Goal: Transaction & Acquisition: Purchase product/service

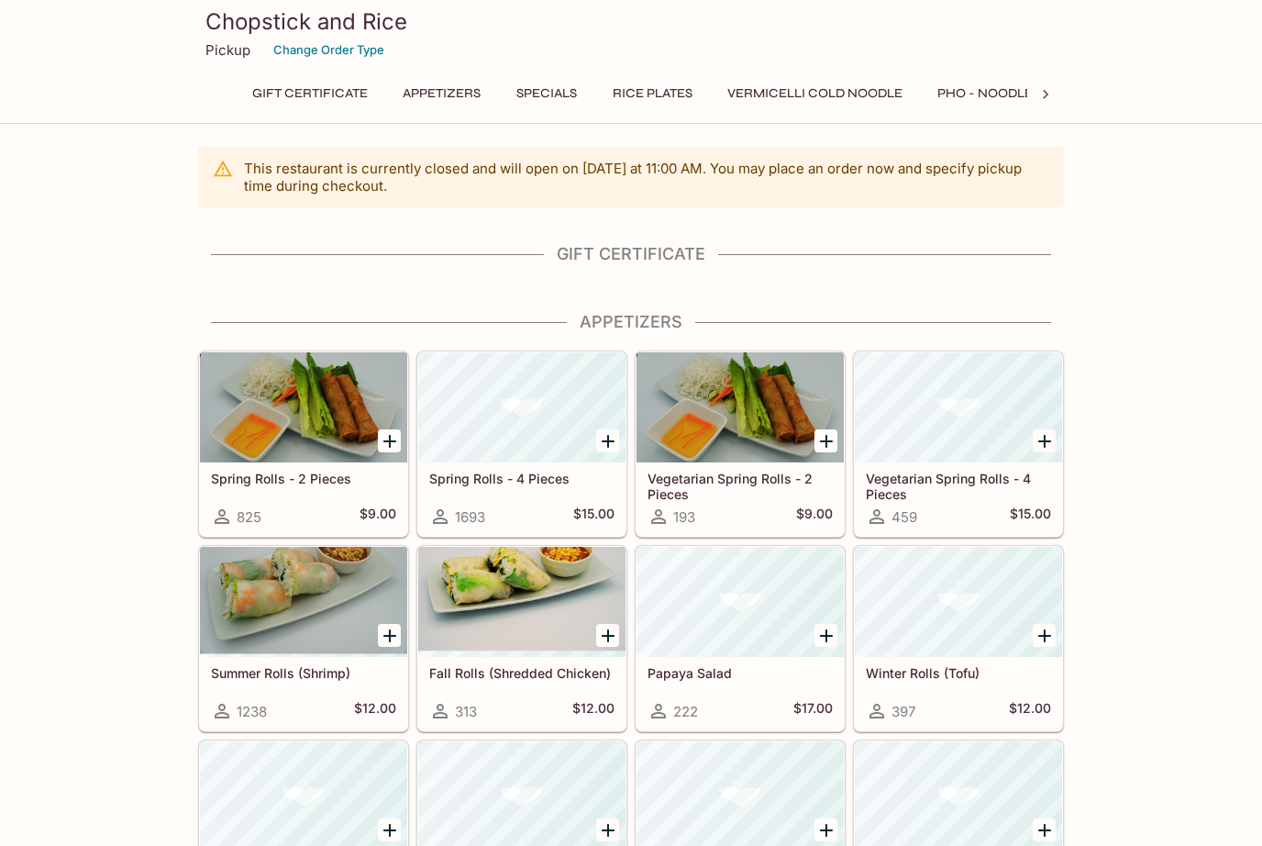
click at [646, 91] on button "Rice Plates" at bounding box center [653, 94] width 100 height 26
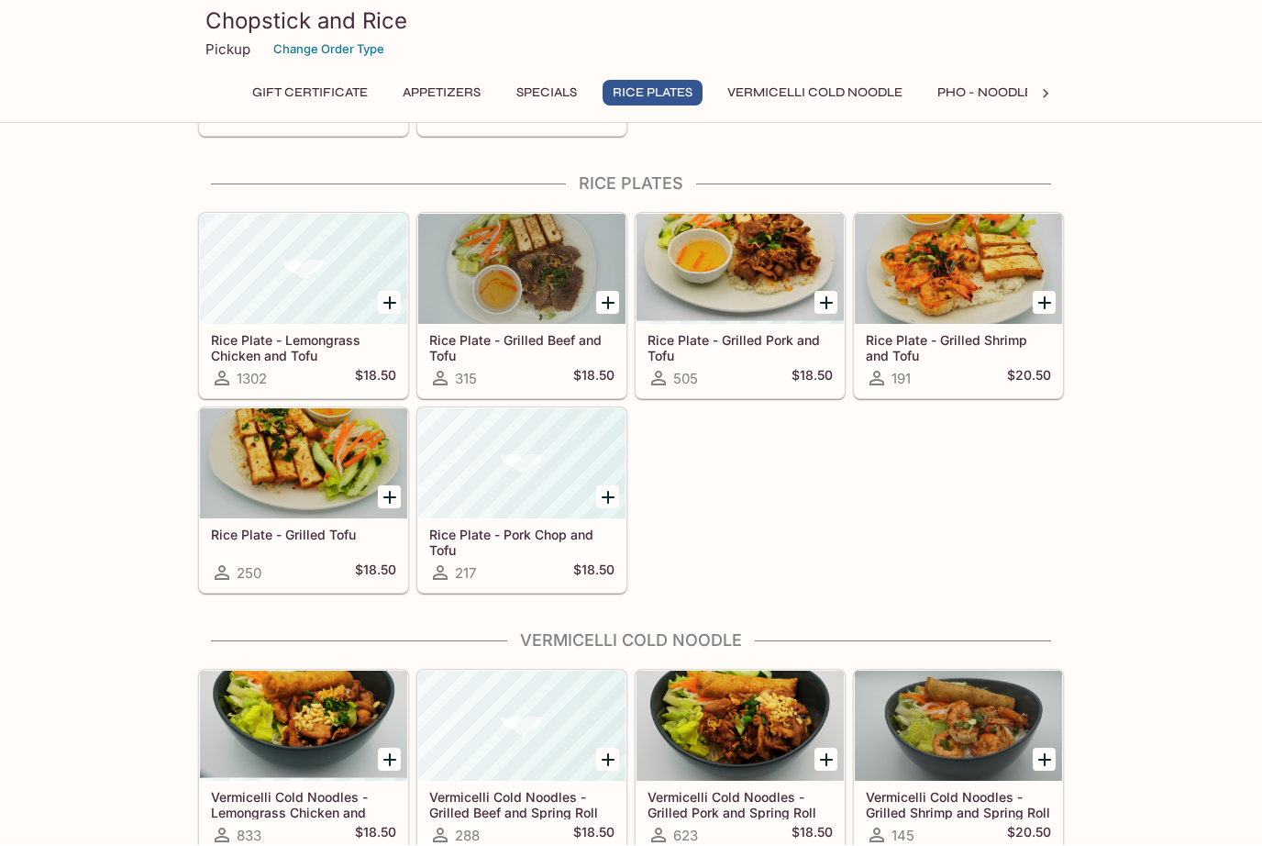
scroll to position [1264, 0]
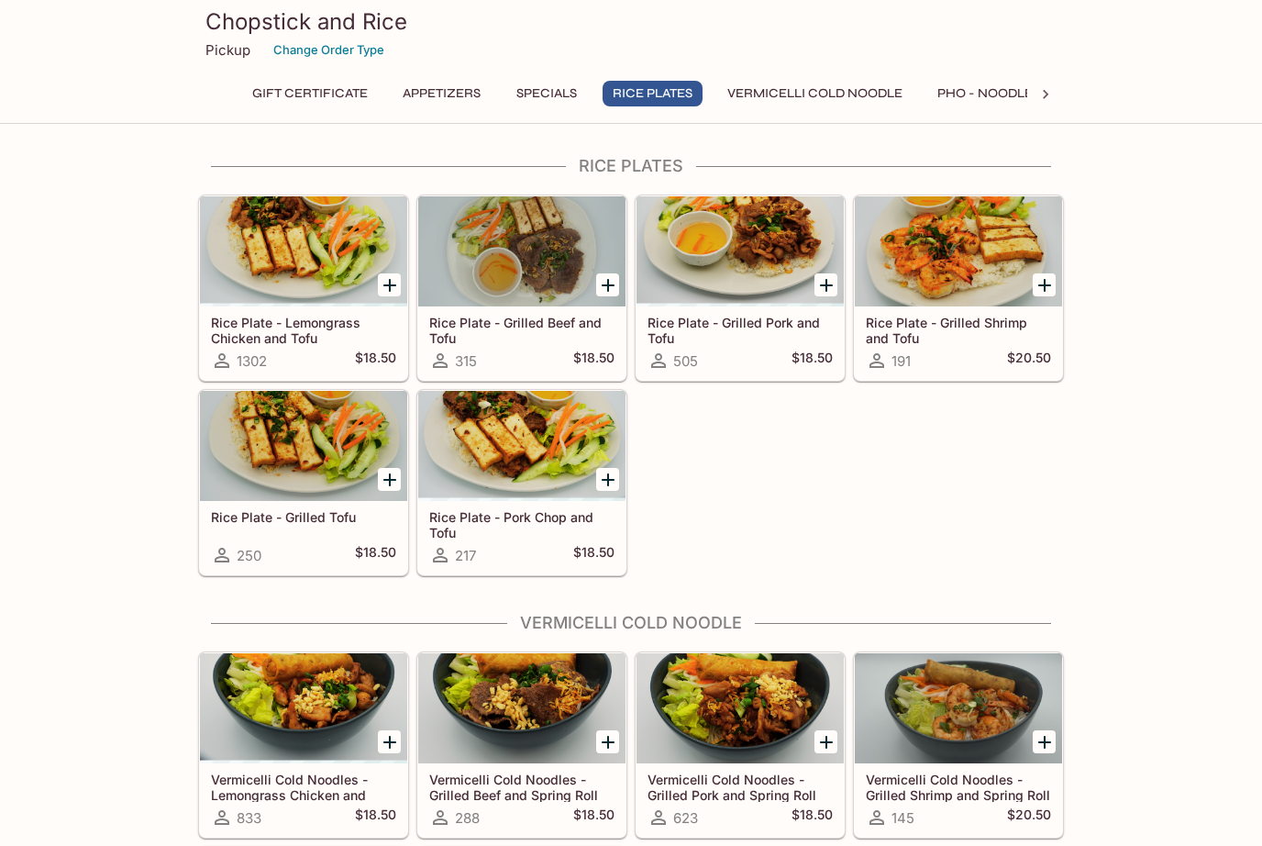
click at [319, 318] on h5 "Rice Plate - Lemongrass Chicken and Tofu" at bounding box center [303, 330] width 185 height 30
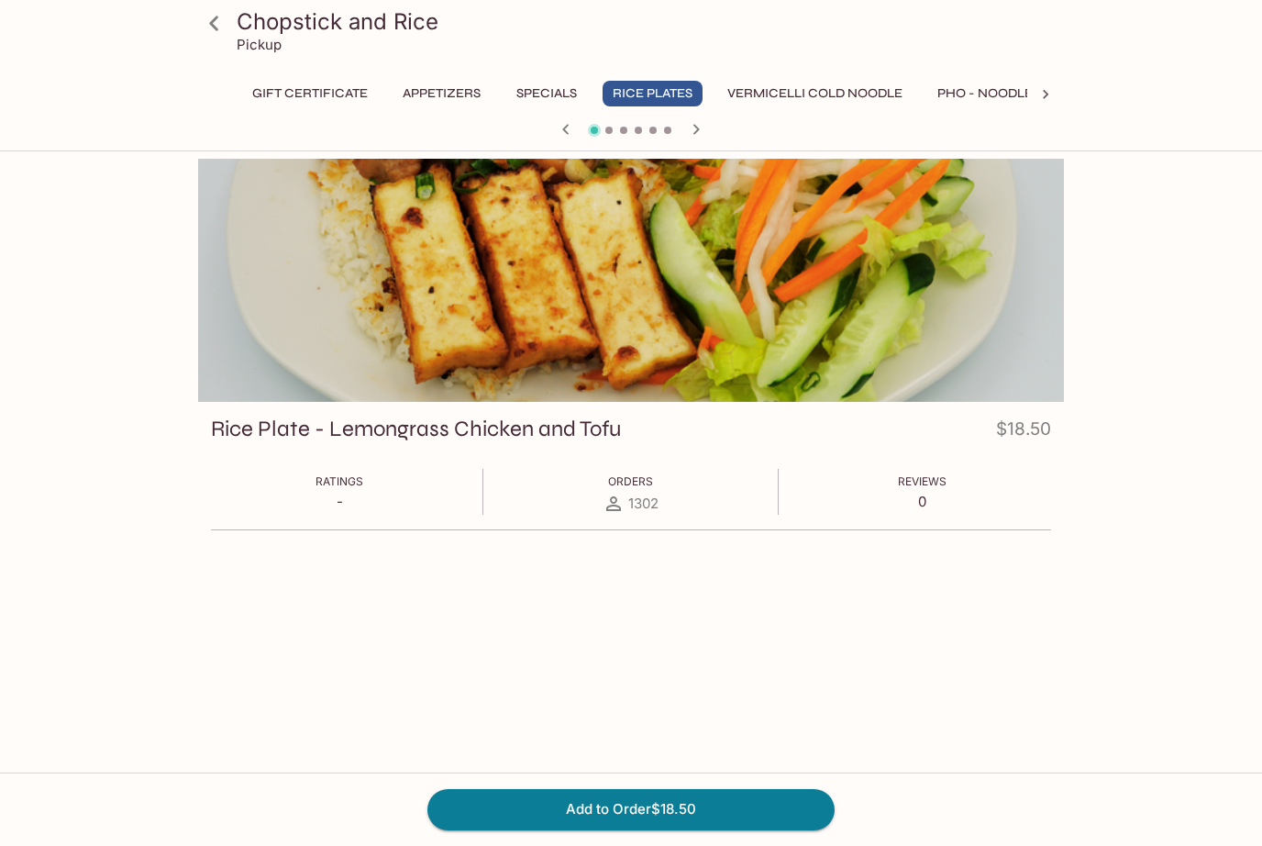
click at [678, 811] on button "Add to Order $18.50" at bounding box center [630, 809] width 407 height 40
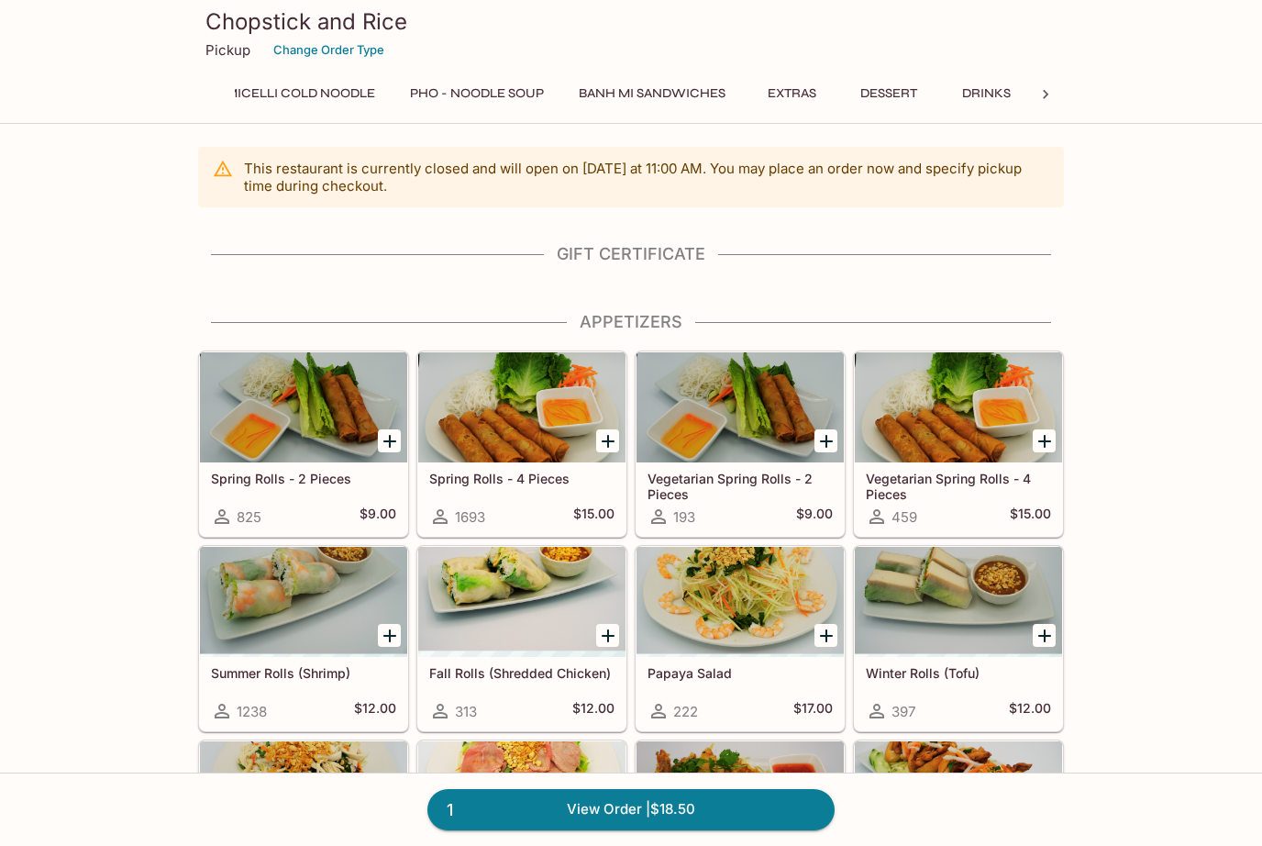
scroll to position [0, 536]
click at [985, 99] on button "Drinks" at bounding box center [986, 94] width 83 height 26
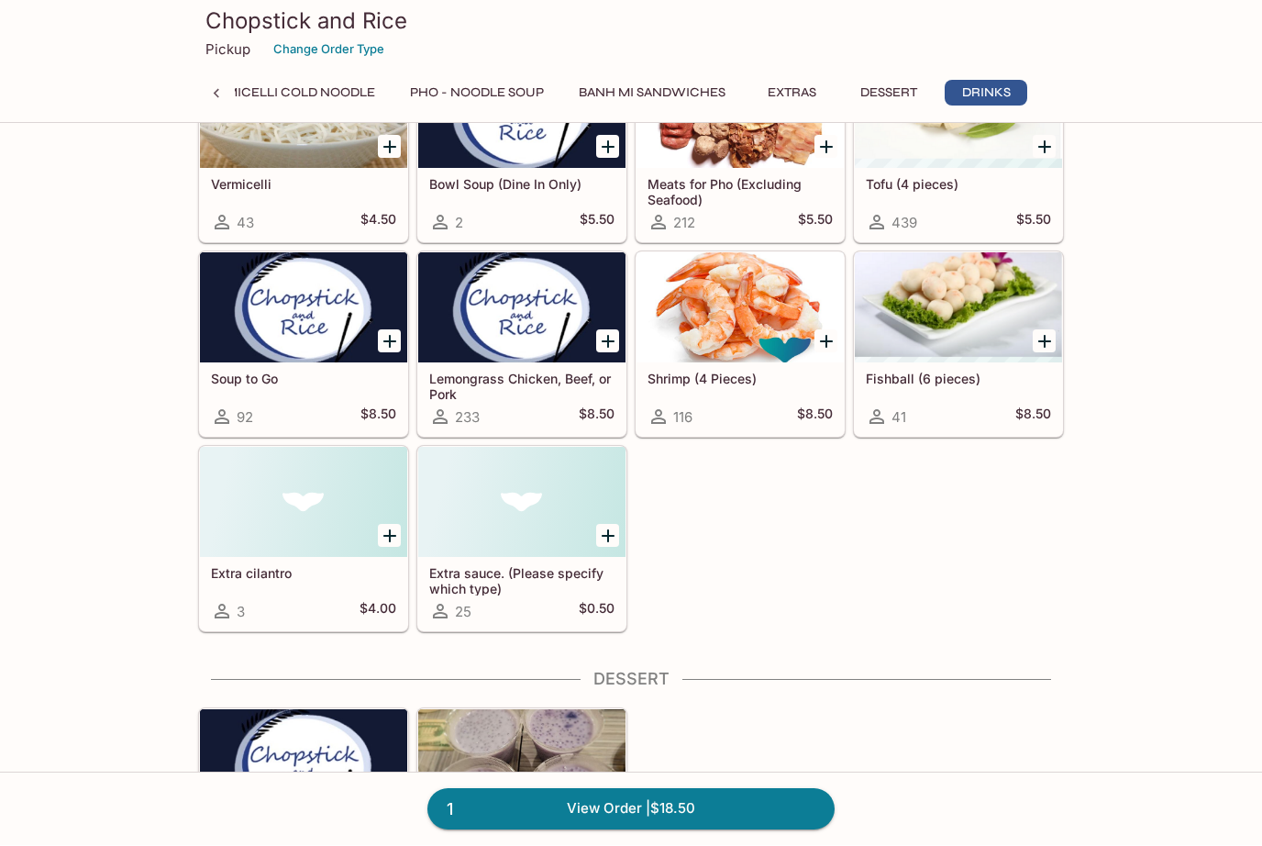
scroll to position [4411, 0]
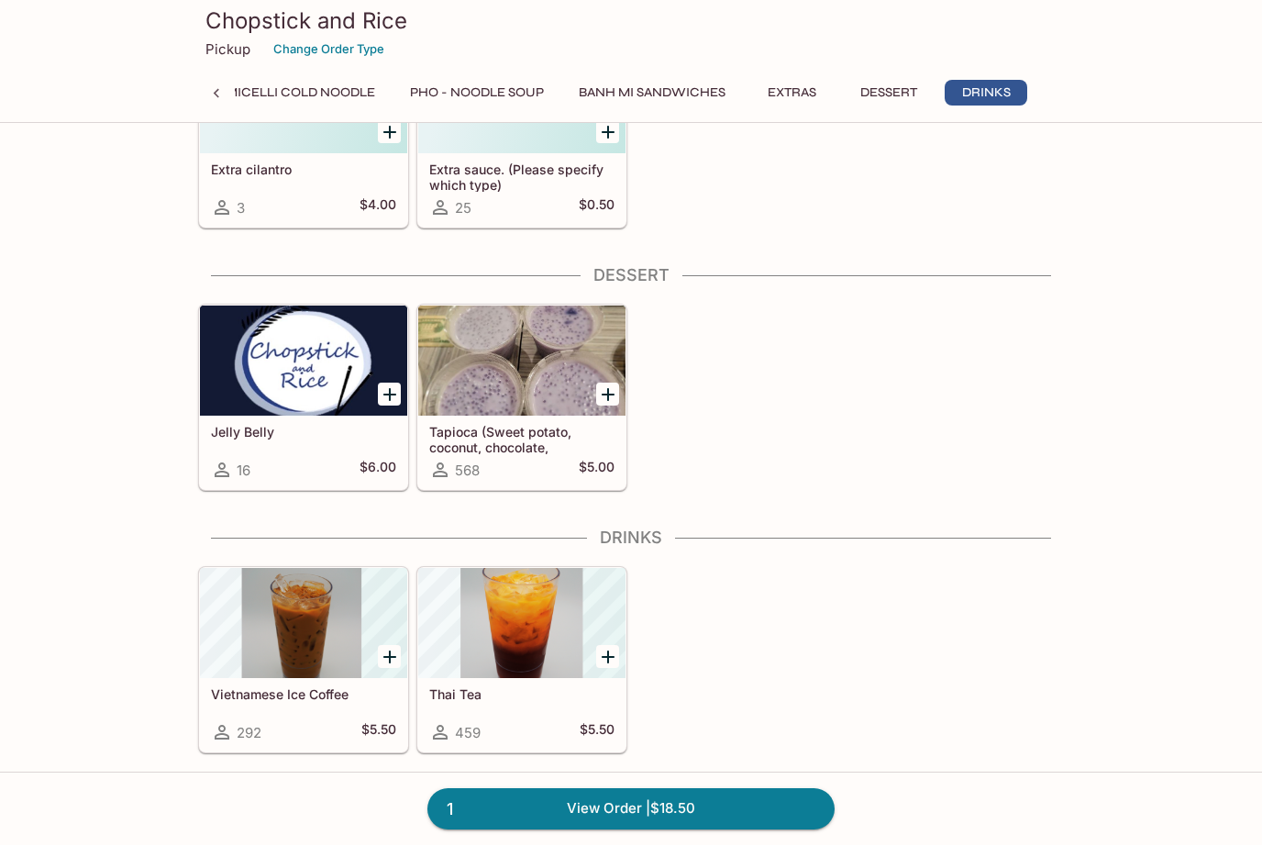
click at [542, 635] on div at bounding box center [521, 624] width 207 height 110
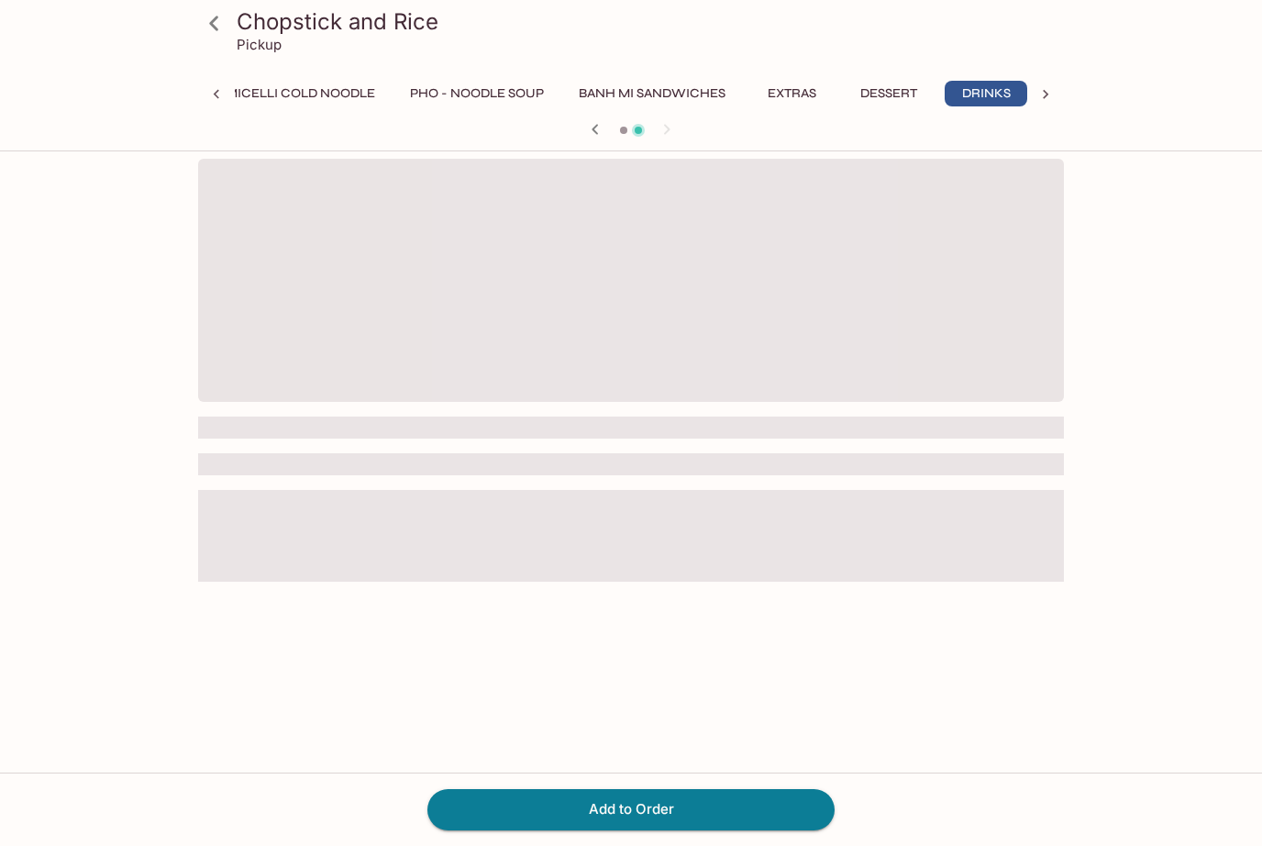
scroll to position [0, 536]
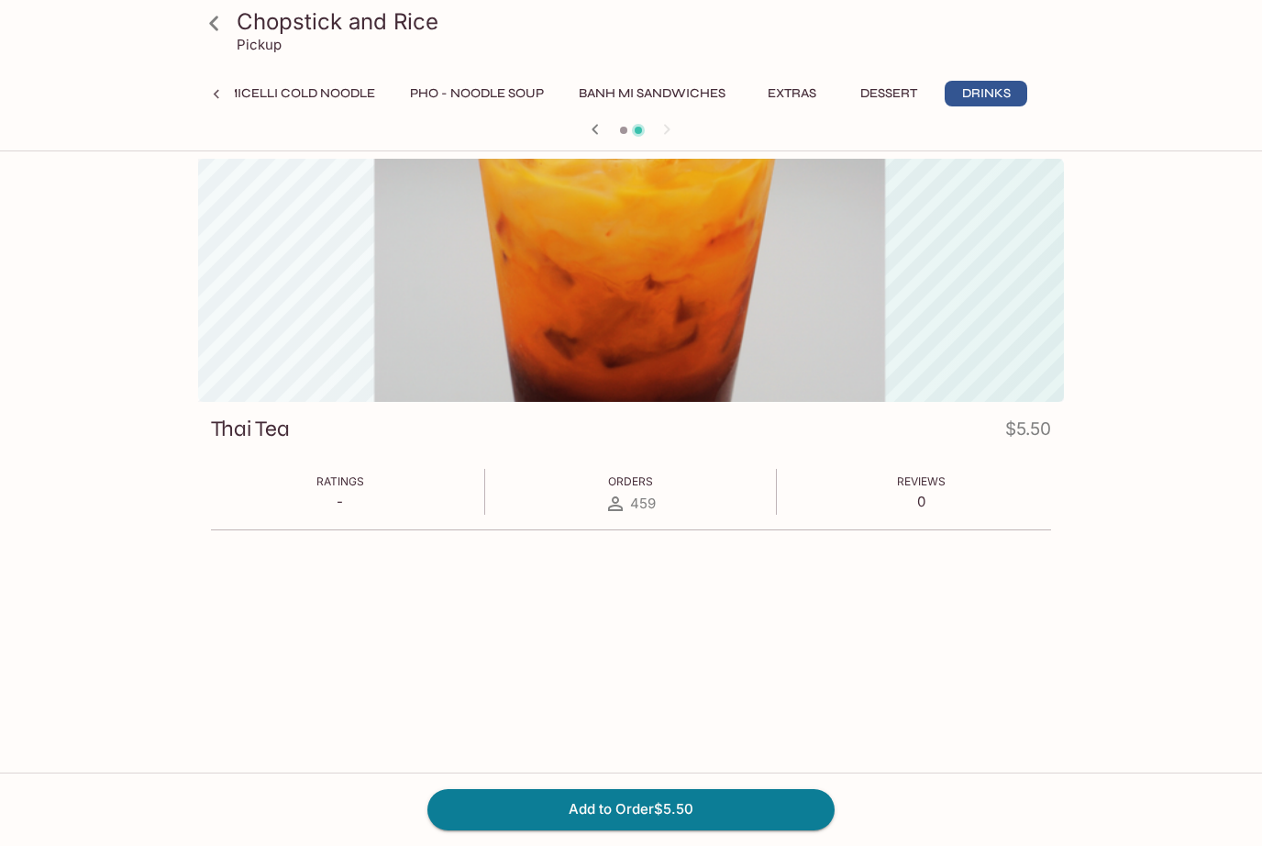
click at [696, 805] on button "Add to Order $5.50" at bounding box center [630, 809] width 407 height 40
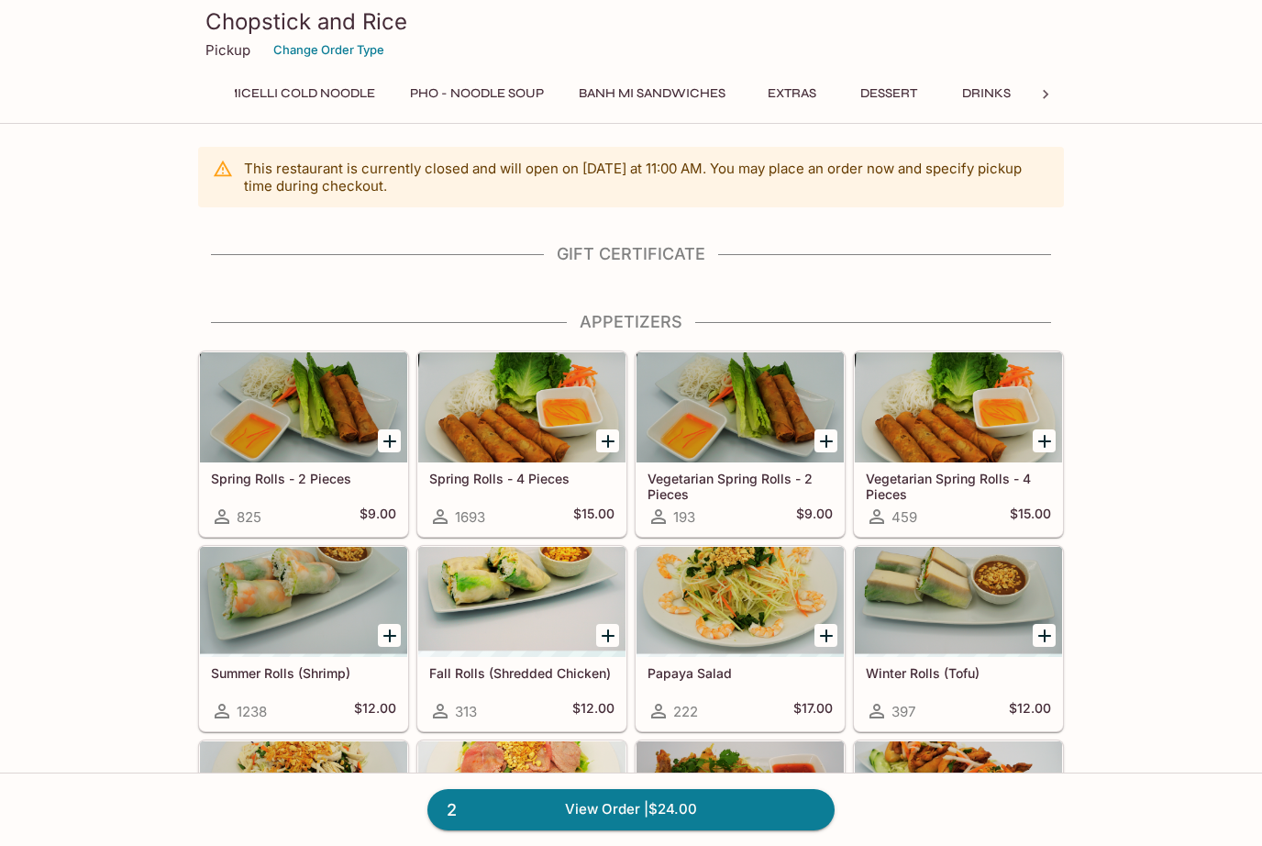
scroll to position [0, 536]
click at [891, 99] on button "Dessert" at bounding box center [889, 94] width 83 height 26
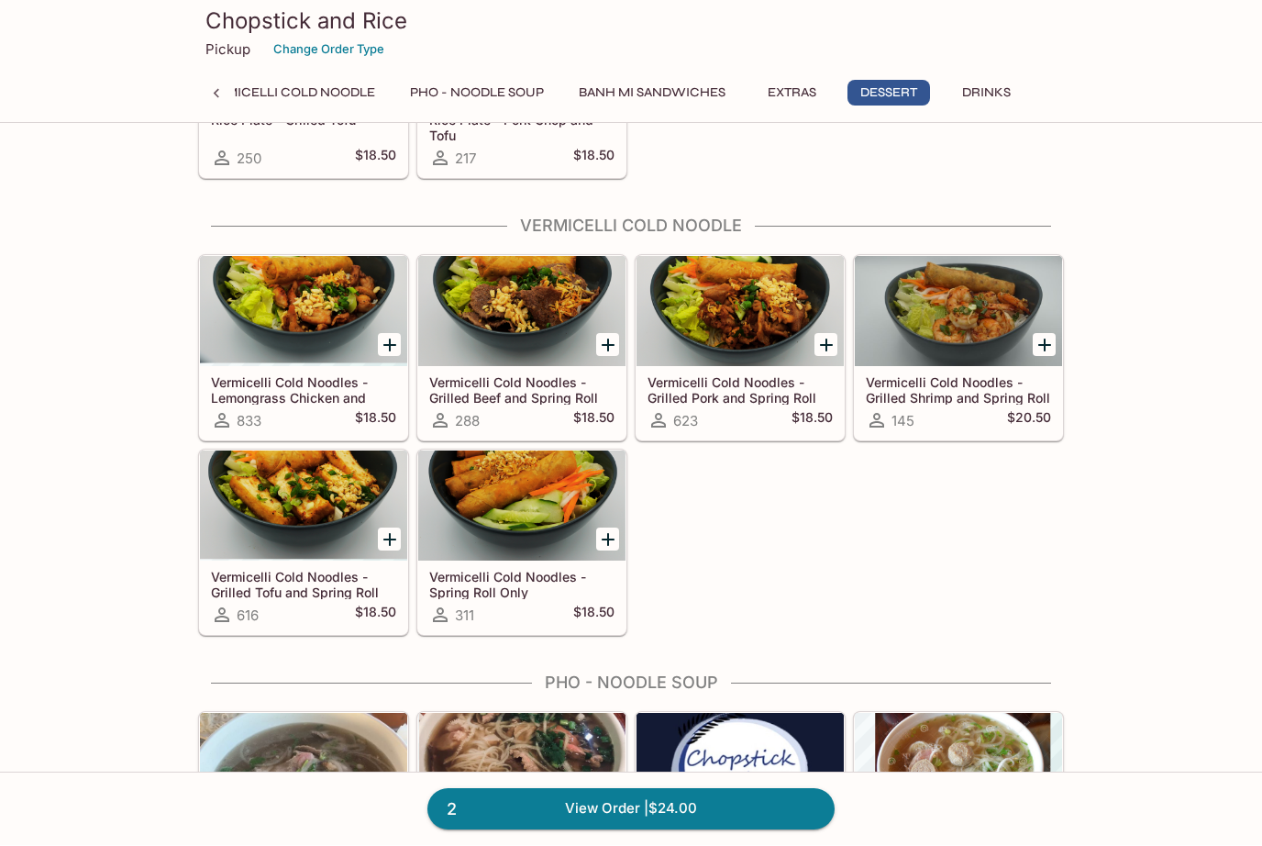
scroll to position [4411, 0]
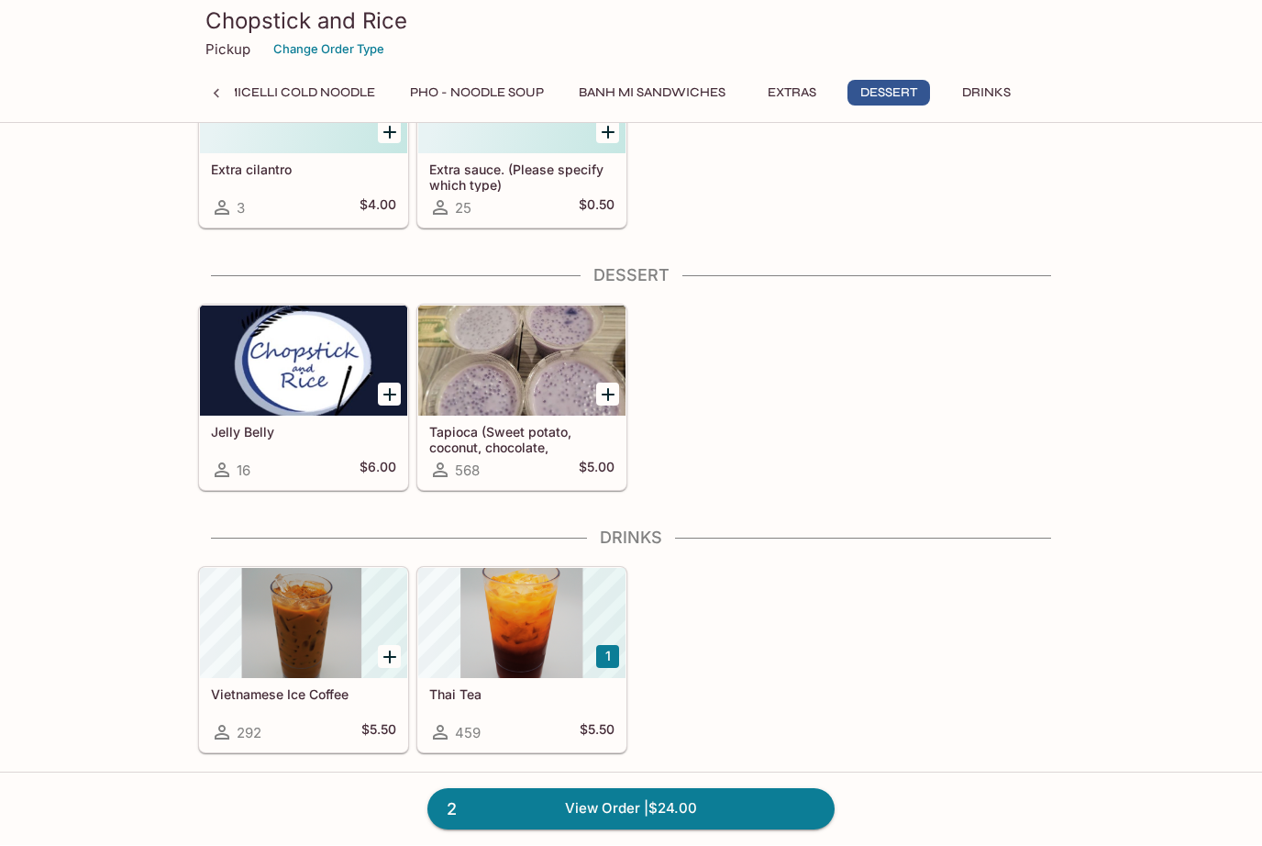
click at [521, 369] on div at bounding box center [521, 361] width 207 height 110
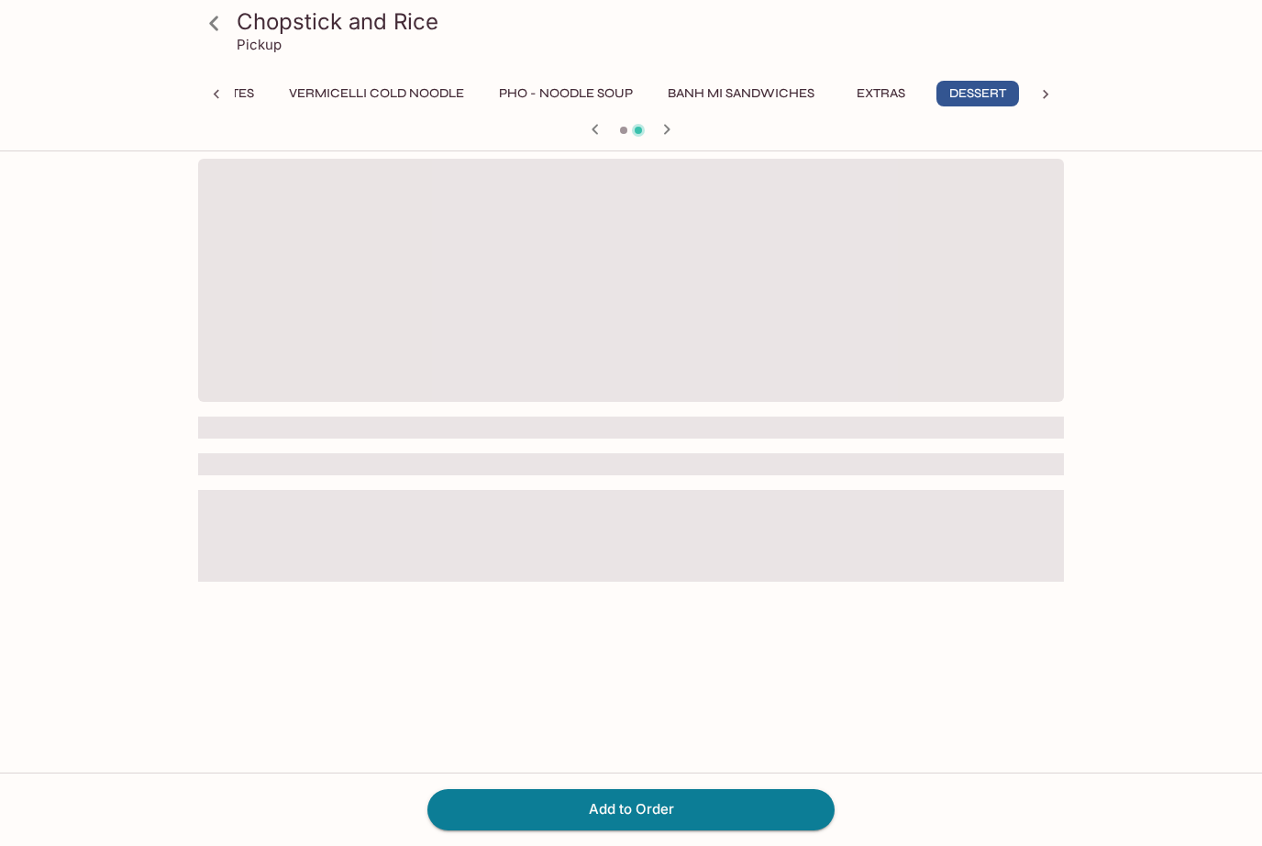
scroll to position [0, 438]
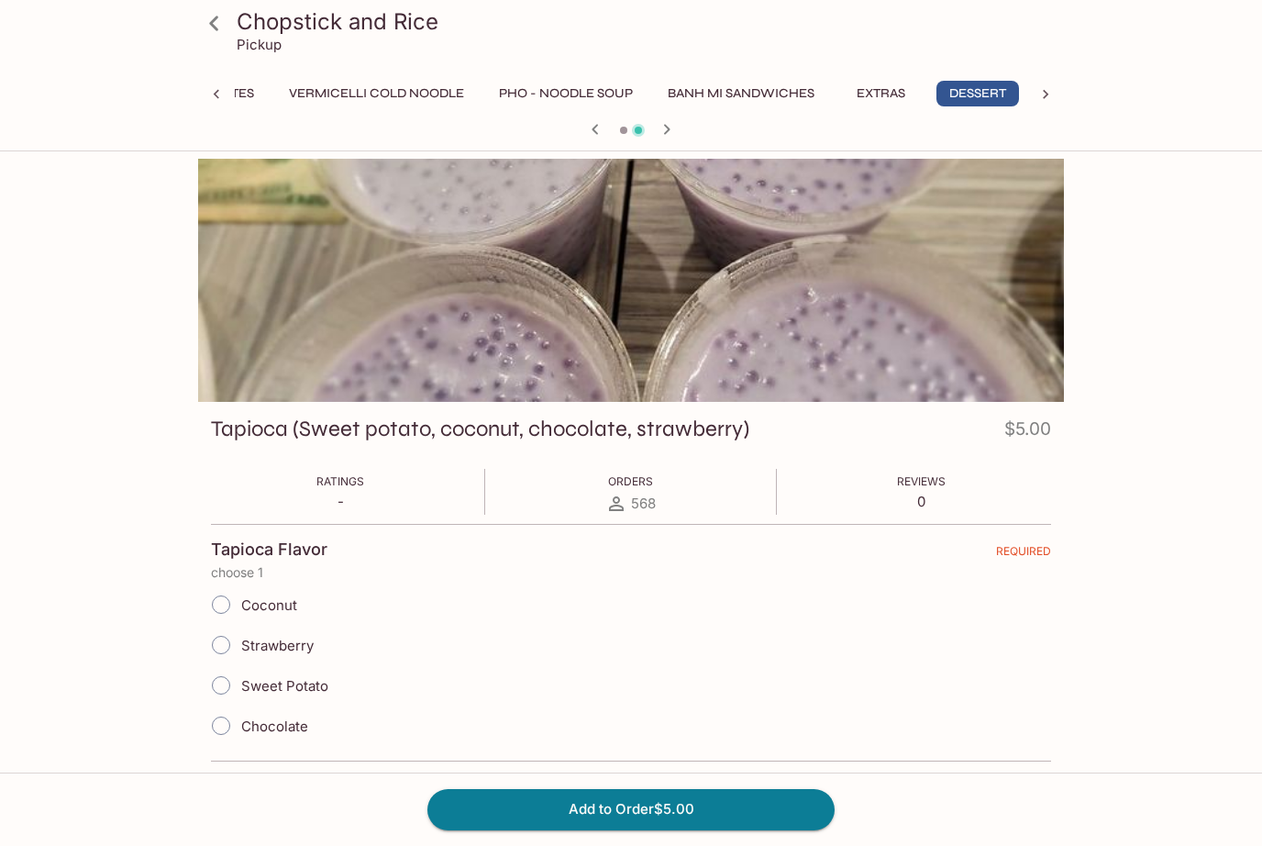
click at [219, 725] on input "Chocolate" at bounding box center [221, 725] width 39 height 39
radio input "true"
click at [610, 821] on button "Add to Order $5.00" at bounding box center [630, 809] width 407 height 40
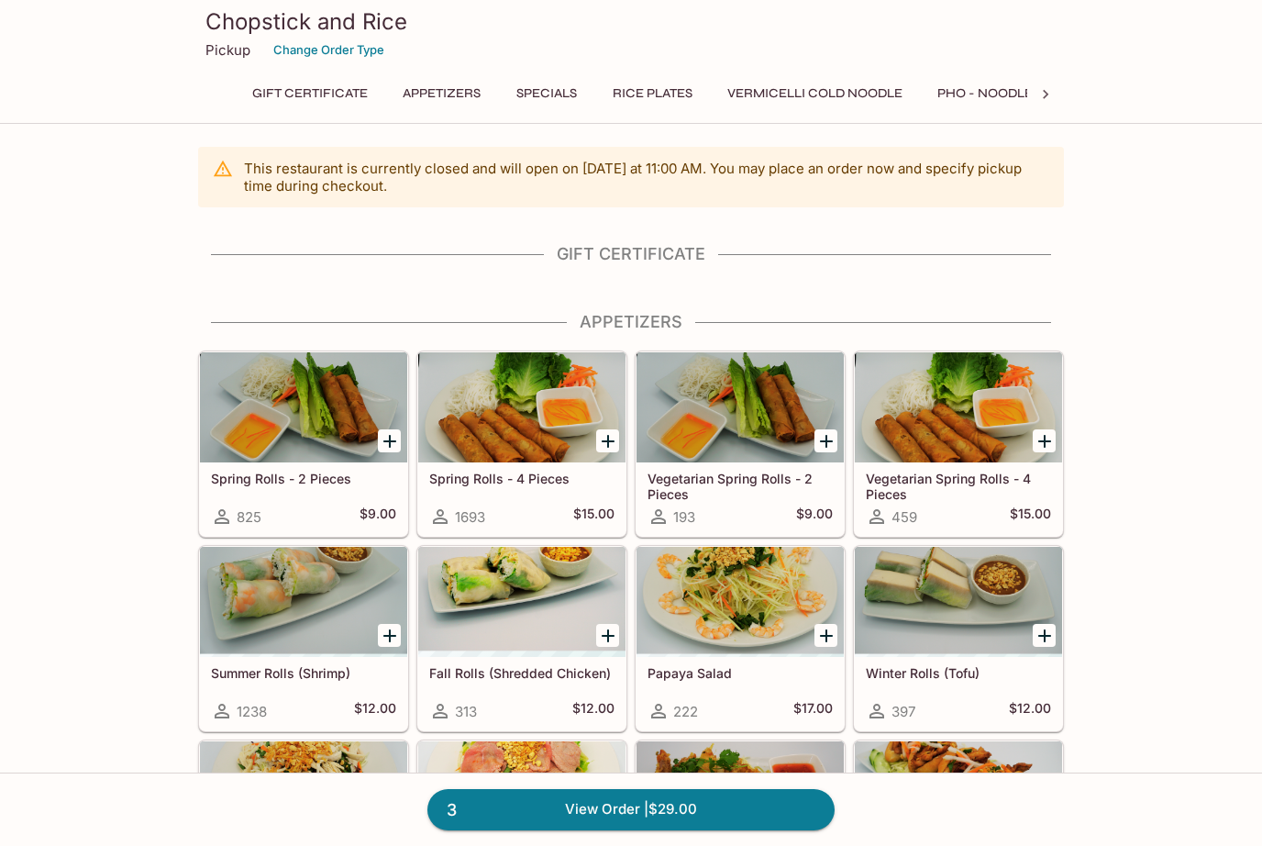
click at [659, 104] on button "Rice Plates" at bounding box center [653, 94] width 100 height 26
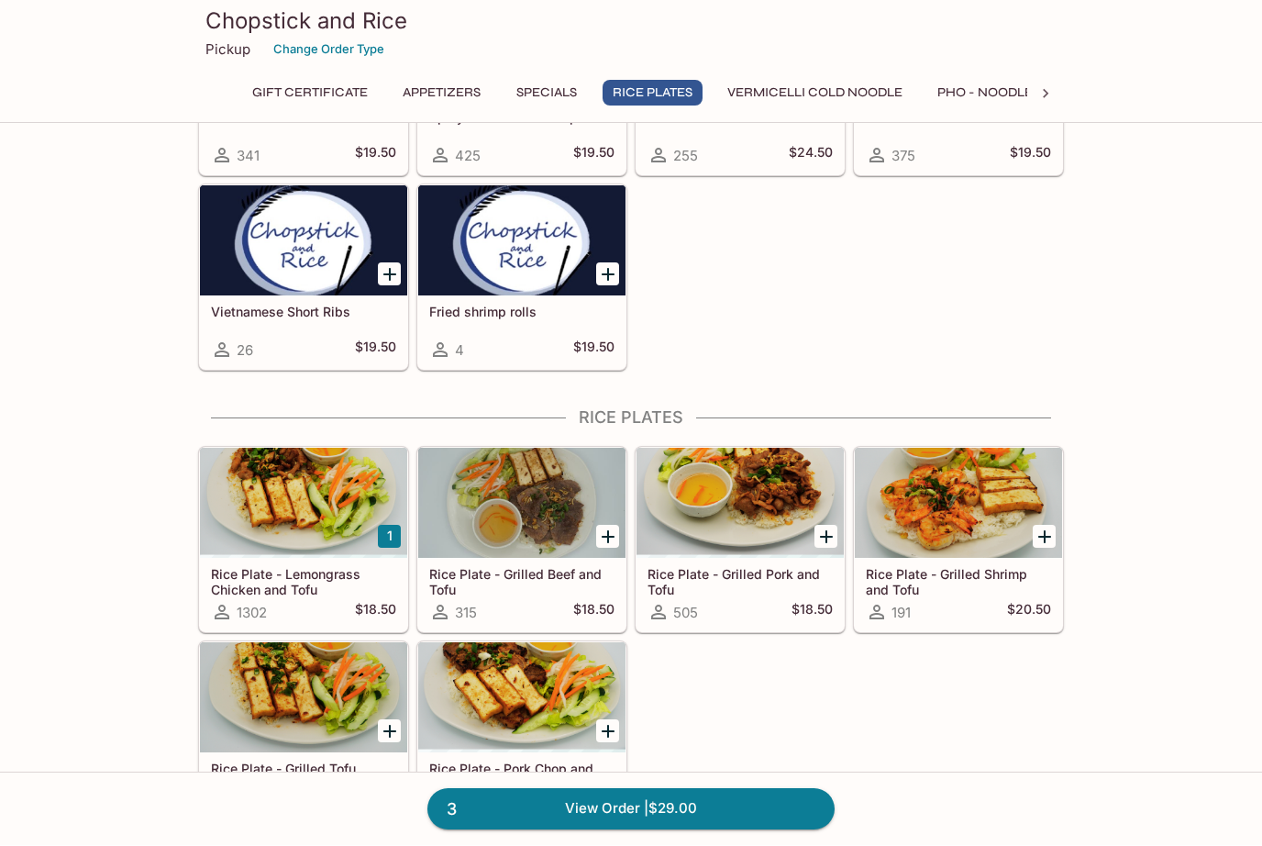
scroll to position [1264, 0]
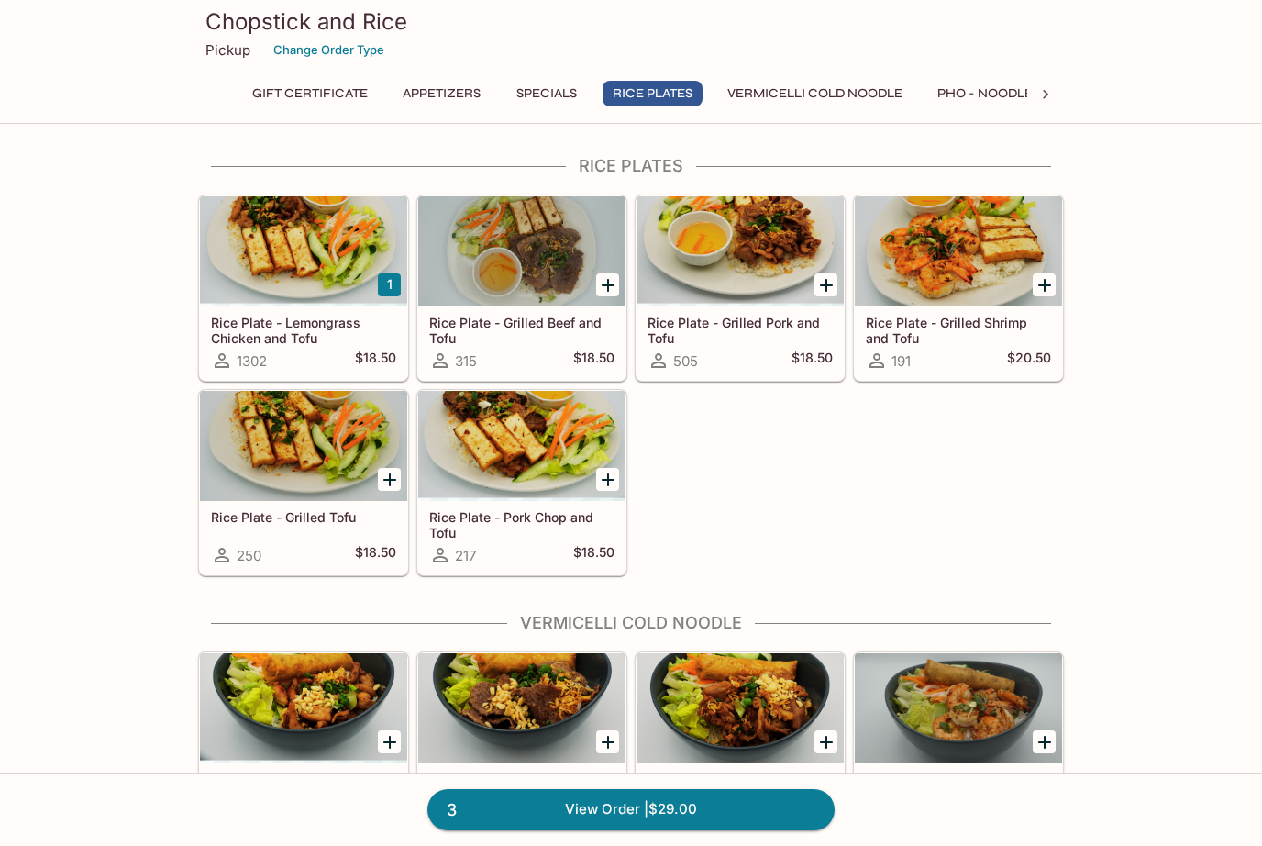
click at [312, 306] on div at bounding box center [303, 251] width 207 height 110
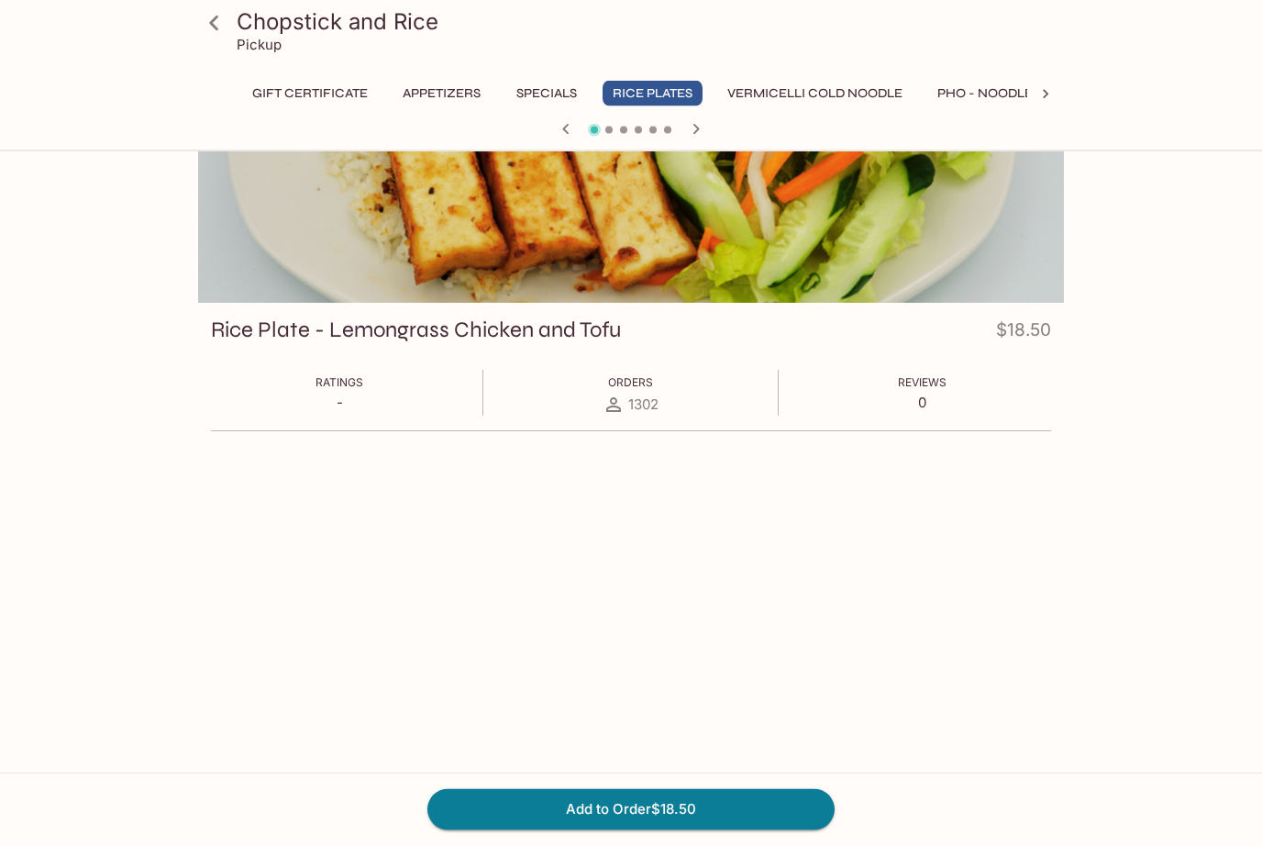
scroll to position [98, 0]
click at [709, 829] on button "Add to Order $18.50" at bounding box center [630, 809] width 407 height 40
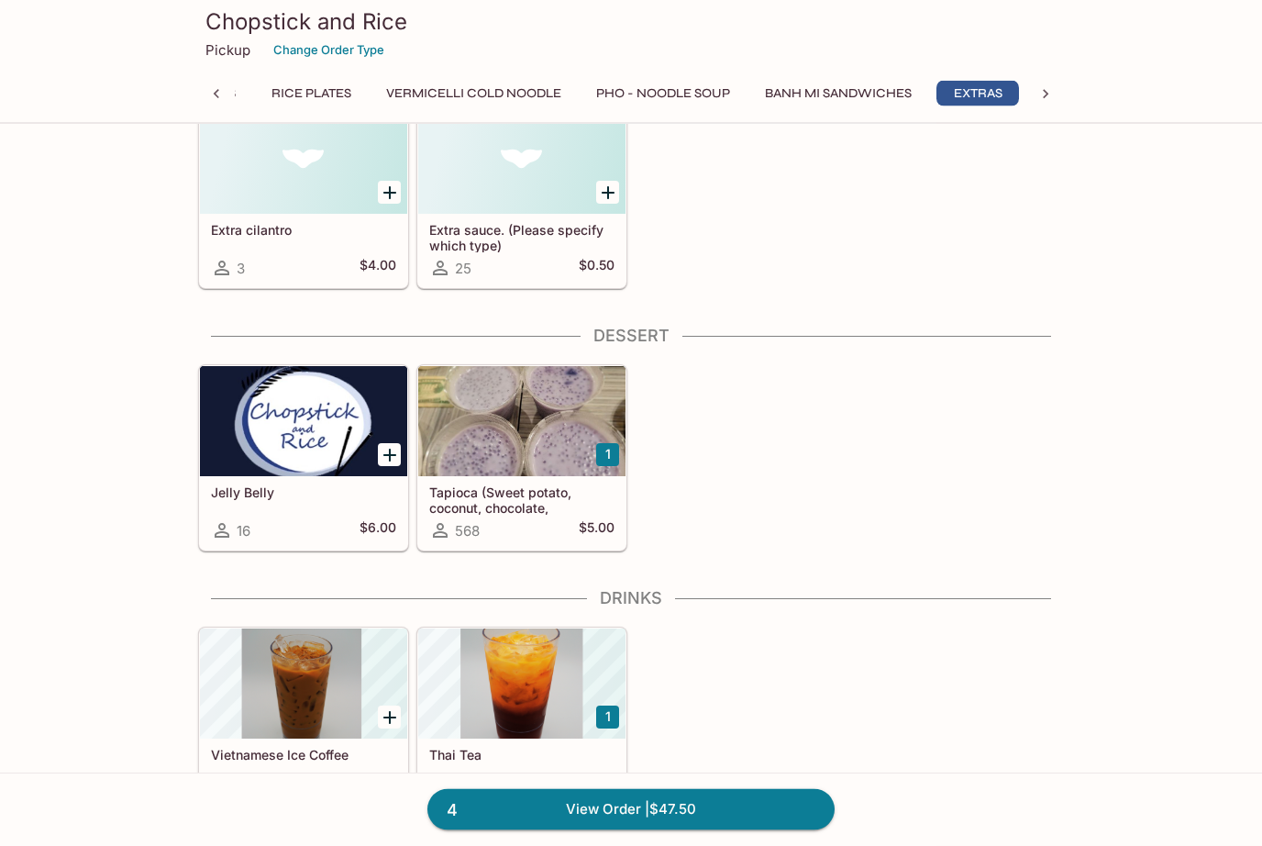
scroll to position [4350, 0]
click at [507, 717] on div at bounding box center [521, 684] width 207 height 110
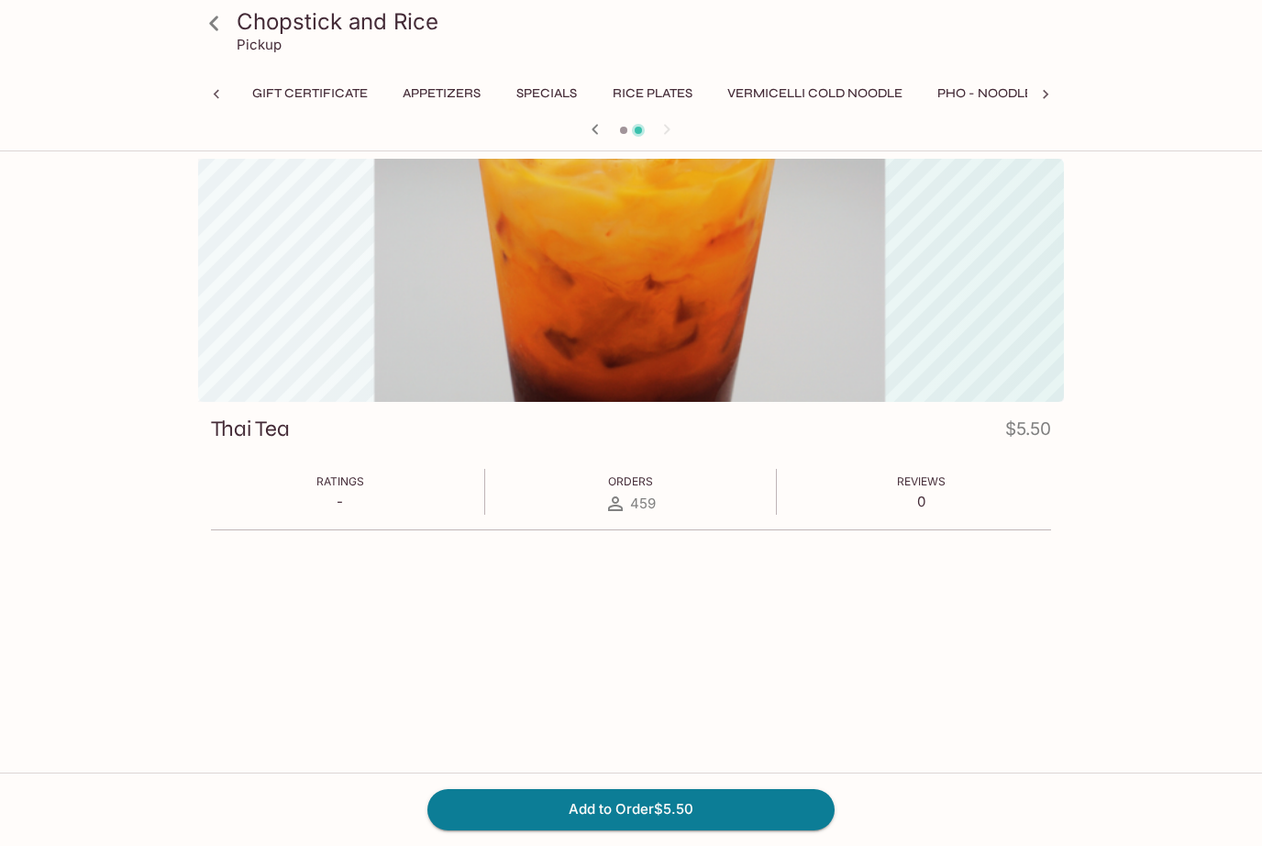
scroll to position [0, 536]
click at [691, 829] on button "Add to Order $5.50" at bounding box center [630, 809] width 407 height 40
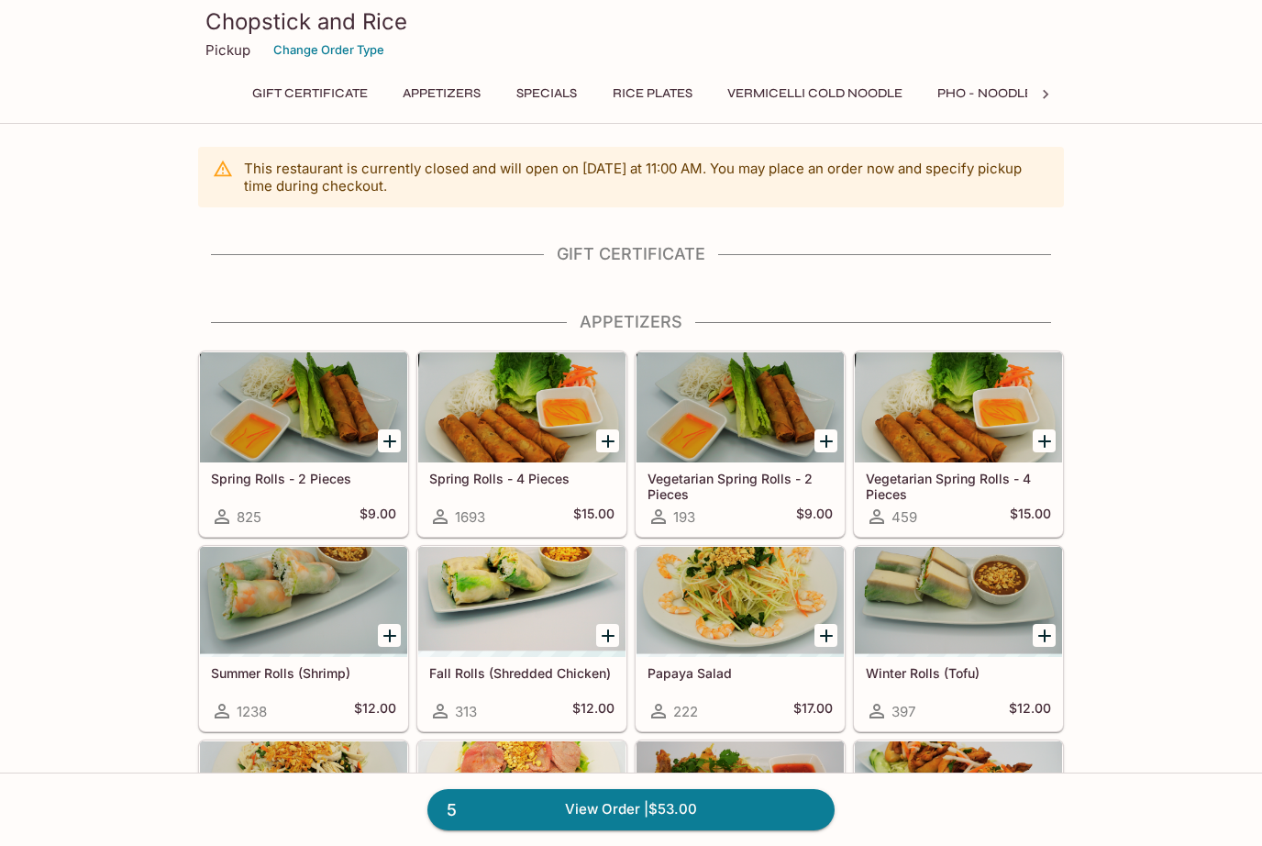
click at [655, 95] on button "Rice Plates" at bounding box center [653, 94] width 100 height 26
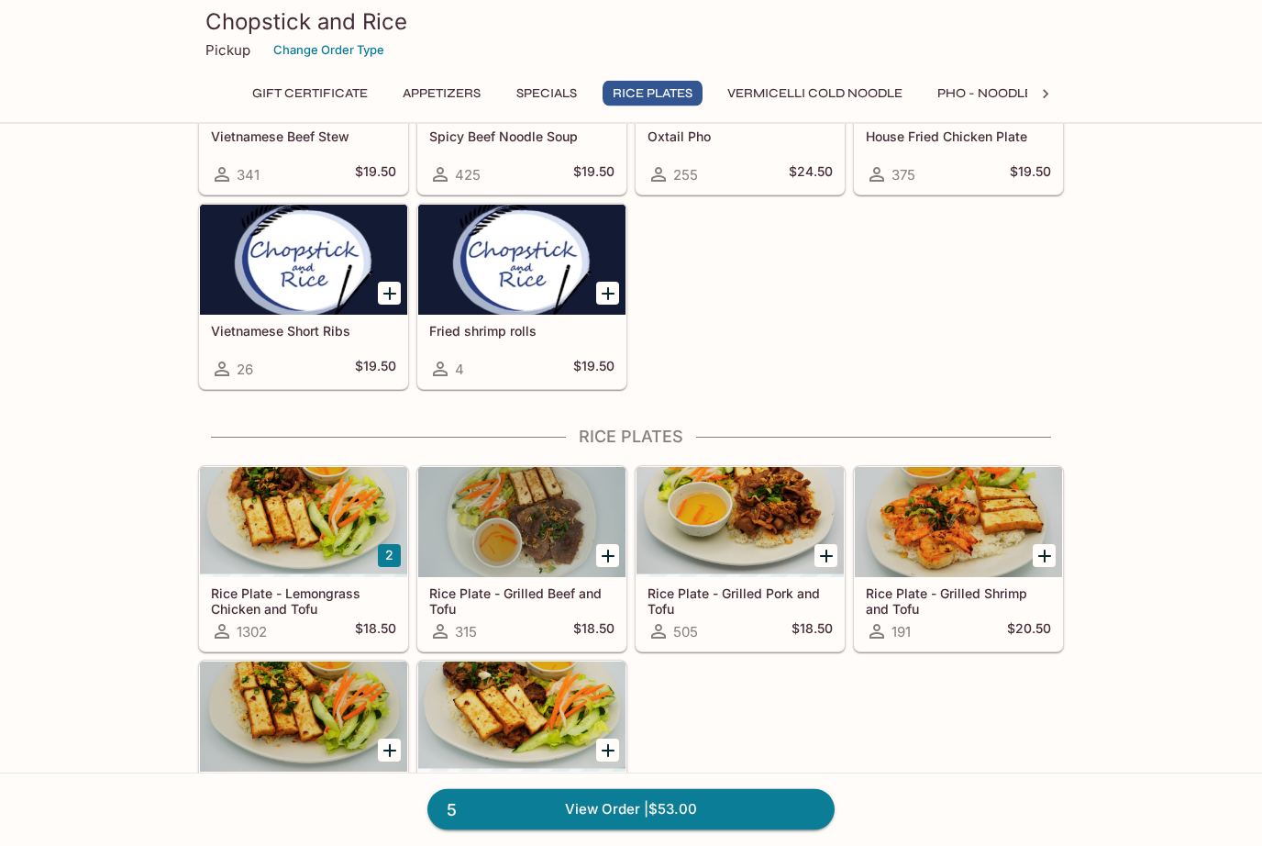
scroll to position [1264, 0]
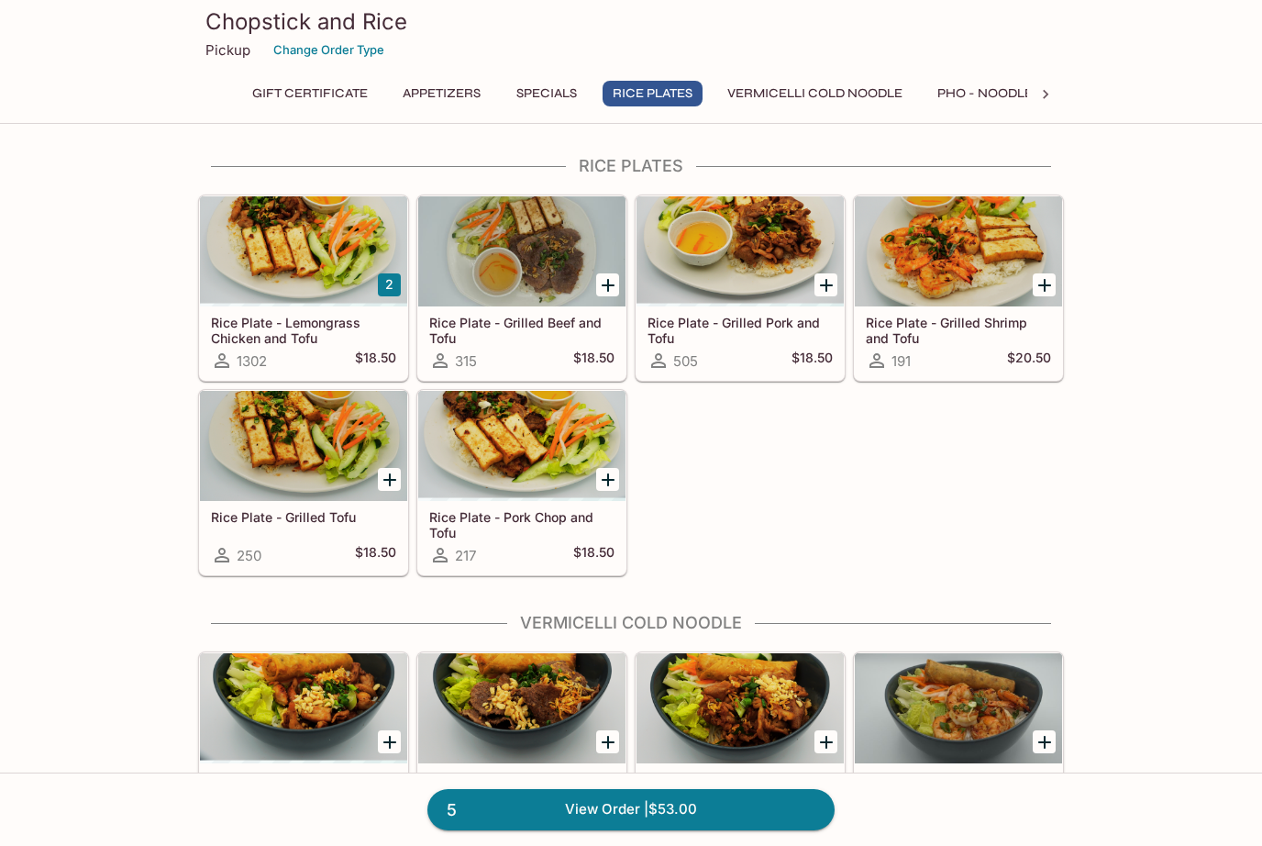
click at [331, 462] on div at bounding box center [303, 446] width 207 height 110
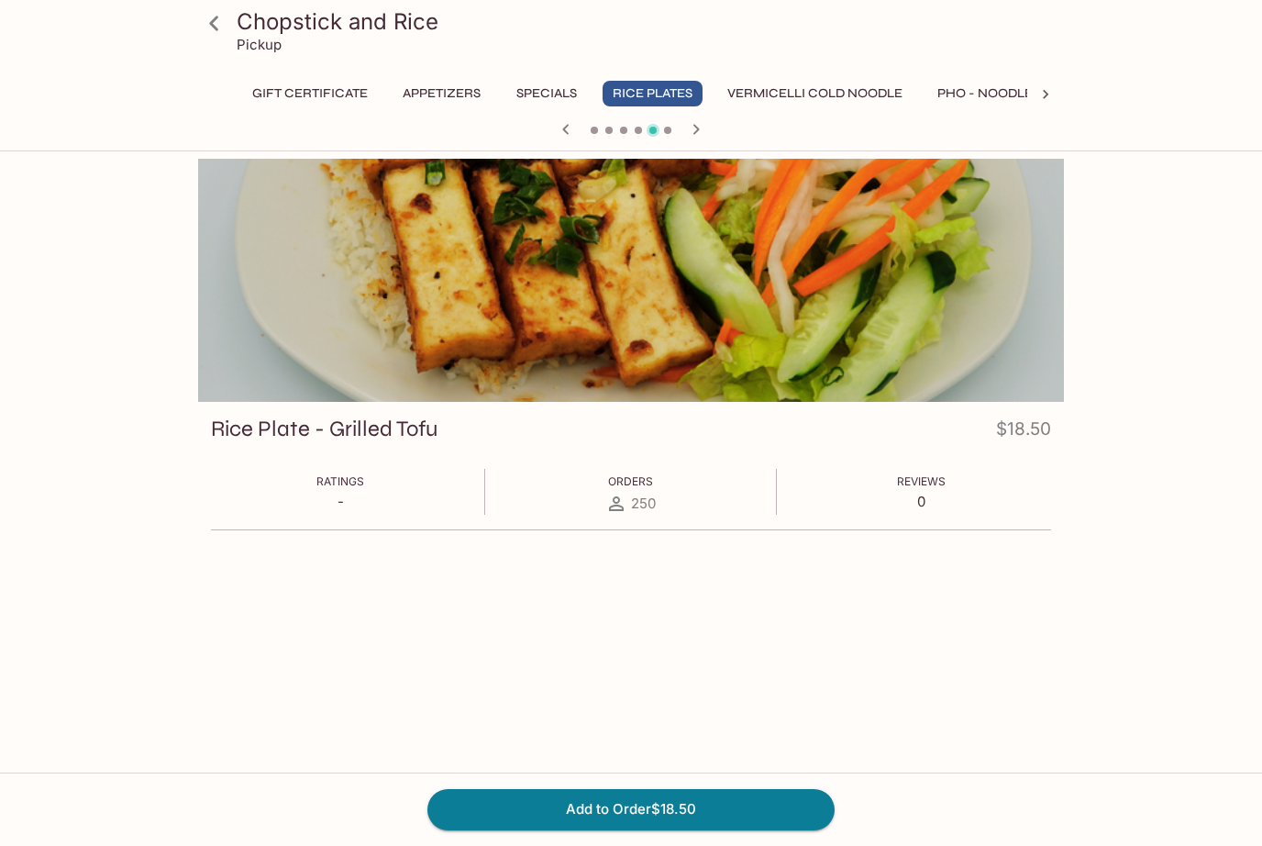
click at [738, 811] on button "Add to Order $18.50" at bounding box center [630, 809] width 407 height 40
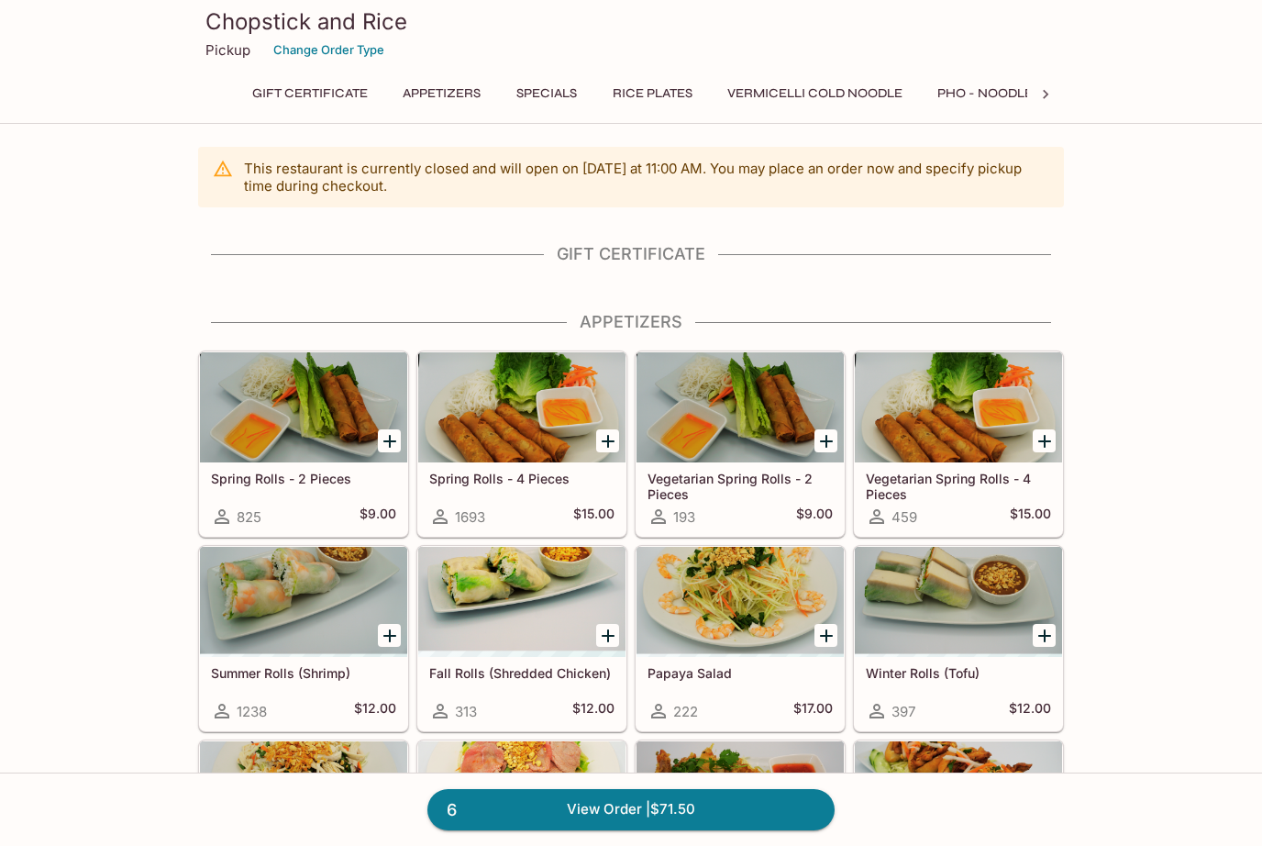
click at [671, 93] on button "Rice Plates" at bounding box center [653, 94] width 100 height 26
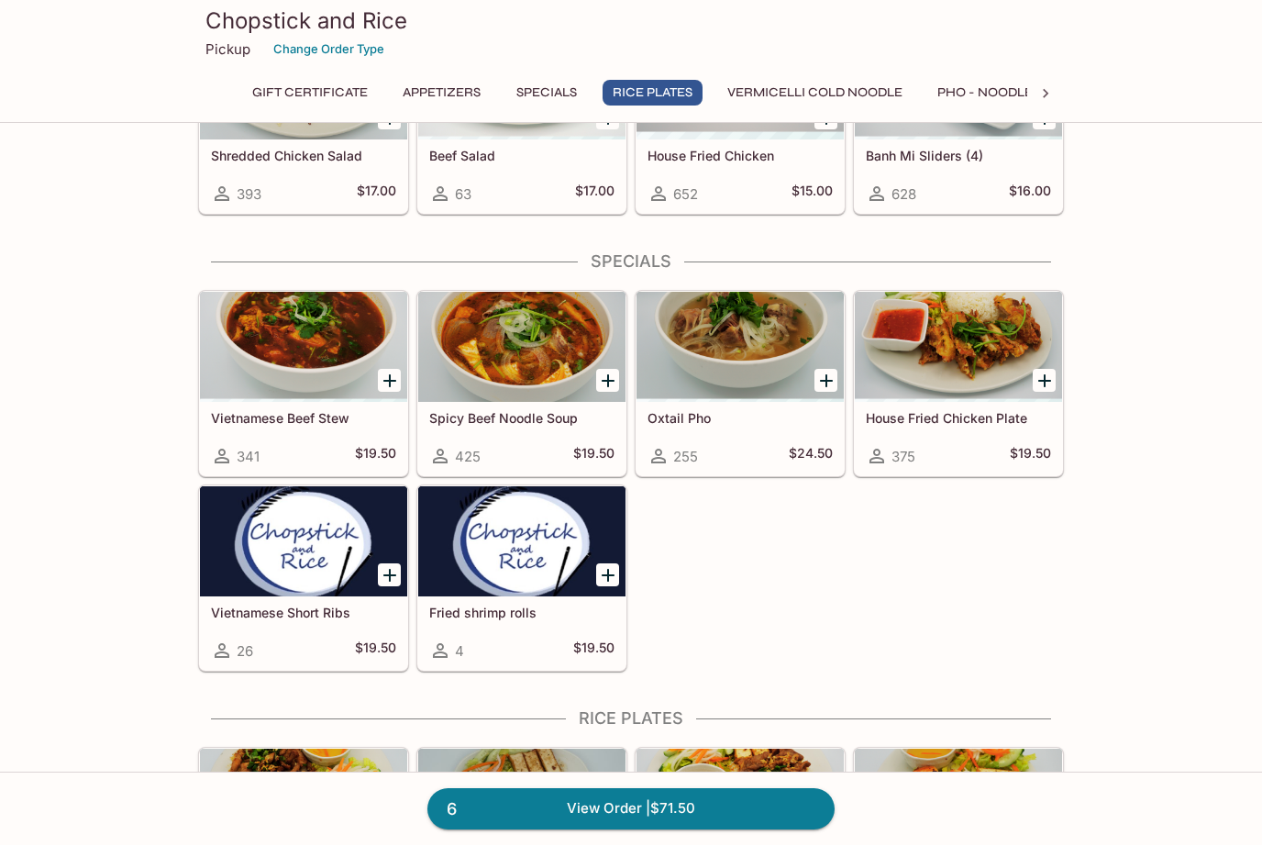
scroll to position [1264, 0]
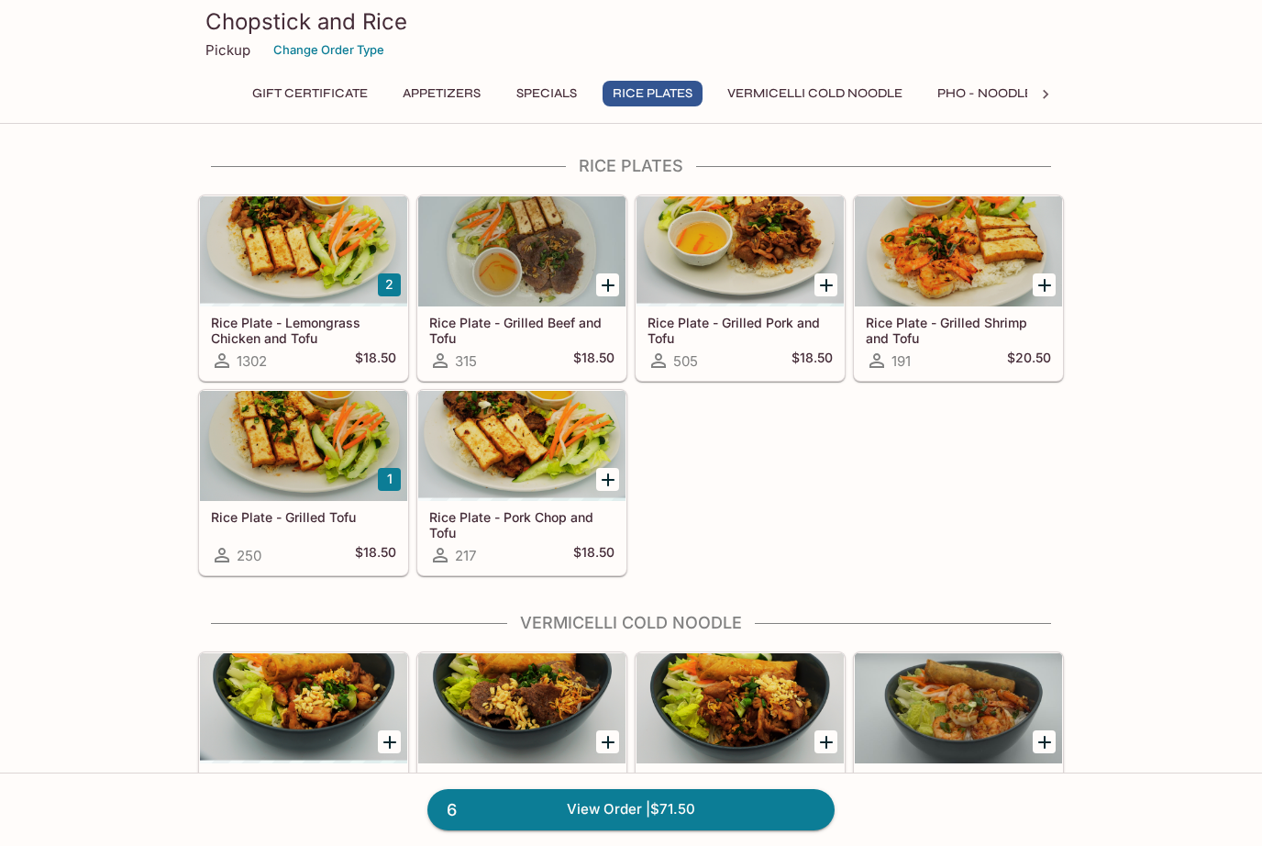
click at [308, 446] on div at bounding box center [303, 446] width 207 height 110
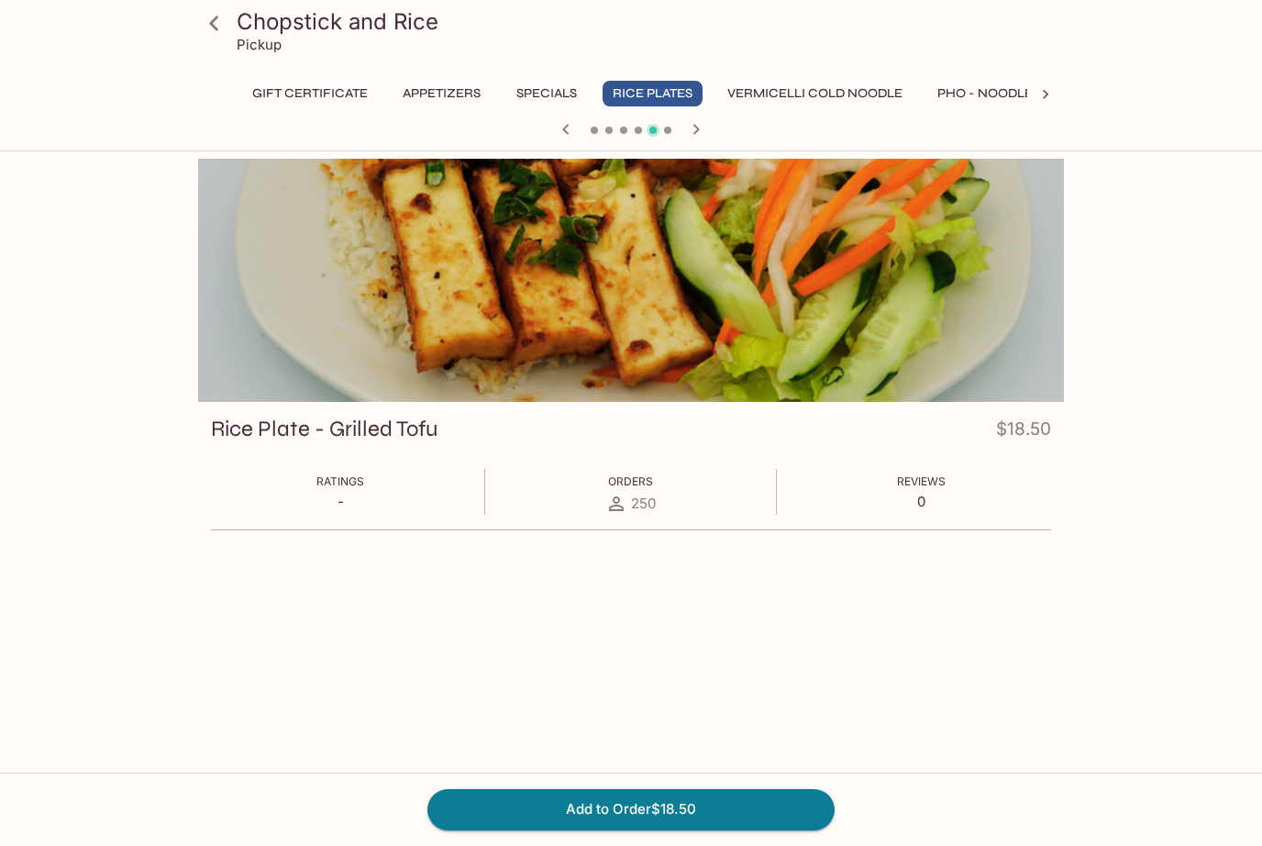
click at [706, 797] on button "Add to Order $18.50" at bounding box center [630, 809] width 407 height 40
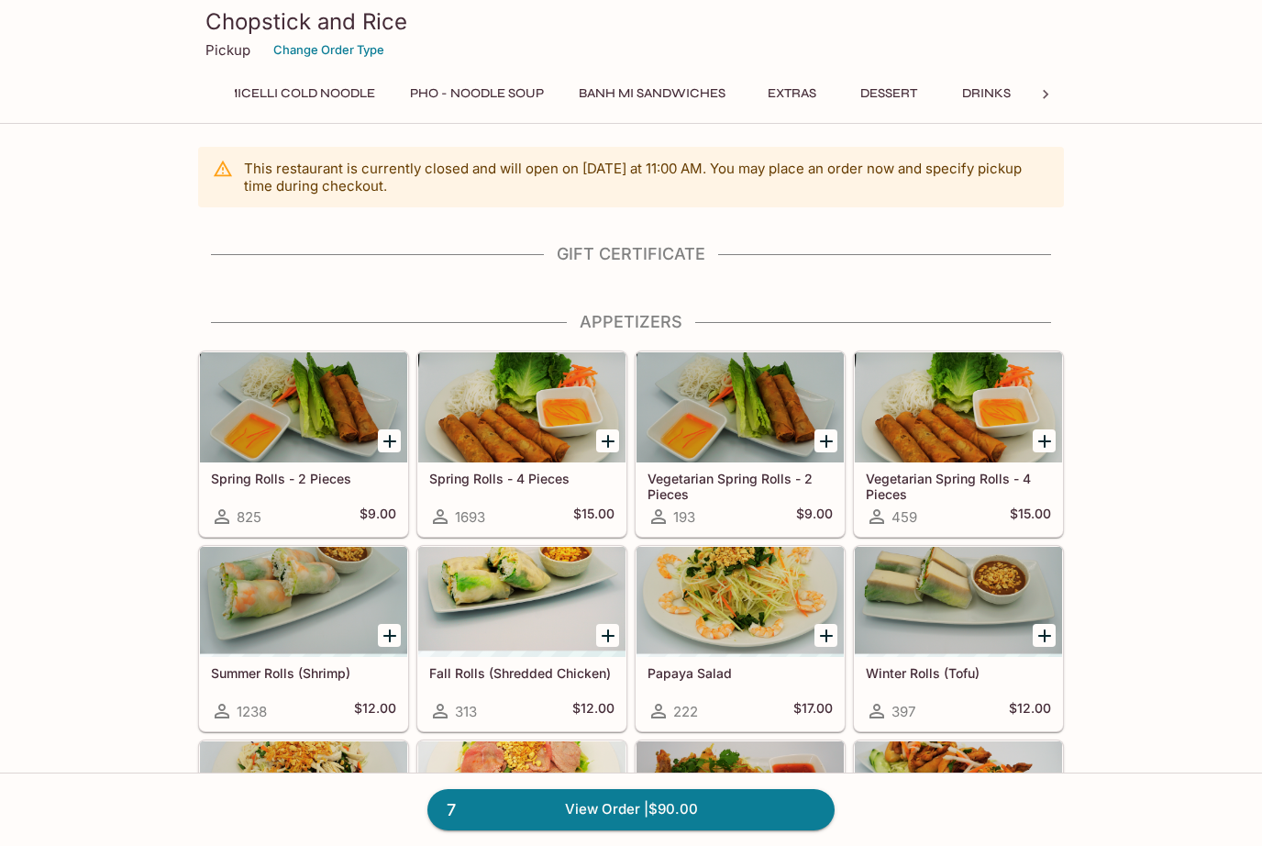
scroll to position [0, 536]
click at [790, 91] on button "Extras" at bounding box center [791, 94] width 83 height 26
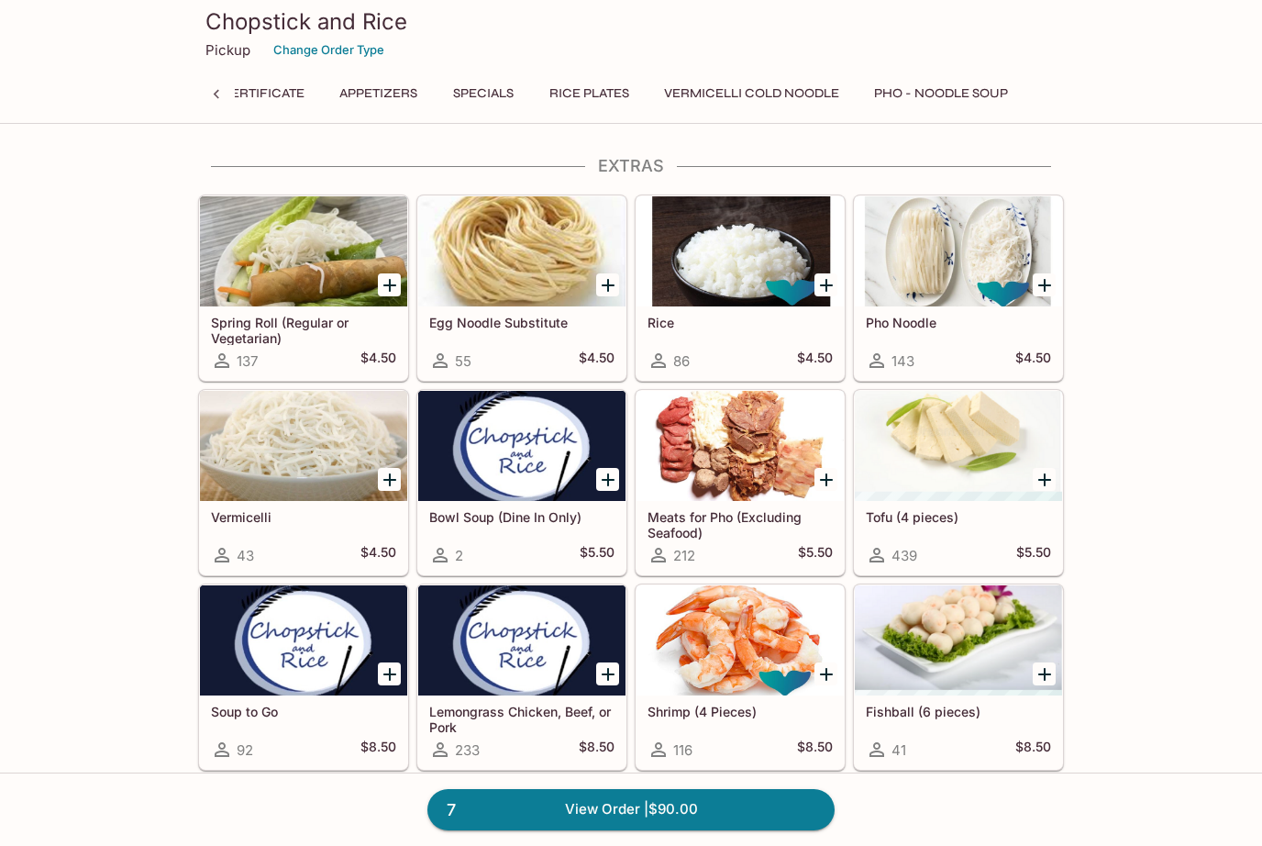
scroll to position [0, 45]
click at [616, 94] on button "Rice Plates" at bounding box center [608, 94] width 100 height 26
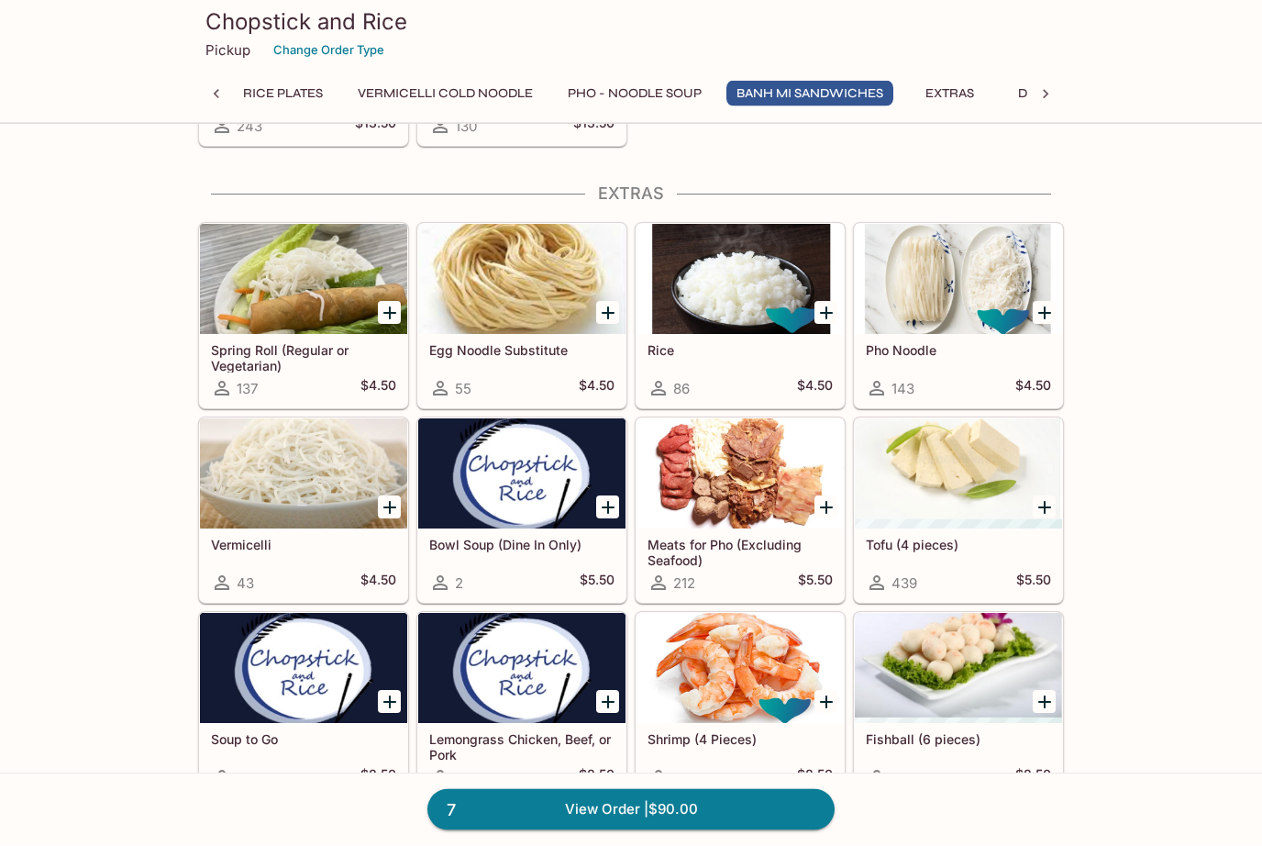
scroll to position [3647, 0]
click at [939, 459] on div at bounding box center [958, 473] width 207 height 110
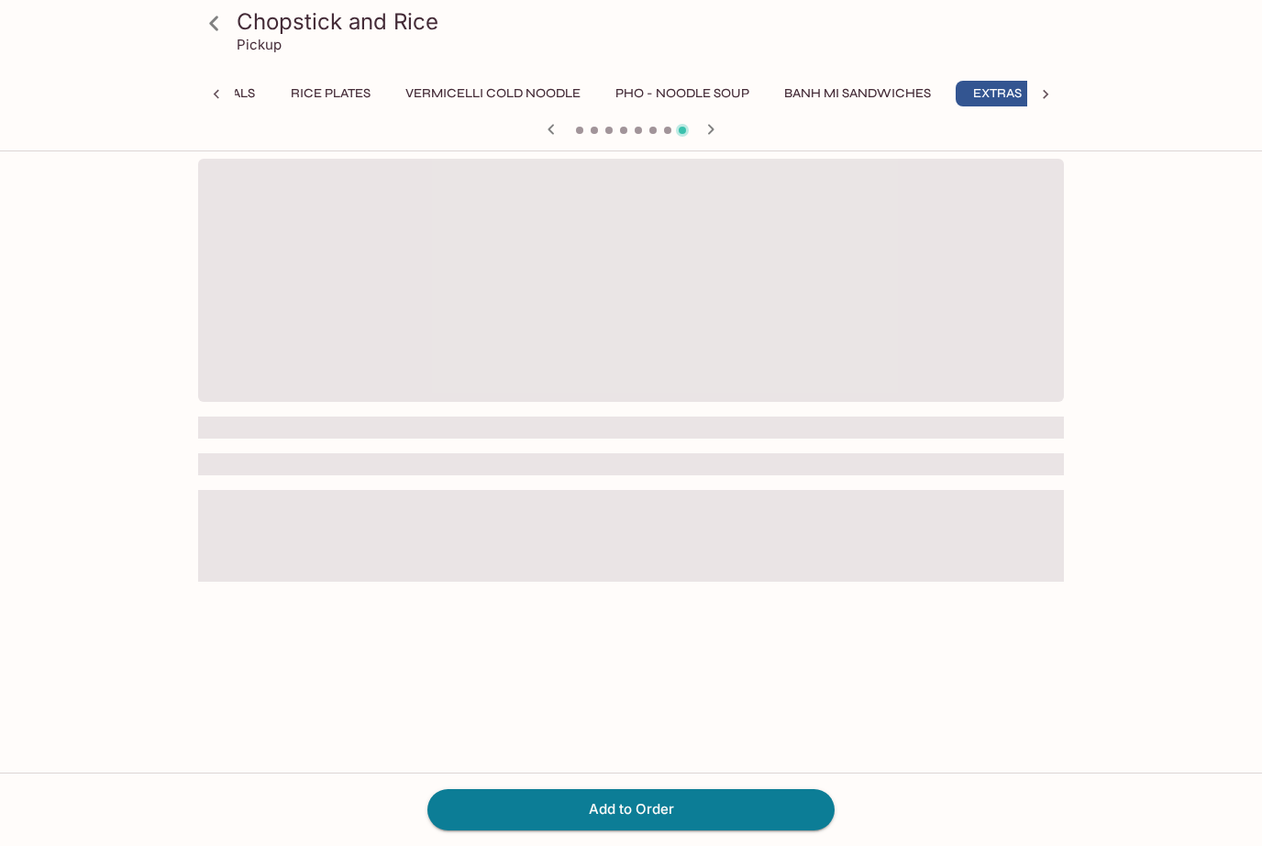
scroll to position [0, 341]
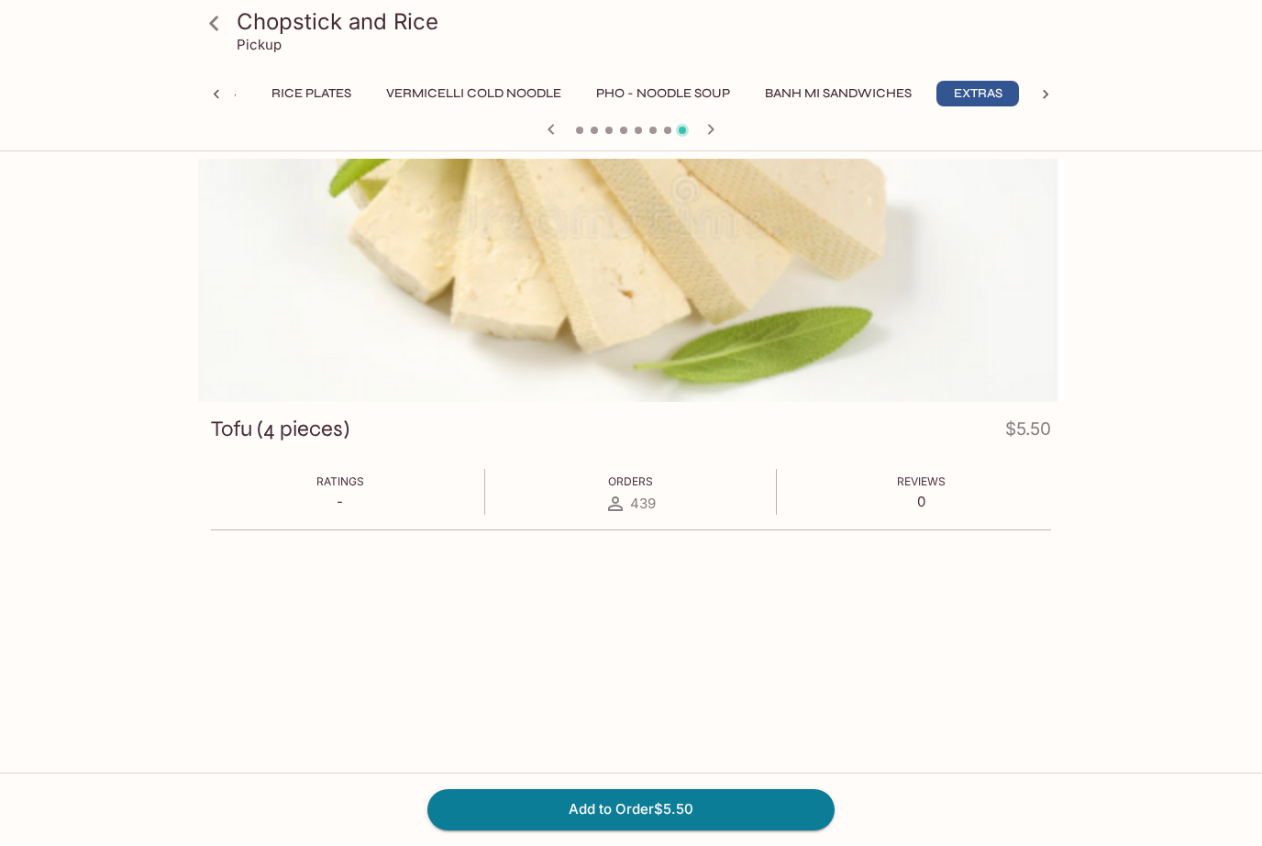
click at [218, 22] on icon at bounding box center [214, 23] width 32 height 32
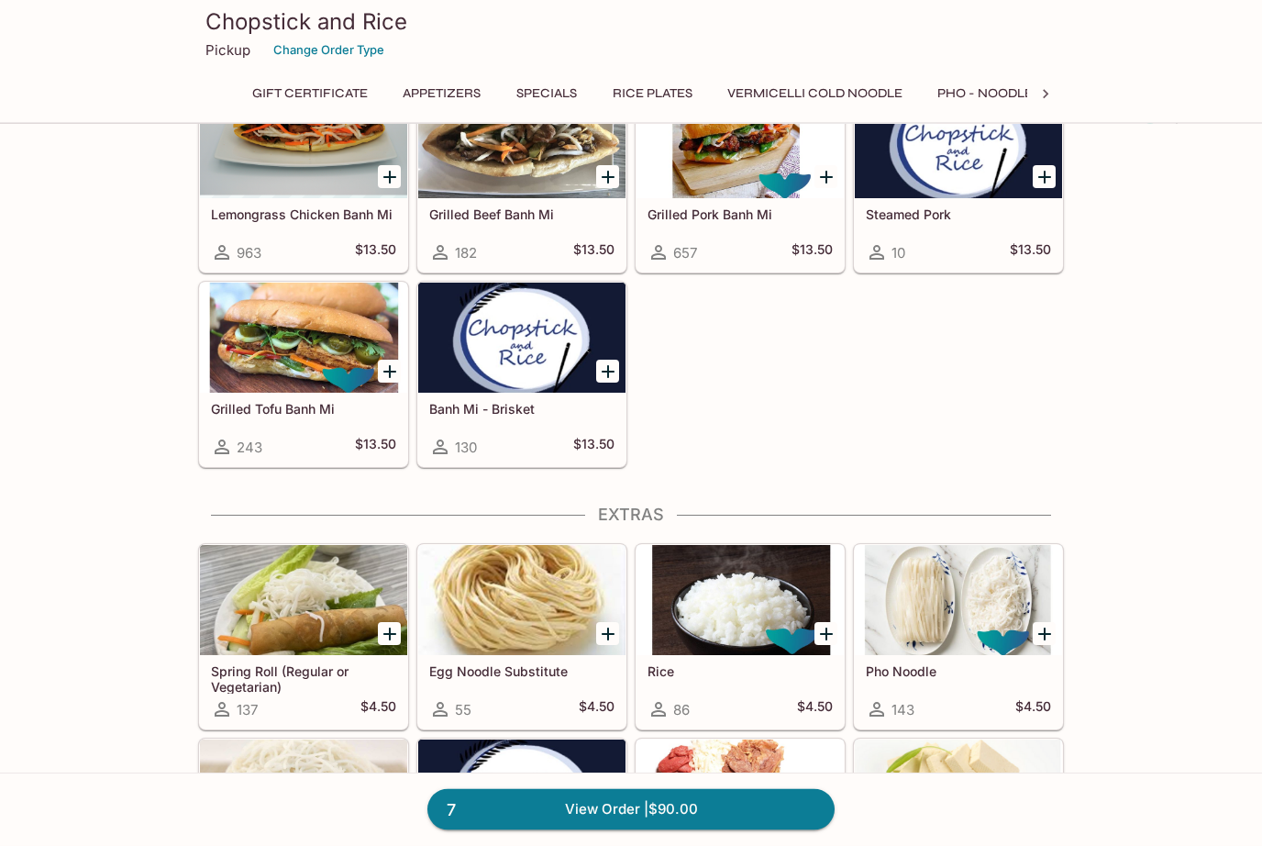
click at [534, 93] on button "Specials" at bounding box center [546, 94] width 83 height 26
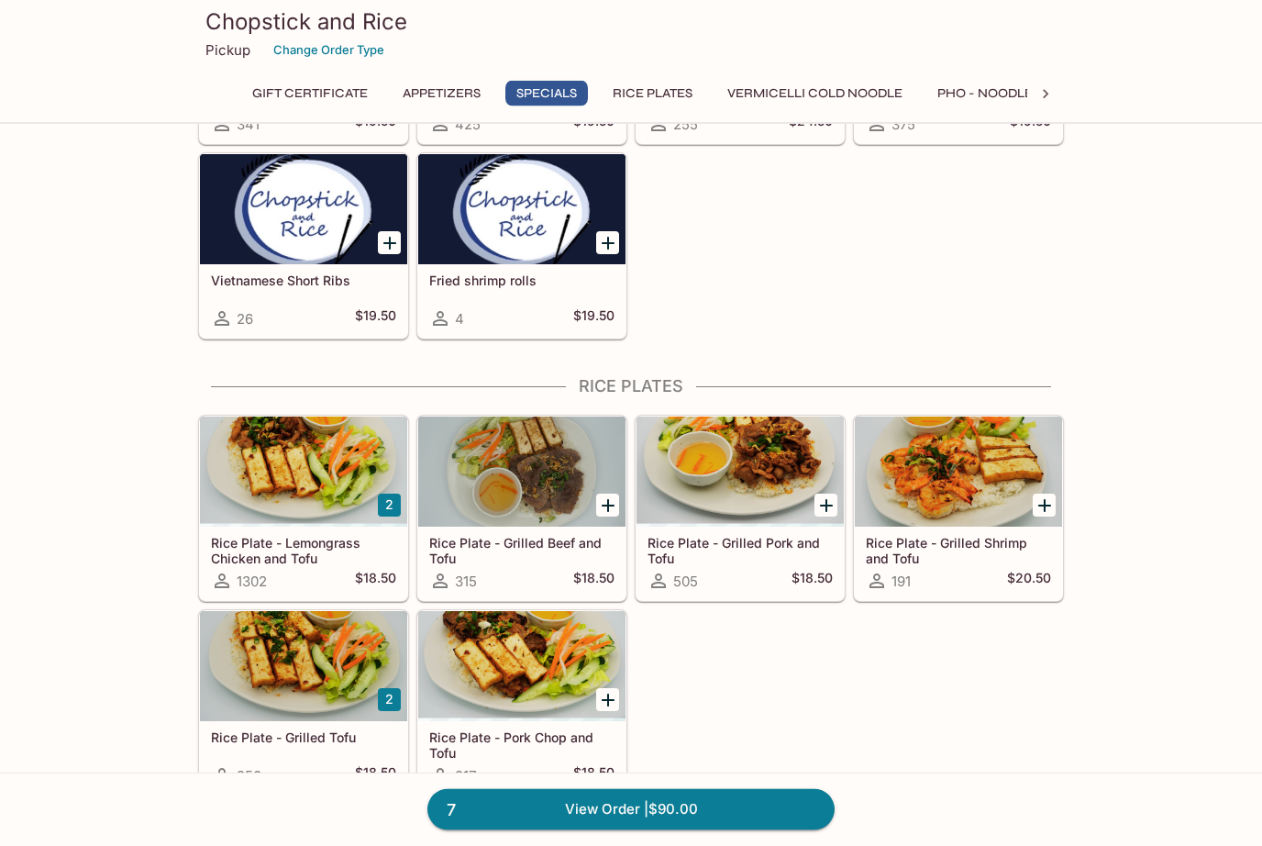
scroll to position [1044, 0]
click at [543, 494] on div at bounding box center [521, 471] width 207 height 110
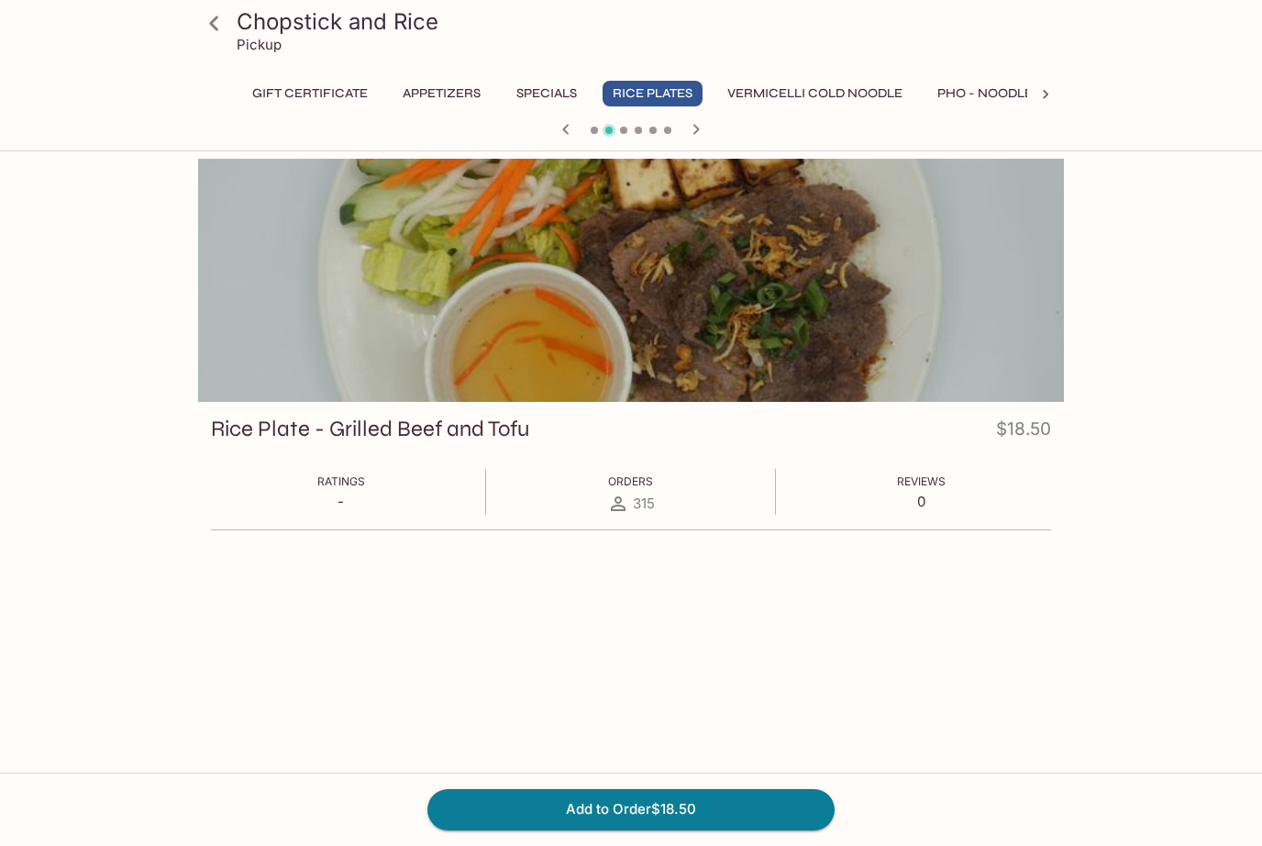
click at [681, 829] on button "Add to Order $18.50" at bounding box center [630, 809] width 407 height 40
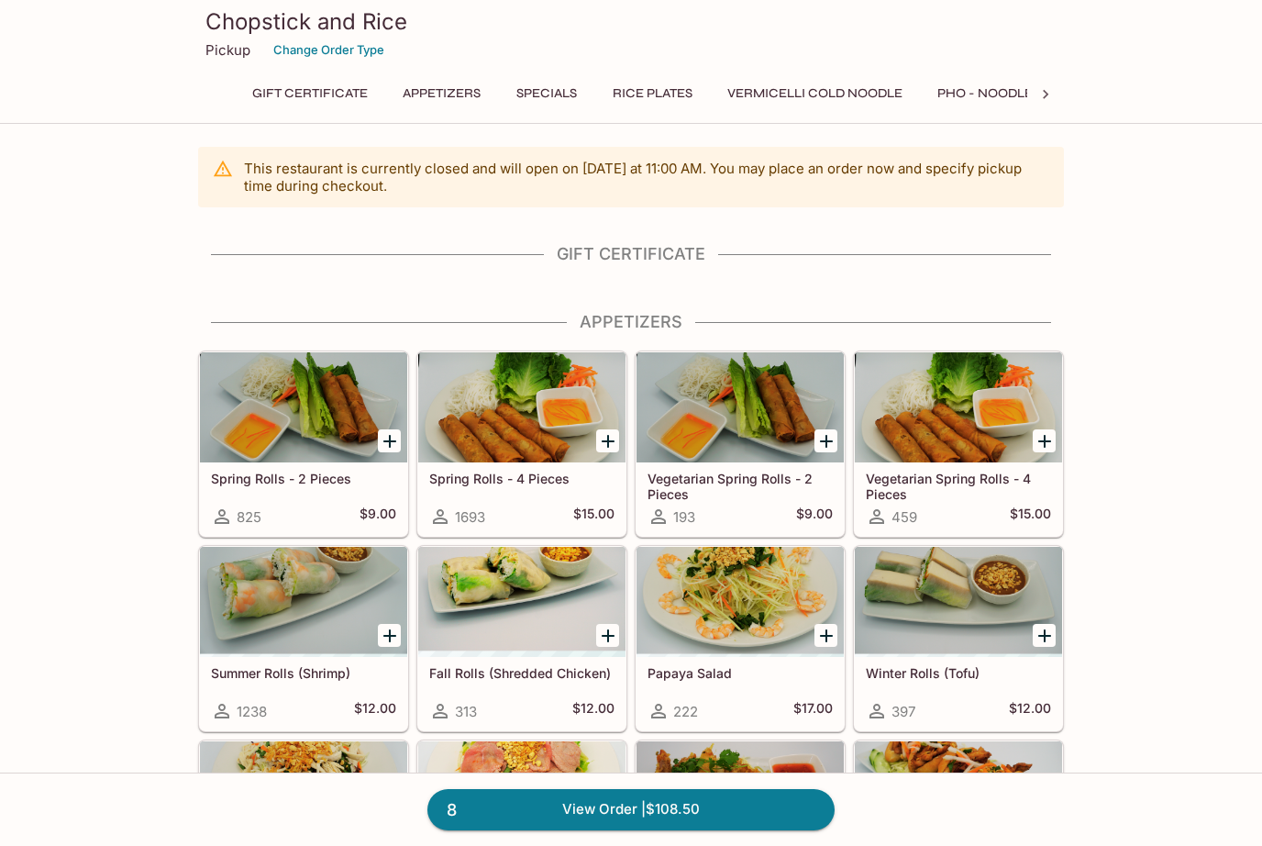
click at [448, 98] on button "Appetizers" at bounding box center [442, 94] width 98 height 26
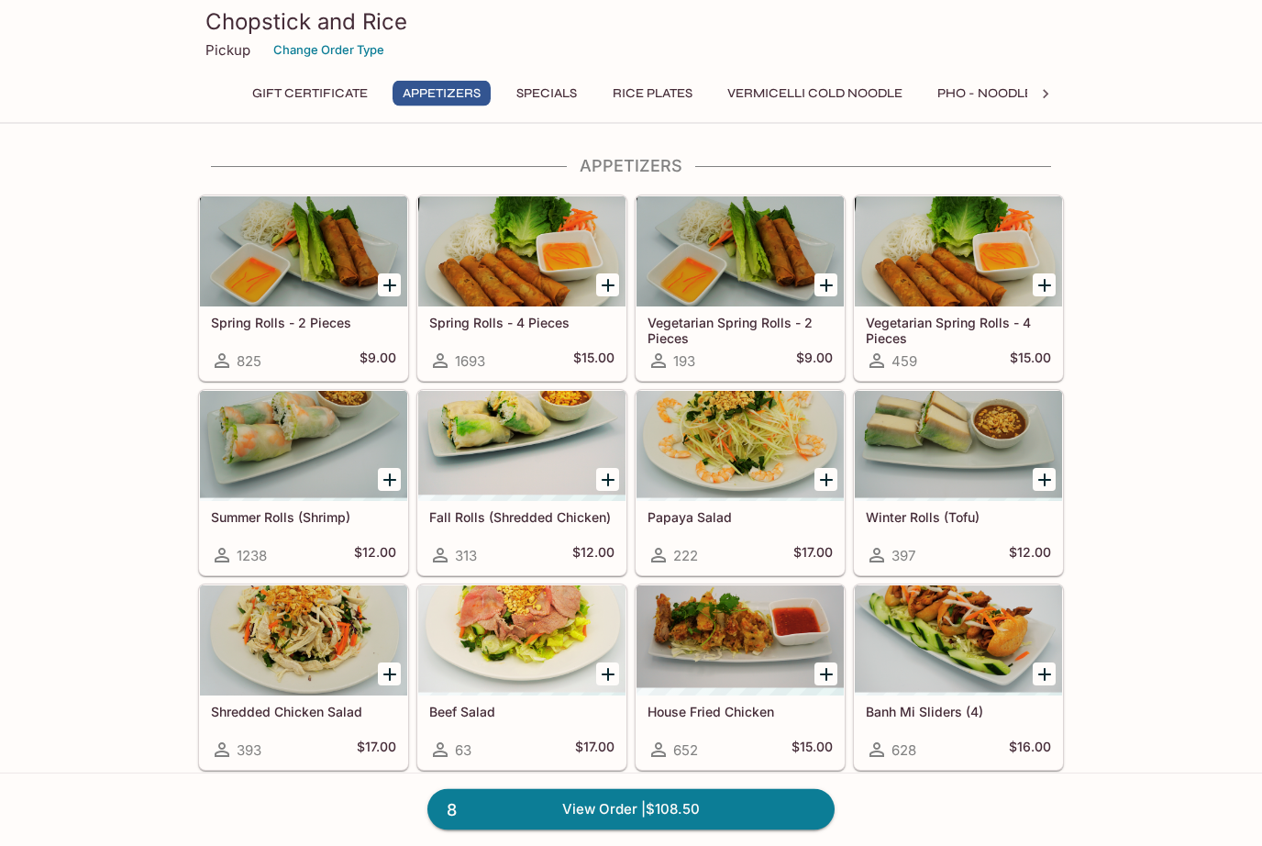
scroll to position [156, 0]
click at [492, 279] on div at bounding box center [521, 251] width 207 height 110
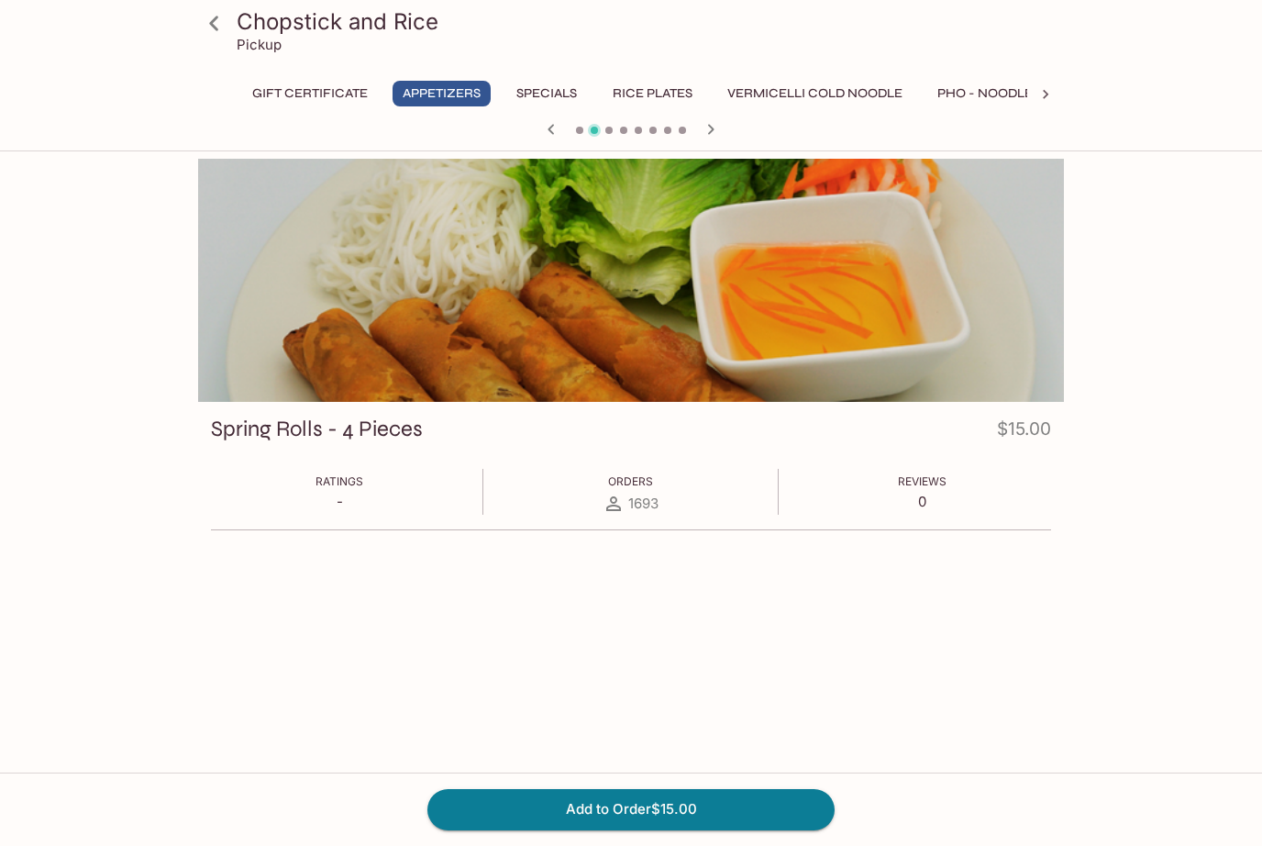
click at [677, 829] on button "Add to Order $15.00" at bounding box center [630, 809] width 407 height 40
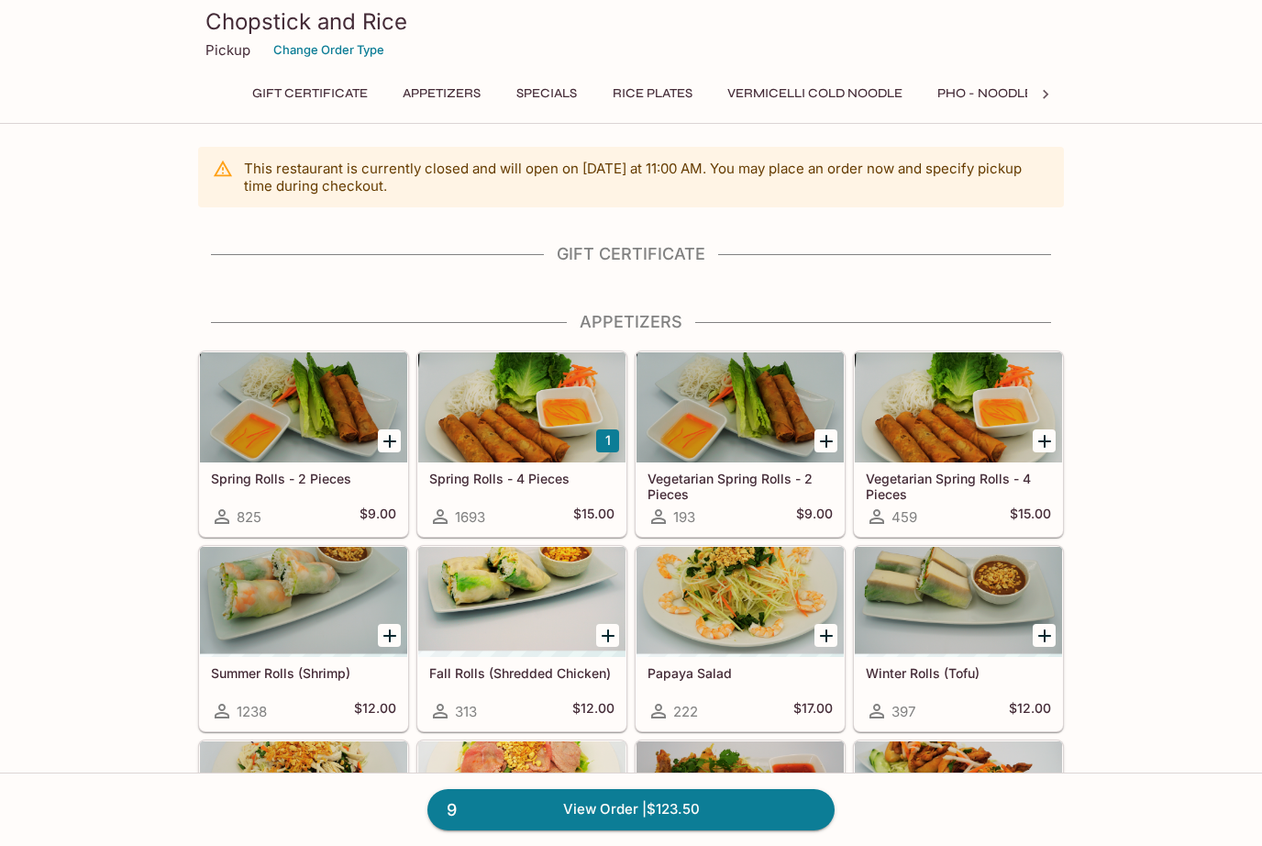
click at [302, 429] on div at bounding box center [303, 407] width 207 height 110
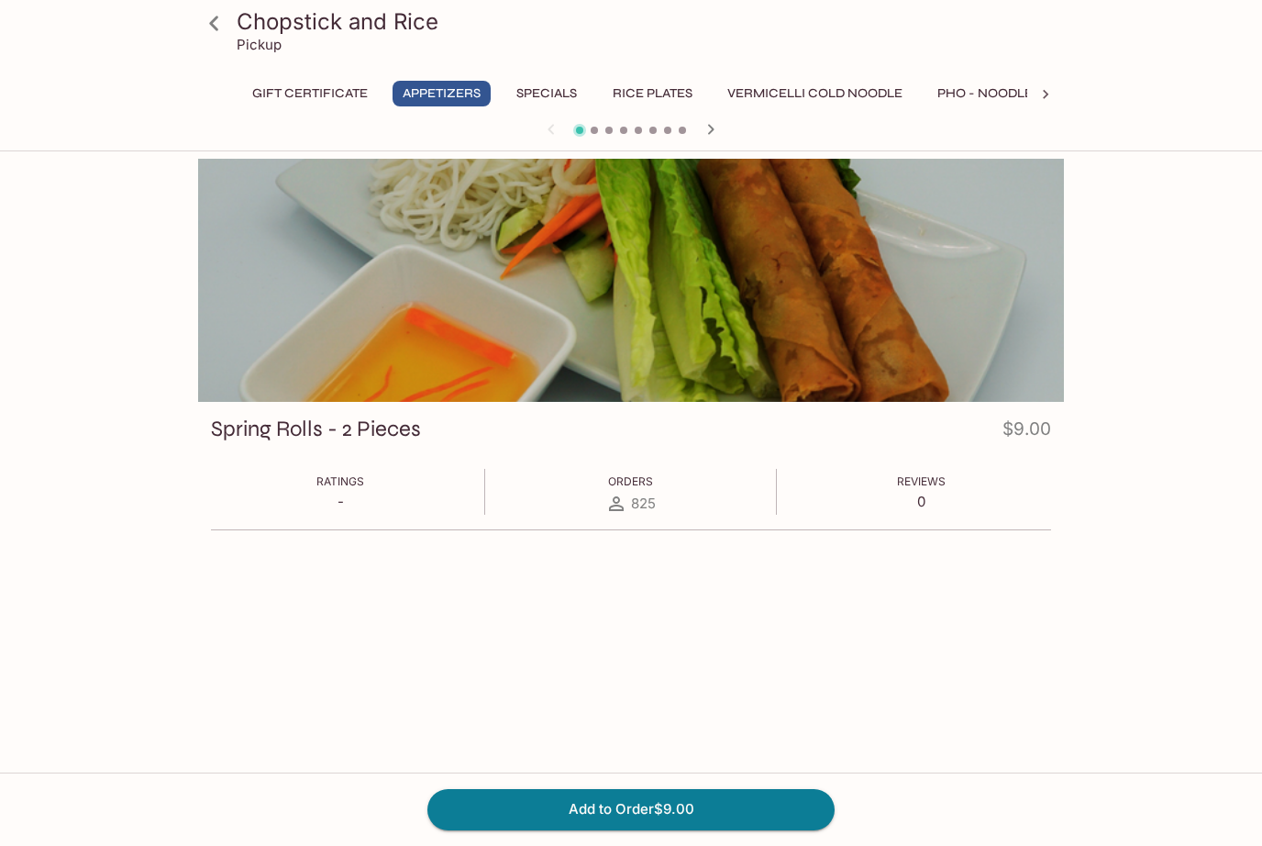
click at [693, 829] on button "Add to Order $9.00" at bounding box center [630, 809] width 407 height 40
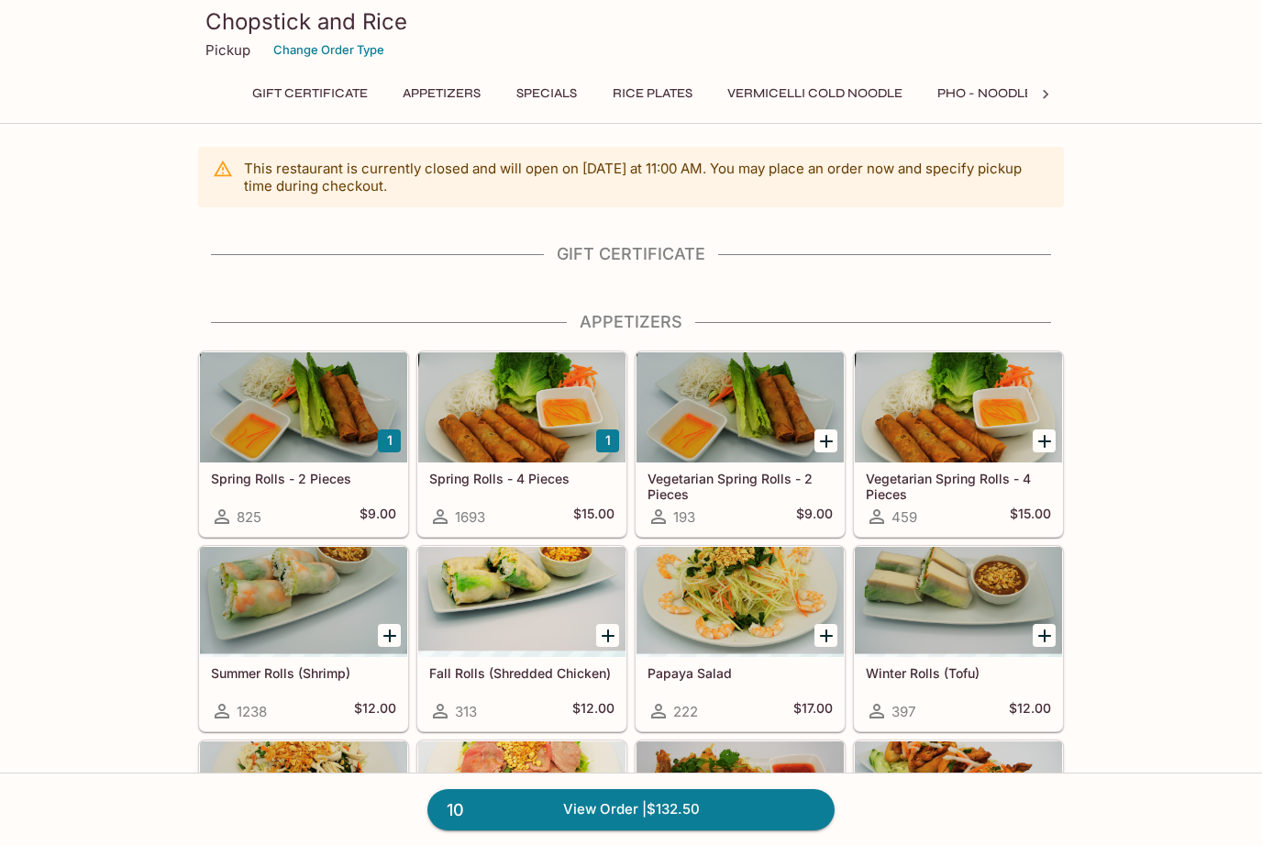
click at [667, 98] on button "Rice Plates" at bounding box center [653, 94] width 100 height 26
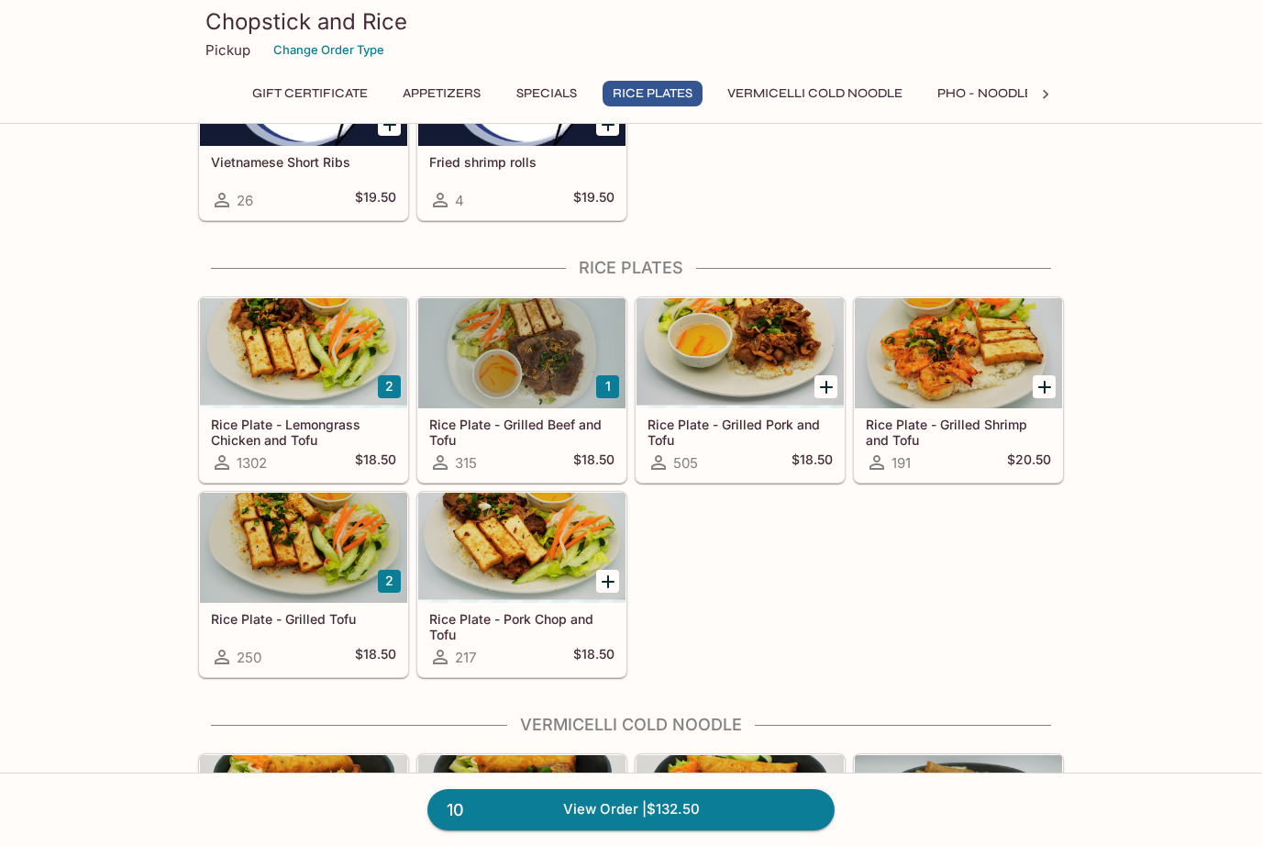
scroll to position [1264, 0]
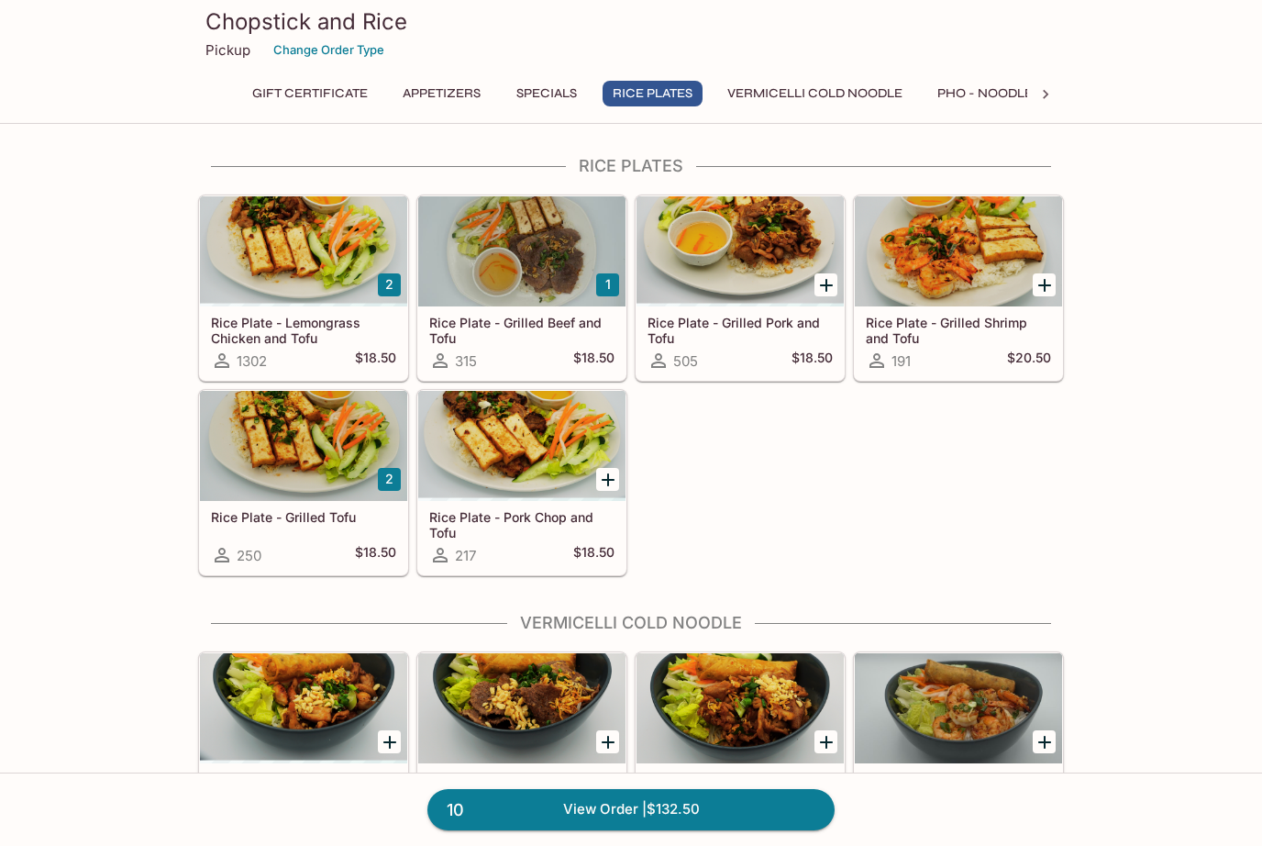
click at [298, 273] on div at bounding box center [303, 251] width 207 height 110
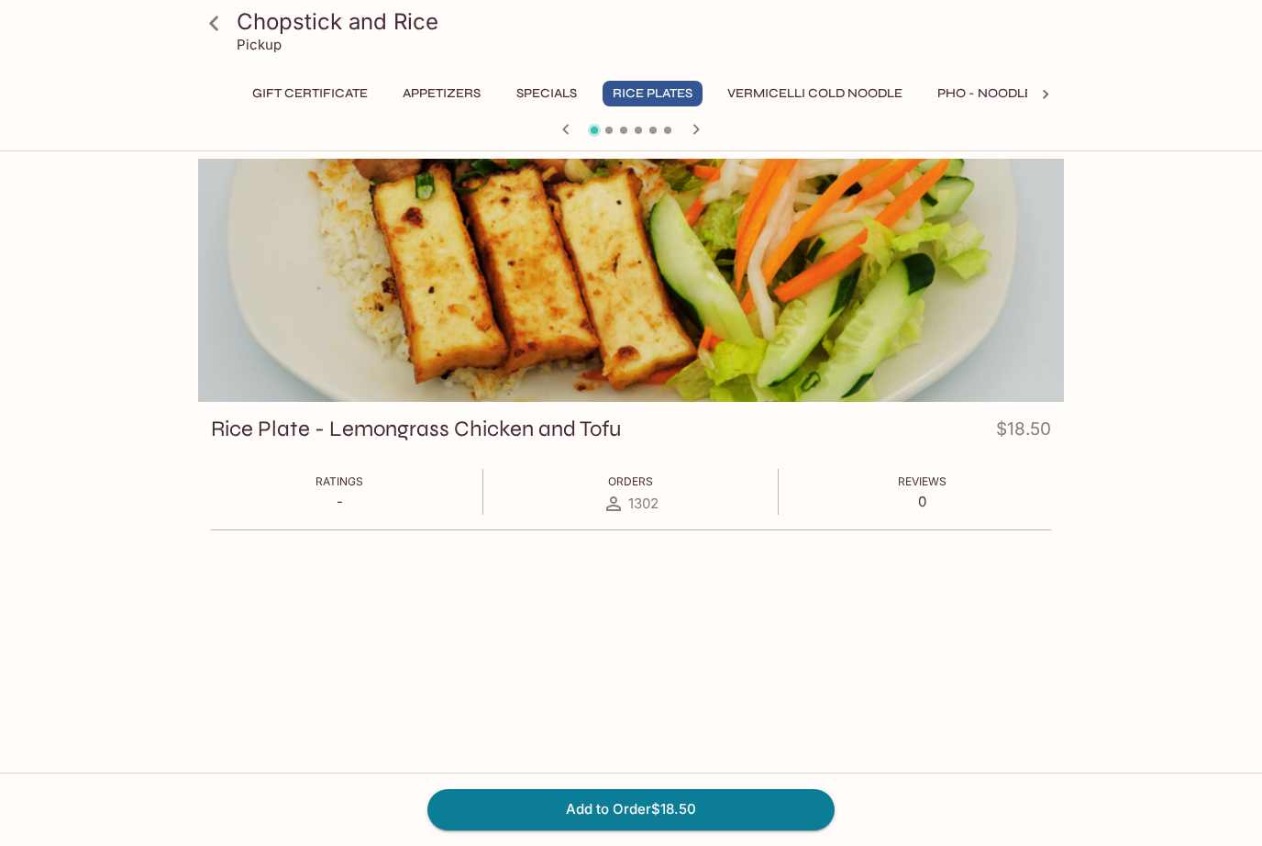
click at [694, 829] on button "Add to Order $18.50" at bounding box center [630, 809] width 407 height 40
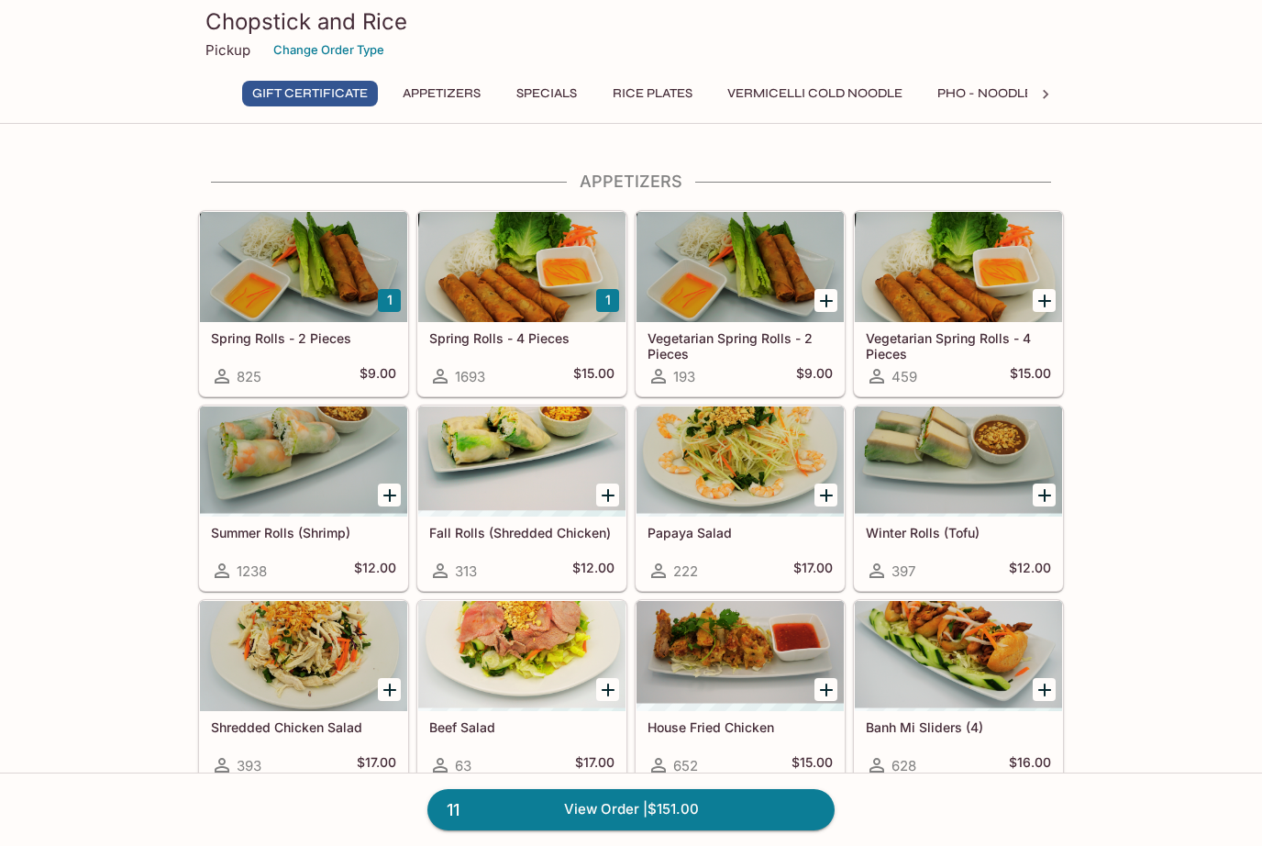
click at [661, 98] on button "Rice Plates" at bounding box center [653, 94] width 100 height 26
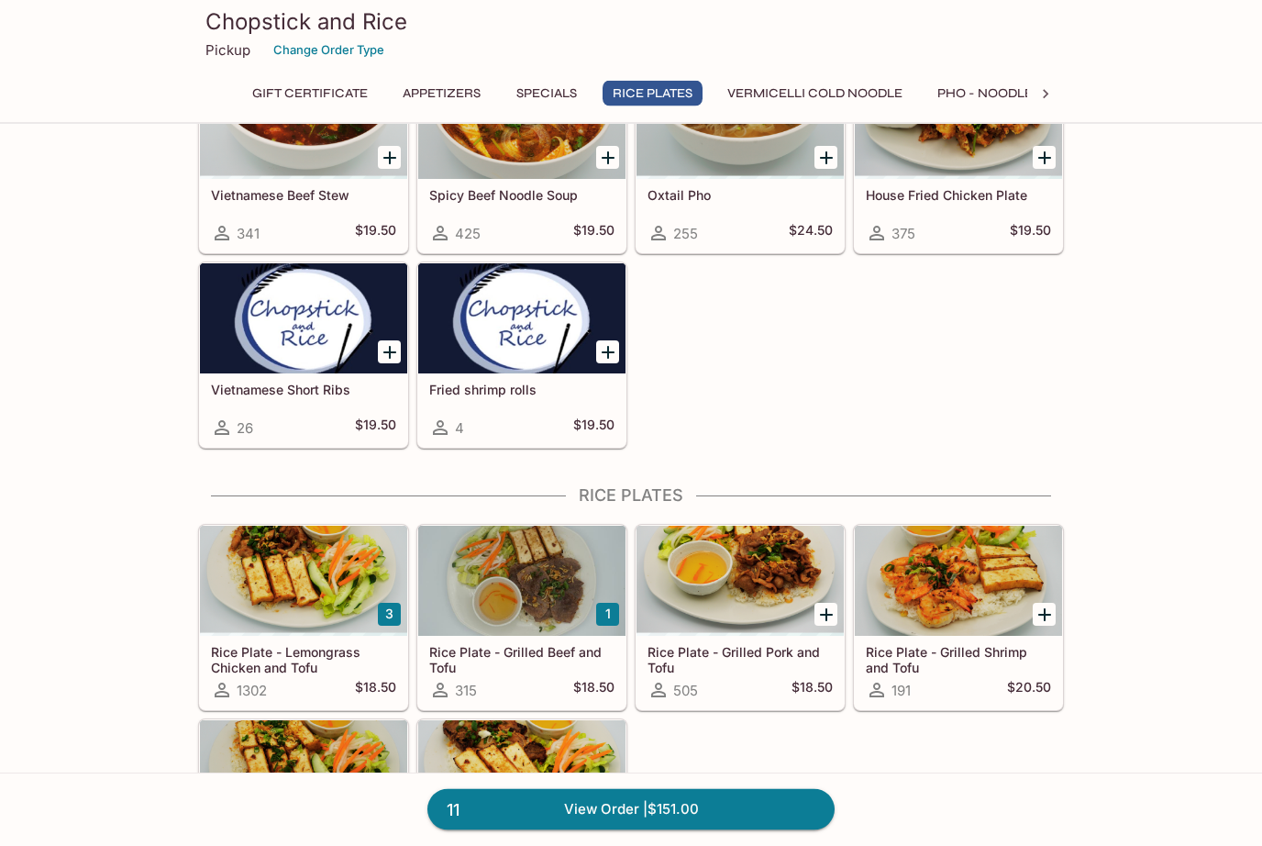
scroll to position [1264, 0]
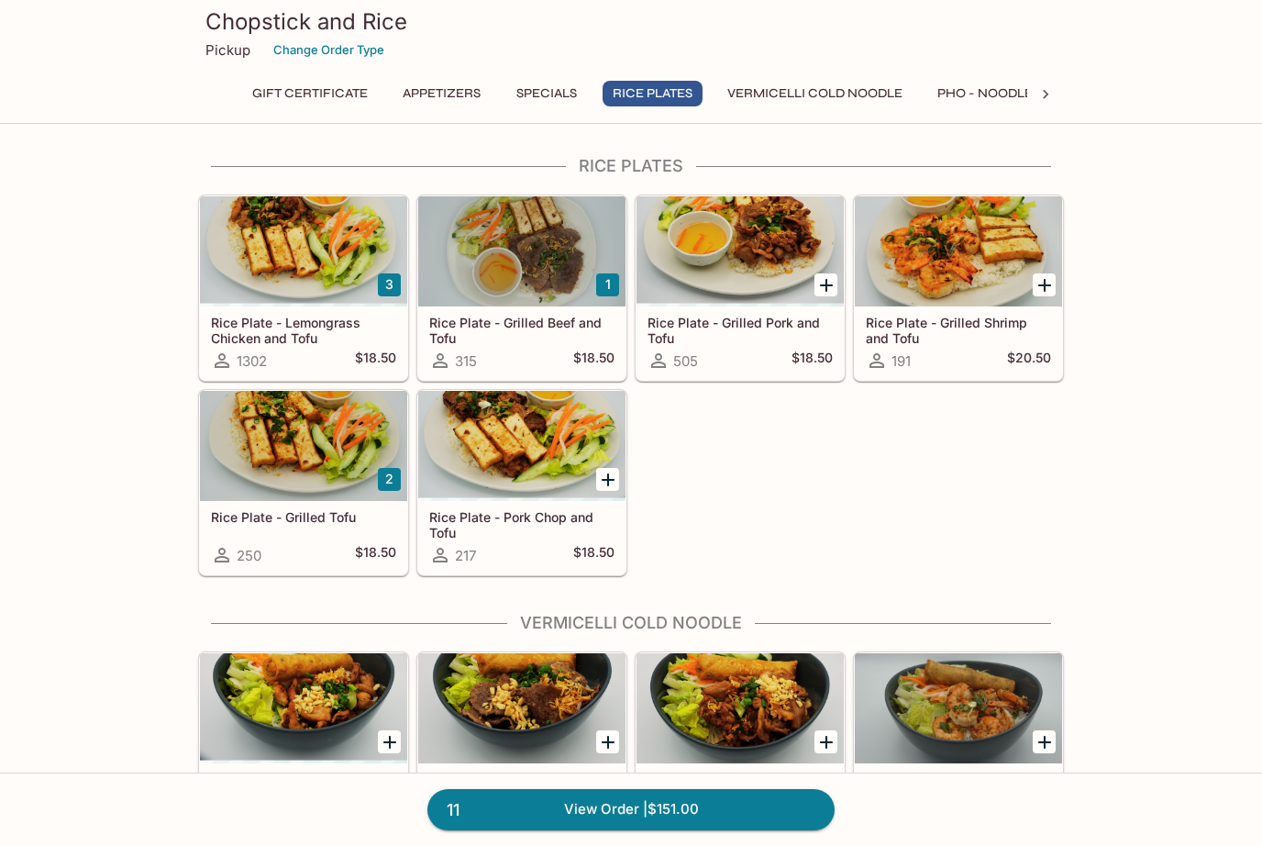
click at [291, 464] on div at bounding box center [303, 446] width 207 height 110
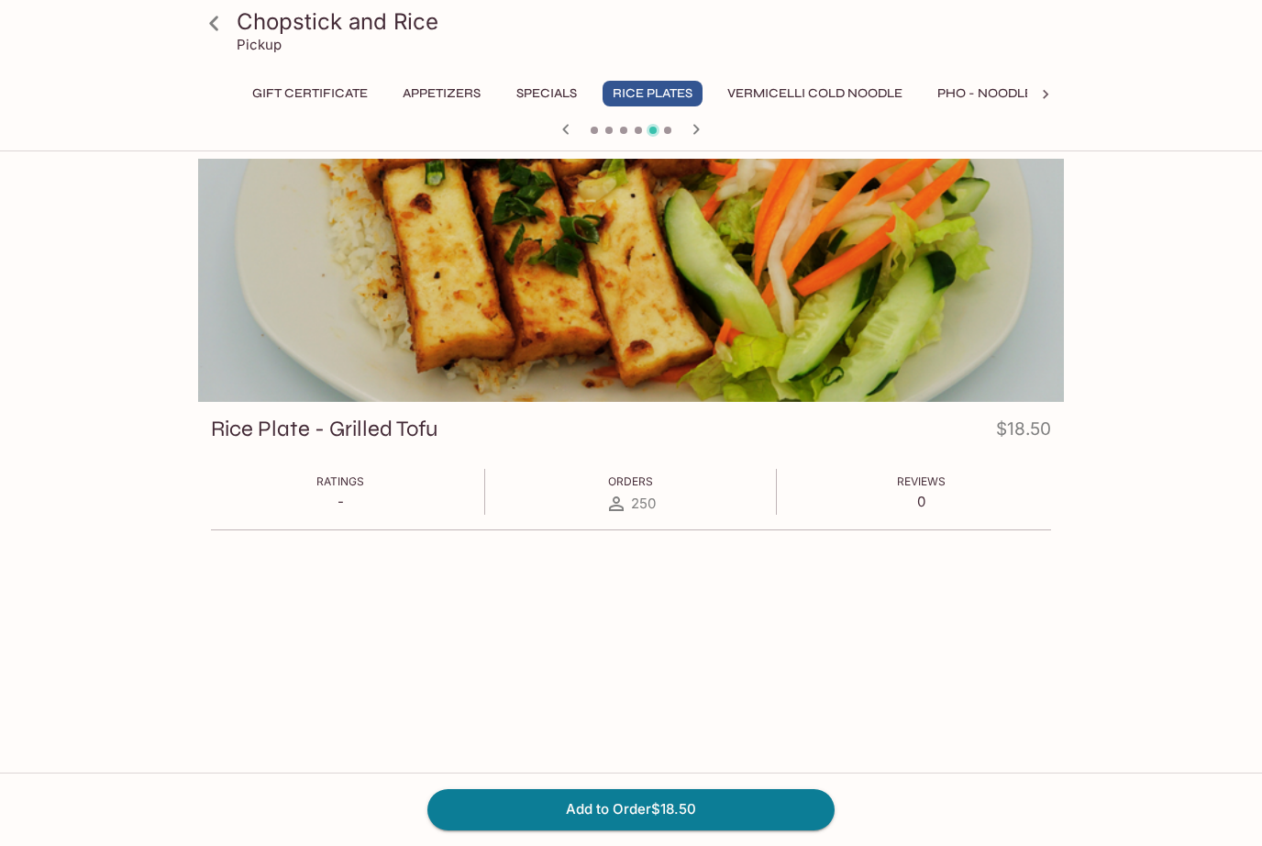
click at [727, 829] on button "Add to Order $18.50" at bounding box center [630, 809] width 407 height 40
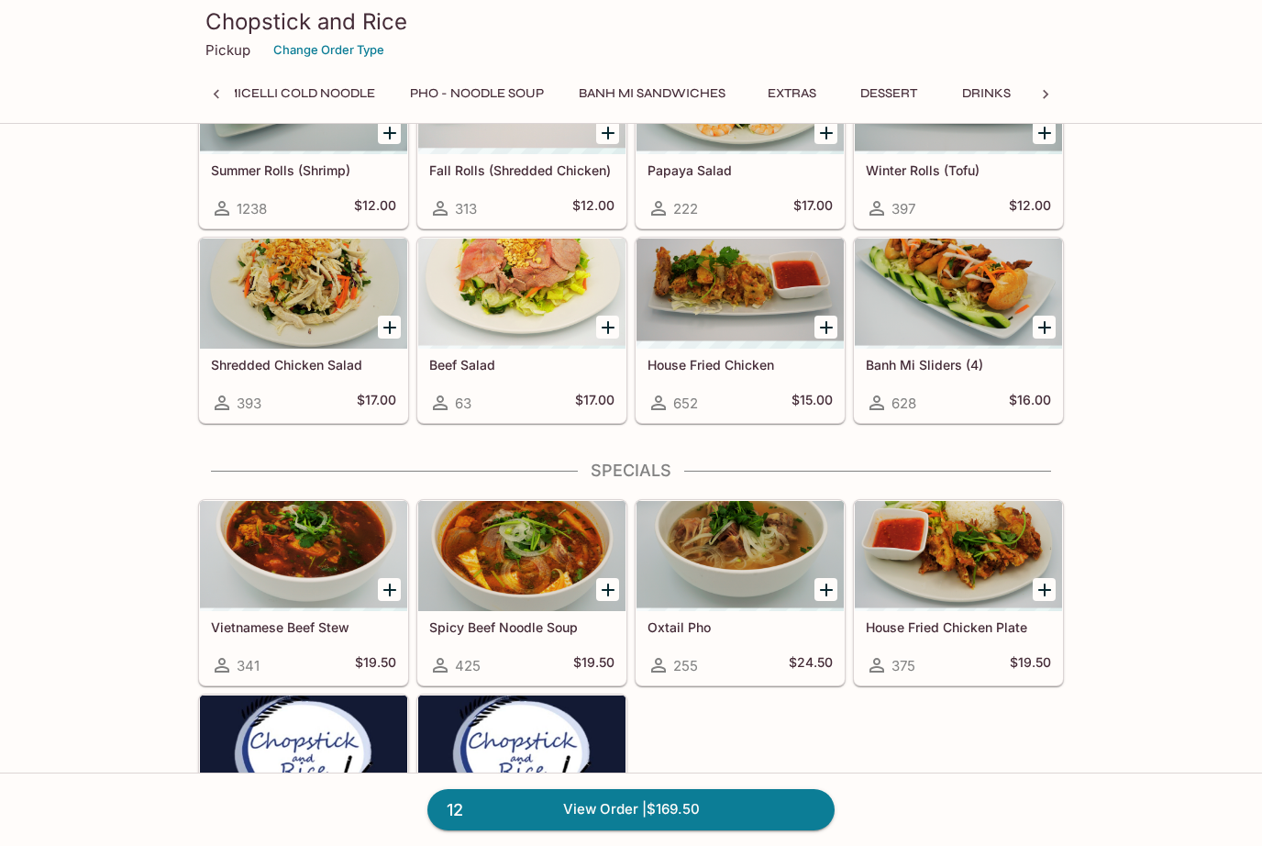
scroll to position [0, 536]
click at [799, 97] on button "Extras" at bounding box center [791, 94] width 83 height 26
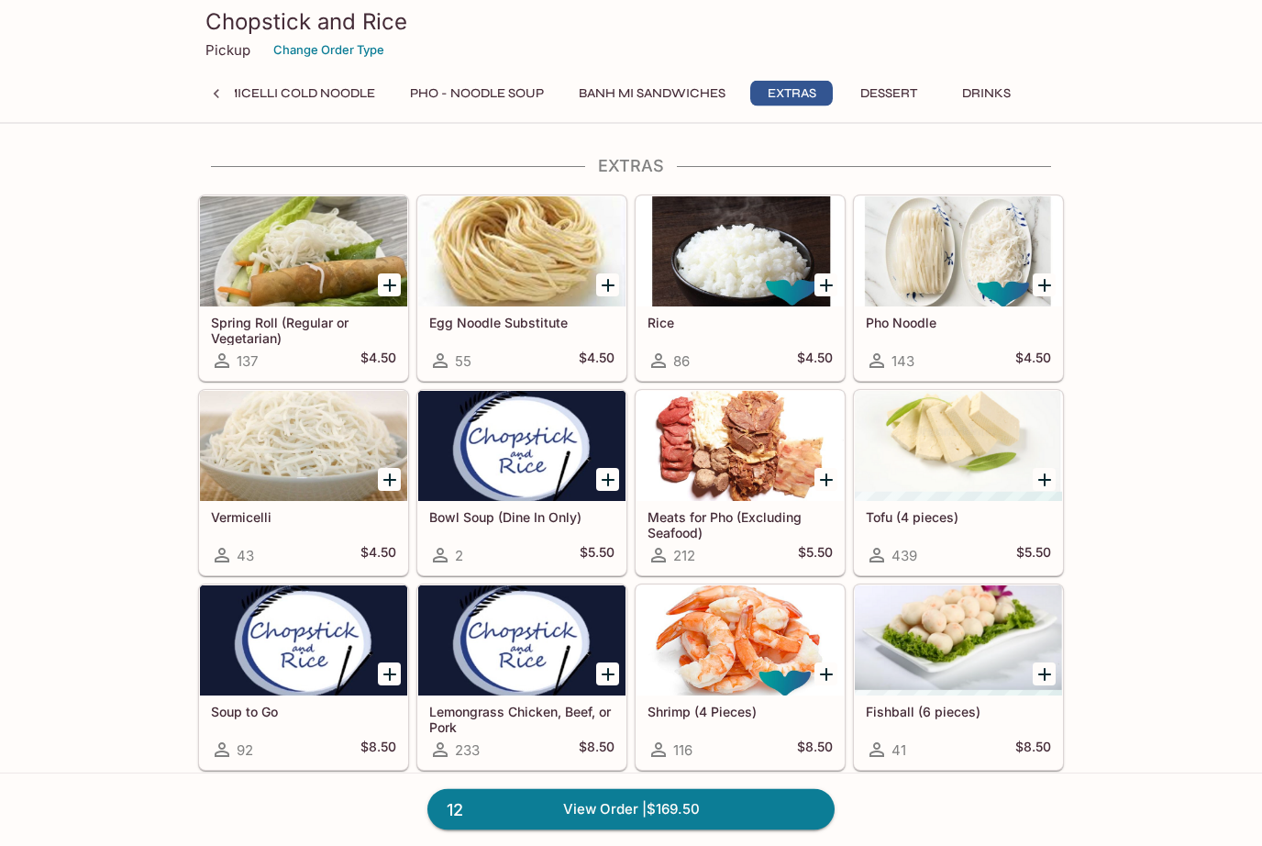
scroll to position [3675, 0]
click at [341, 274] on div at bounding box center [303, 251] width 207 height 110
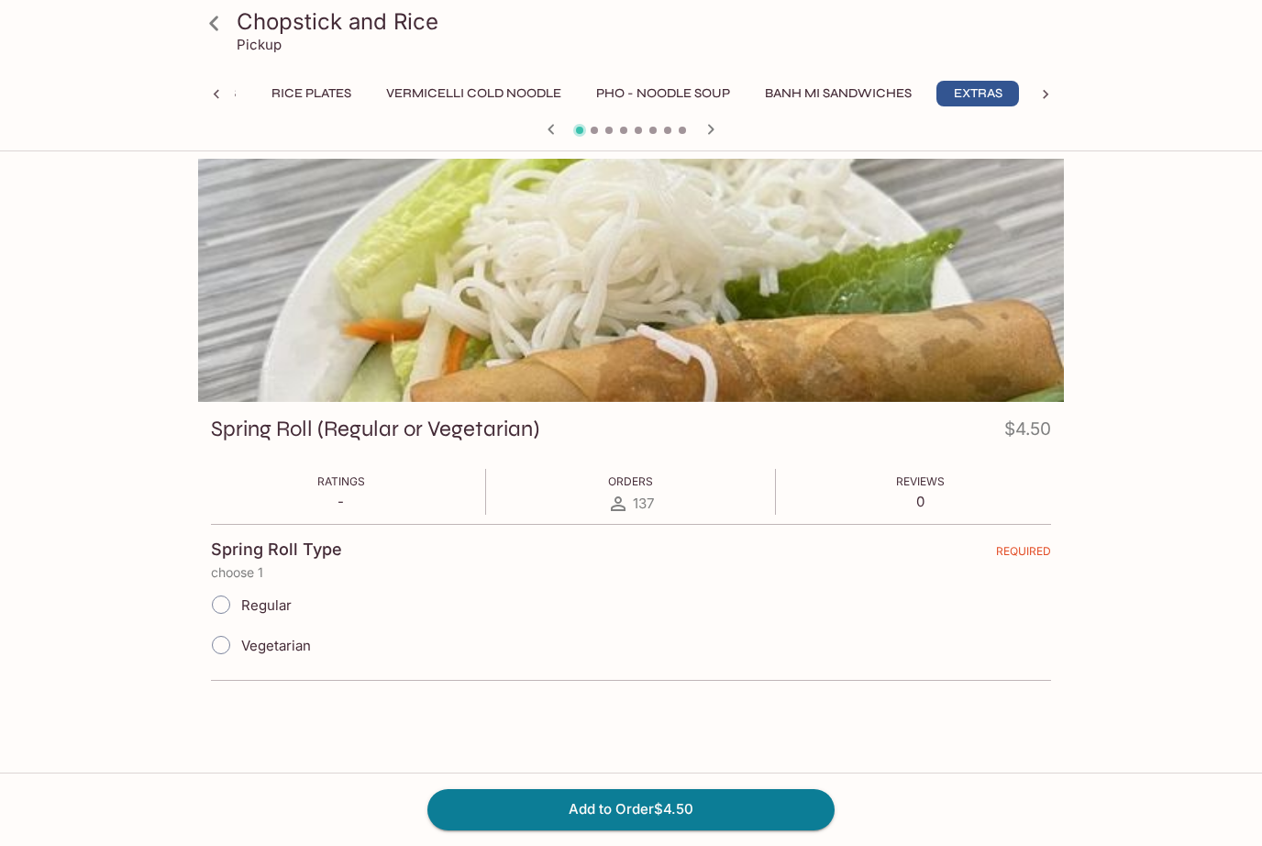
scroll to position [0, 341]
click at [220, 599] on input "Regular" at bounding box center [221, 604] width 39 height 39
radio input "true"
click at [638, 819] on button "Add to Order $4.50" at bounding box center [630, 809] width 407 height 40
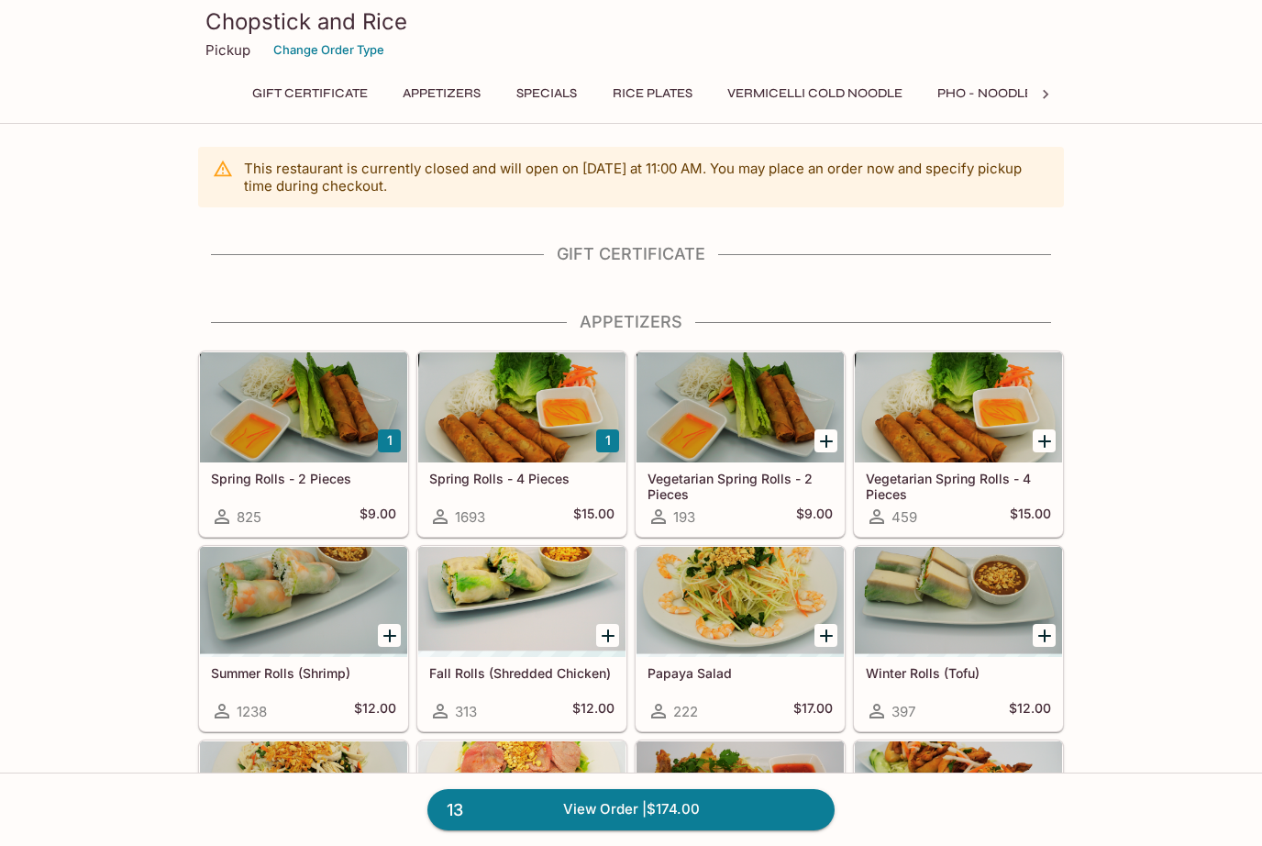
click at [660, 84] on button "Rice Plates" at bounding box center [653, 94] width 100 height 26
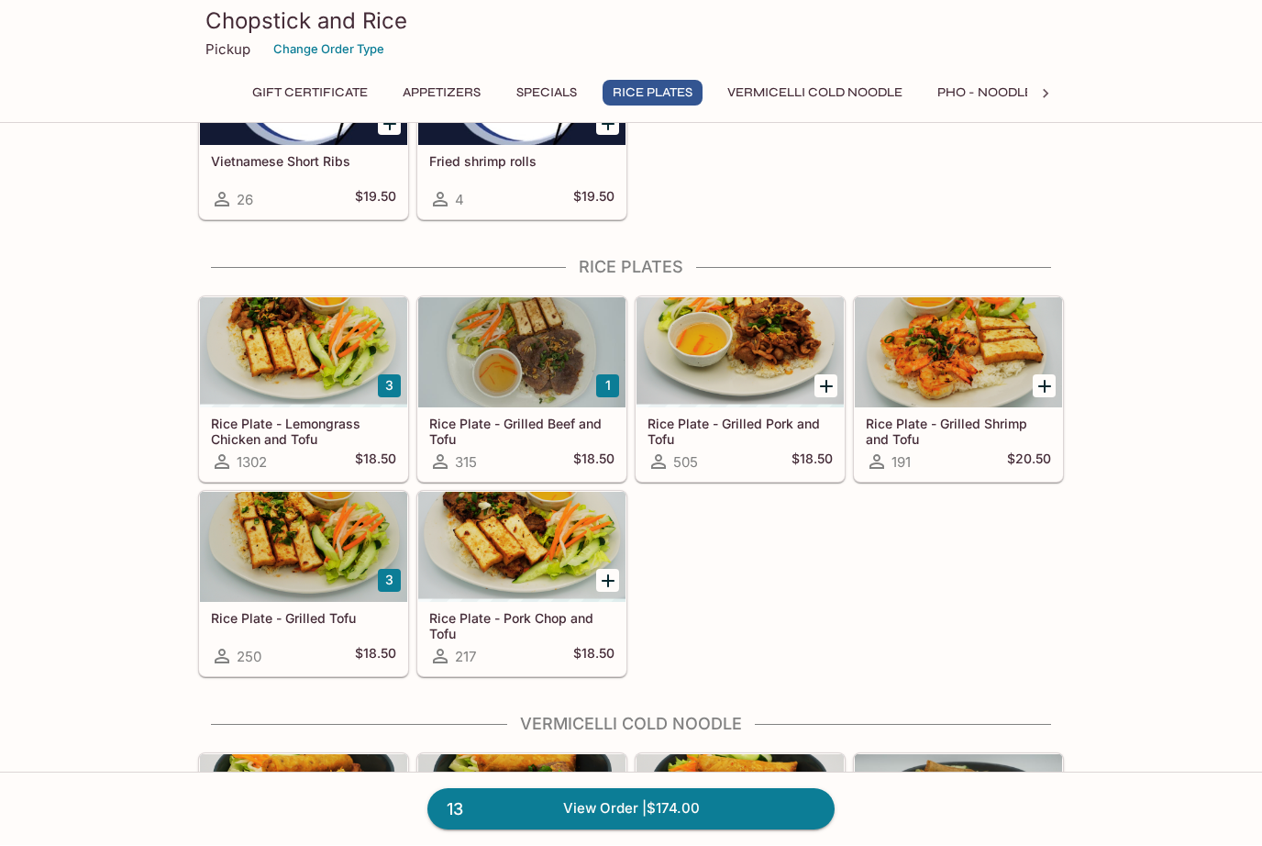
scroll to position [1264, 0]
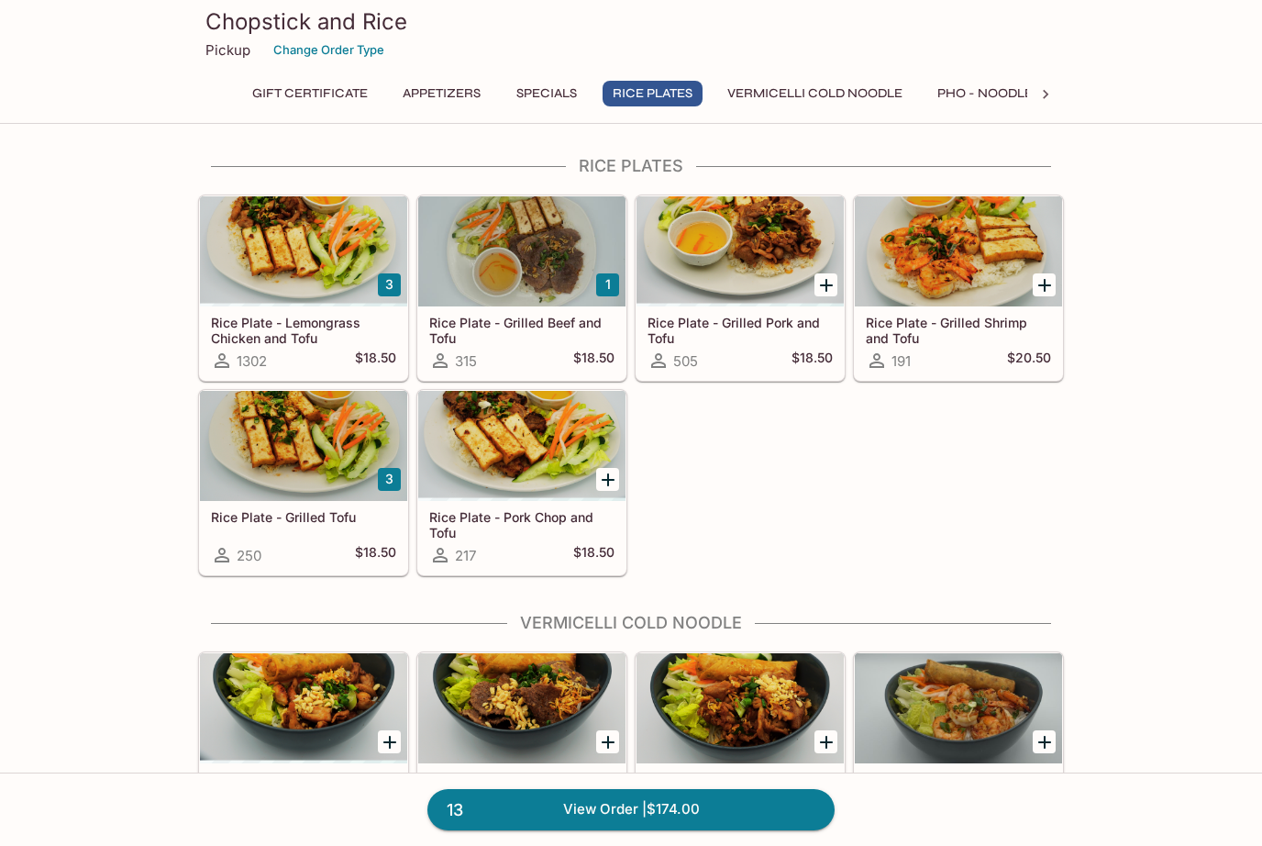
click at [316, 471] on div at bounding box center [303, 446] width 207 height 110
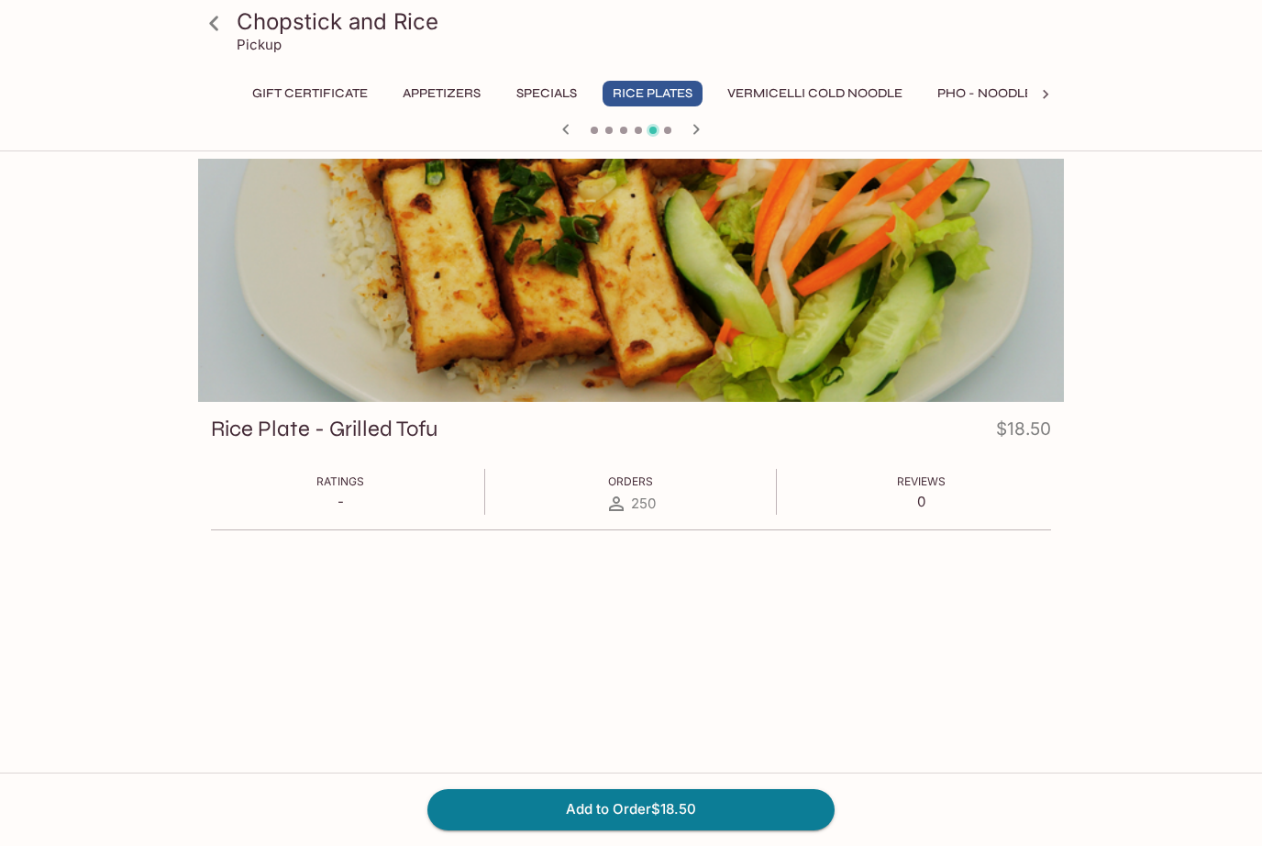
click at [667, 803] on button "Add to Order $18.50" at bounding box center [630, 809] width 407 height 40
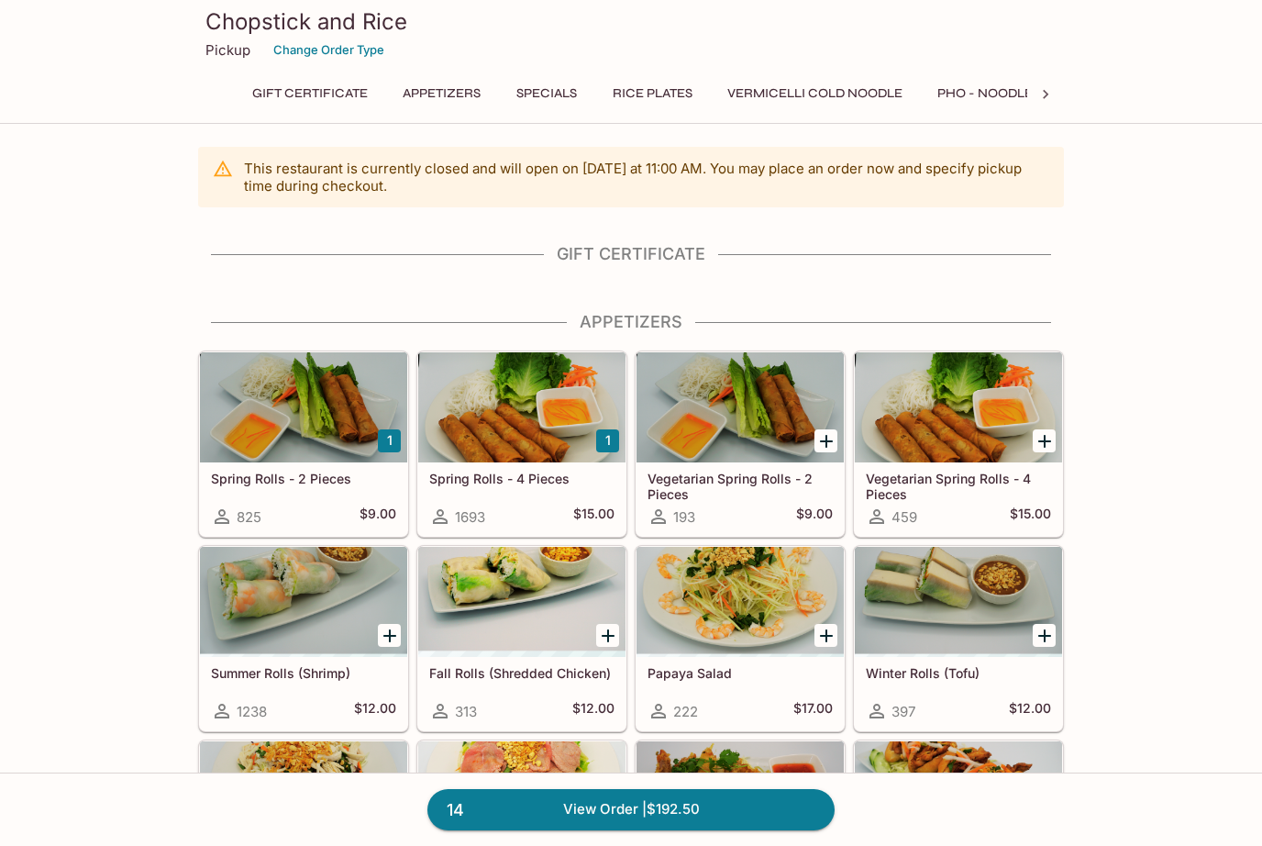
click at [459, 84] on button "Appetizers" at bounding box center [442, 94] width 98 height 26
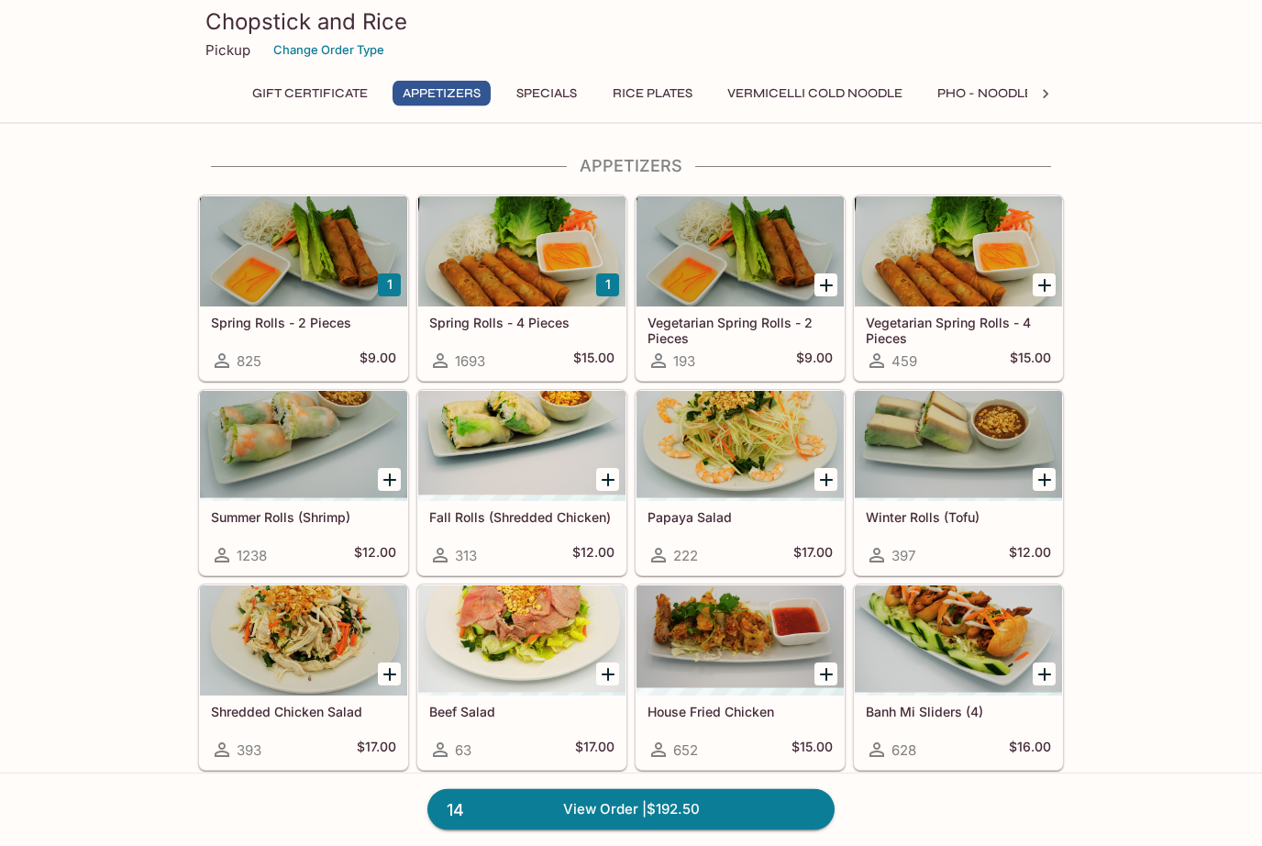
scroll to position [156, 0]
click at [320, 265] on div at bounding box center [303, 251] width 207 height 110
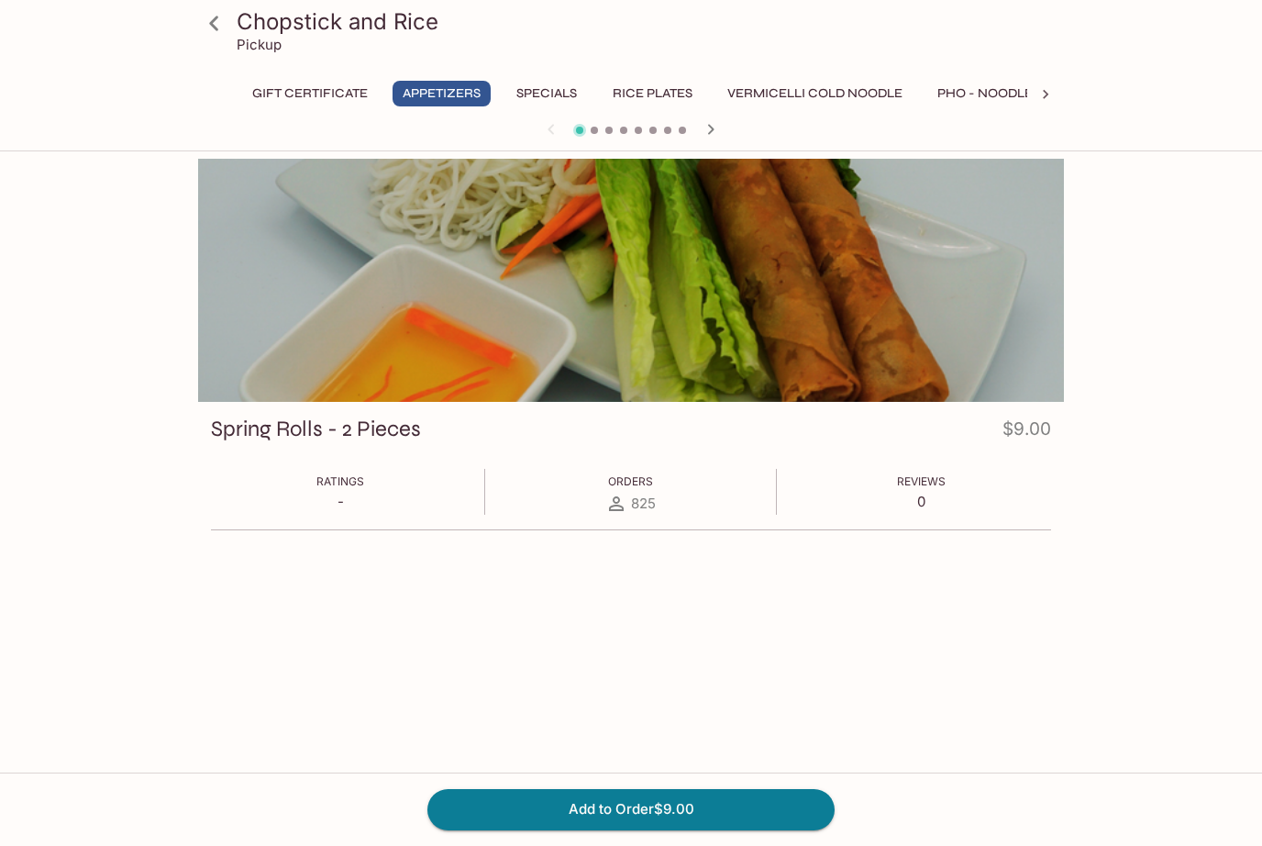
click at [685, 813] on button "Add to Order $9.00" at bounding box center [630, 809] width 407 height 40
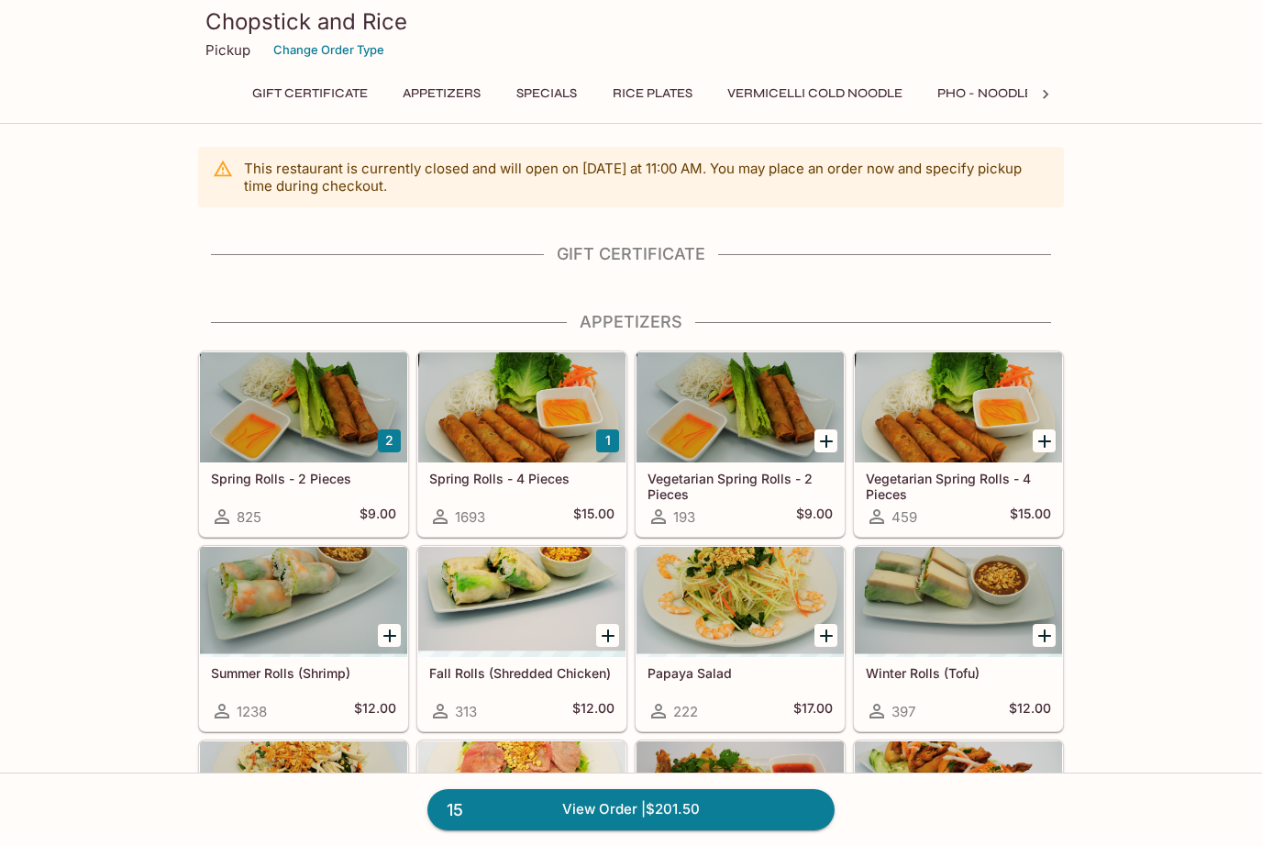
click at [673, 97] on button "Rice Plates" at bounding box center [653, 94] width 100 height 26
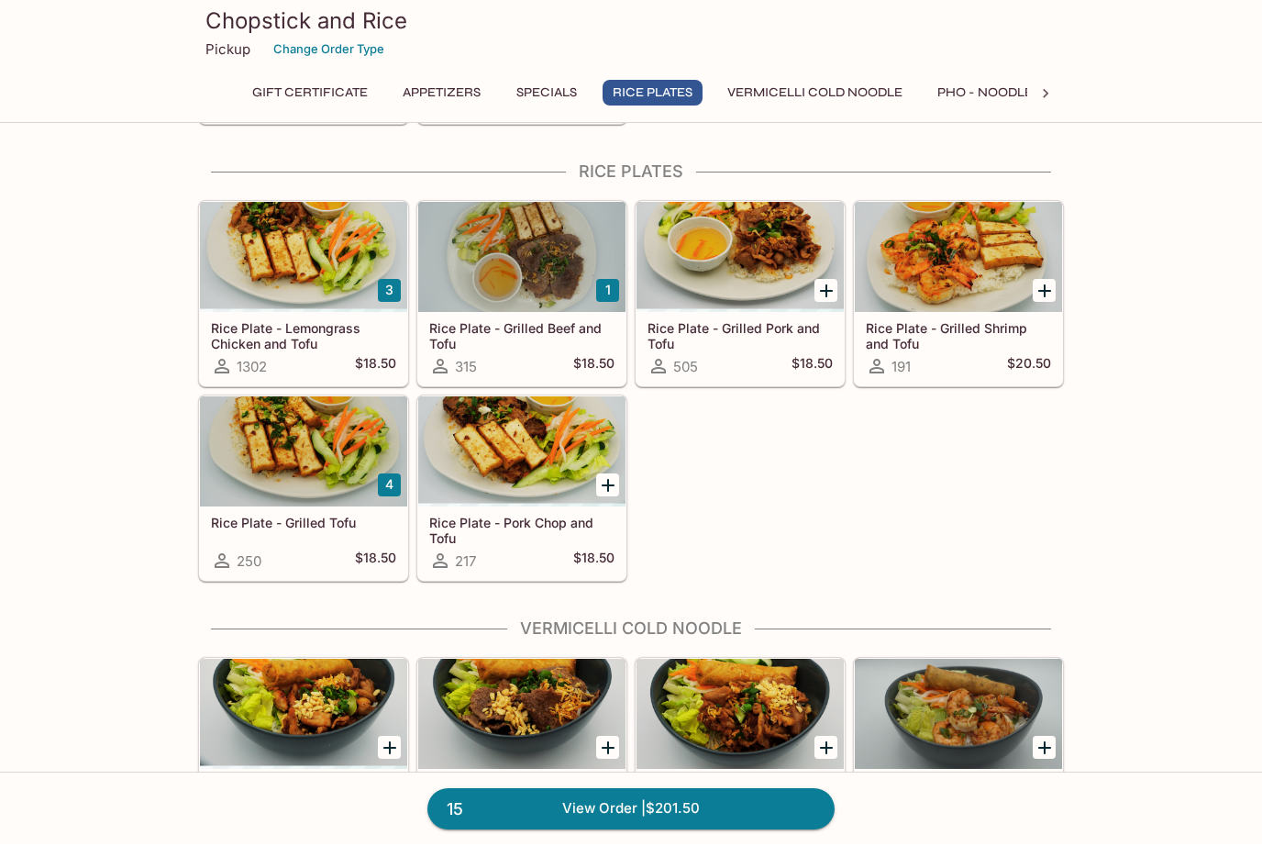
scroll to position [1264, 0]
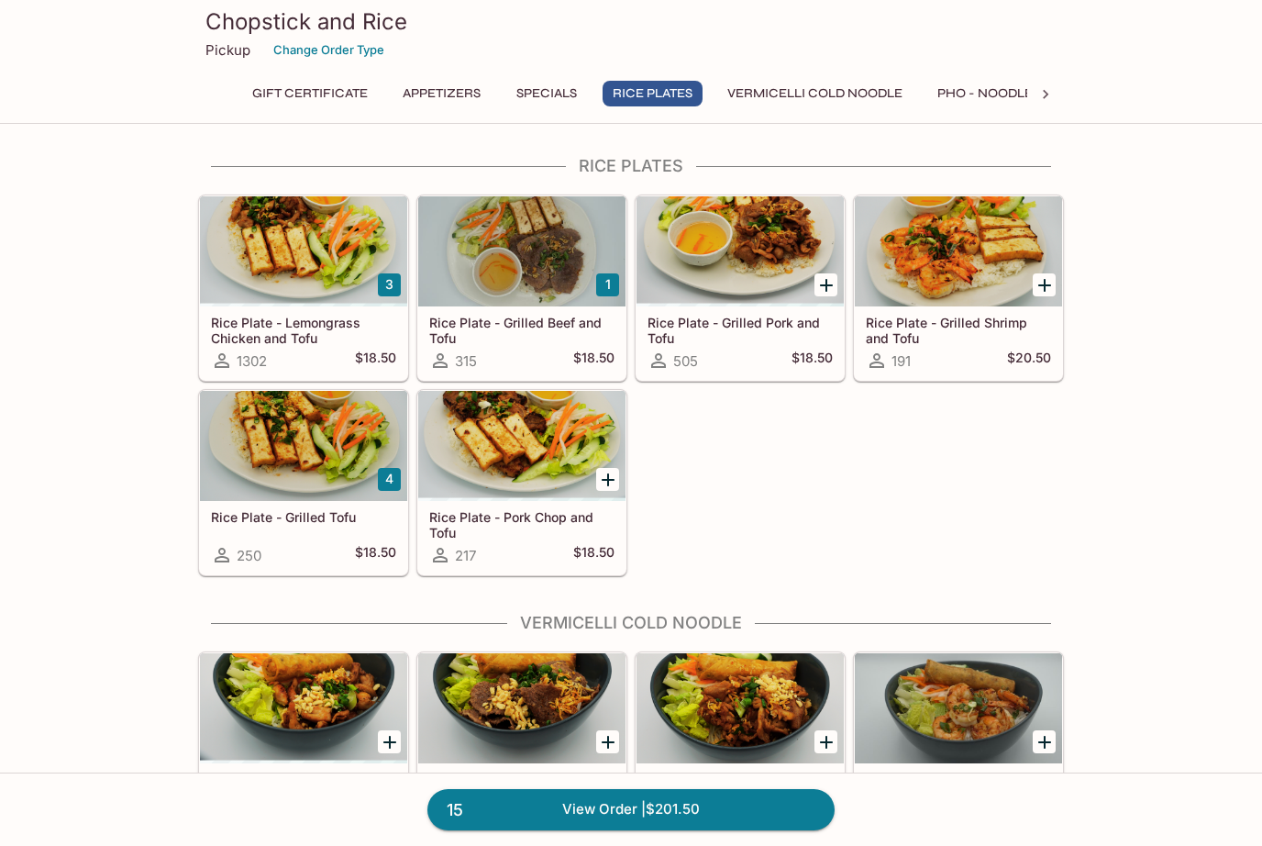
click at [978, 336] on h5 "Rice Plate - Grilled Shrimp and Tofu" at bounding box center [958, 330] width 185 height 30
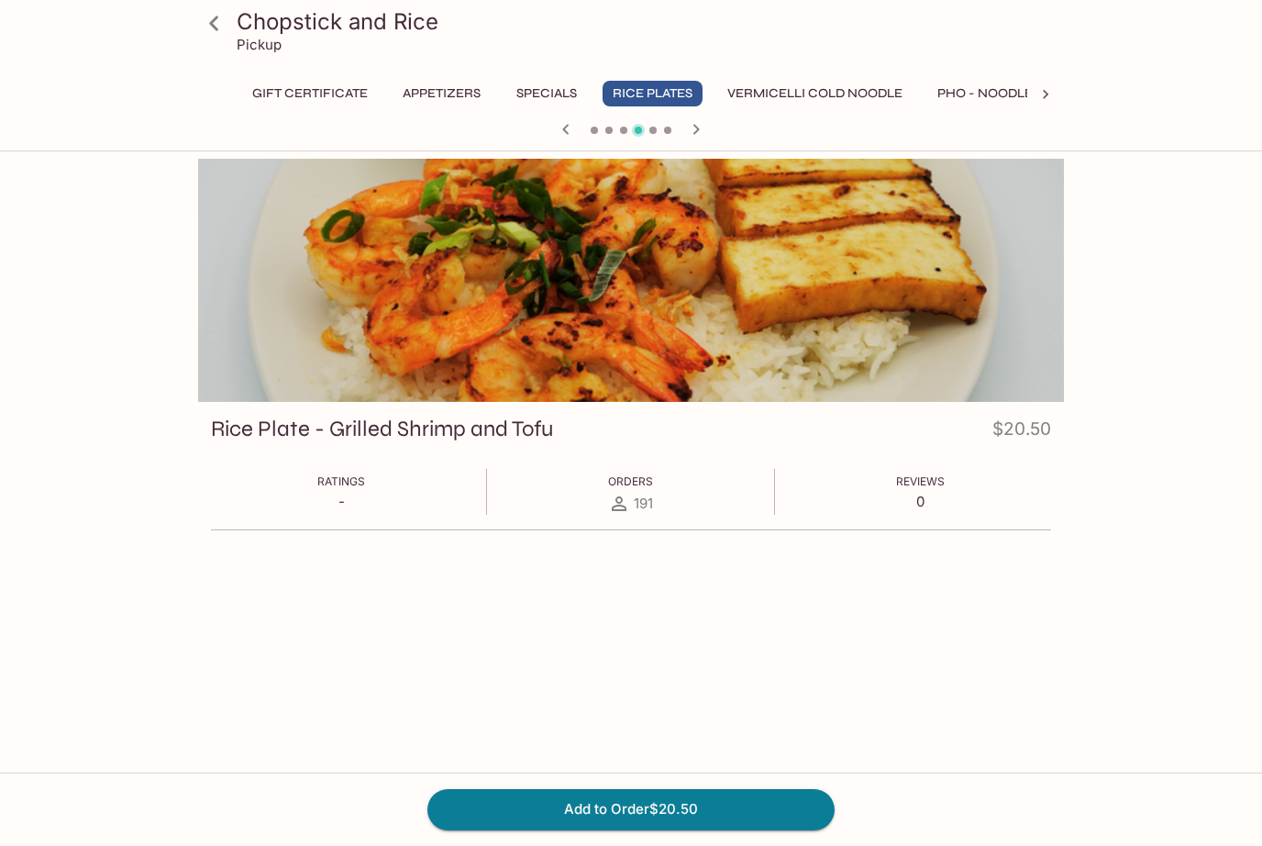
click at [697, 806] on button "Add to Order $20.50" at bounding box center [630, 809] width 407 height 40
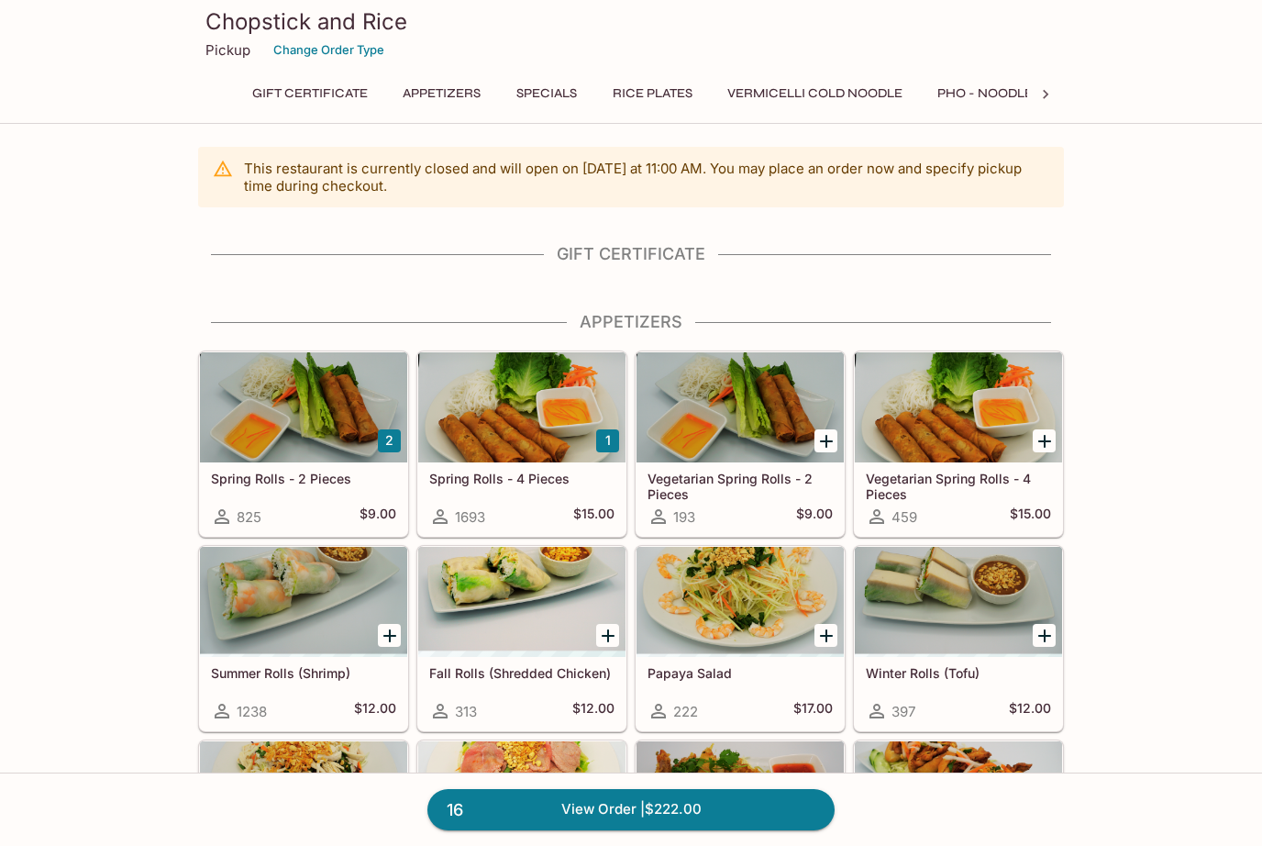
click at [452, 96] on button "Appetizers" at bounding box center [442, 94] width 98 height 26
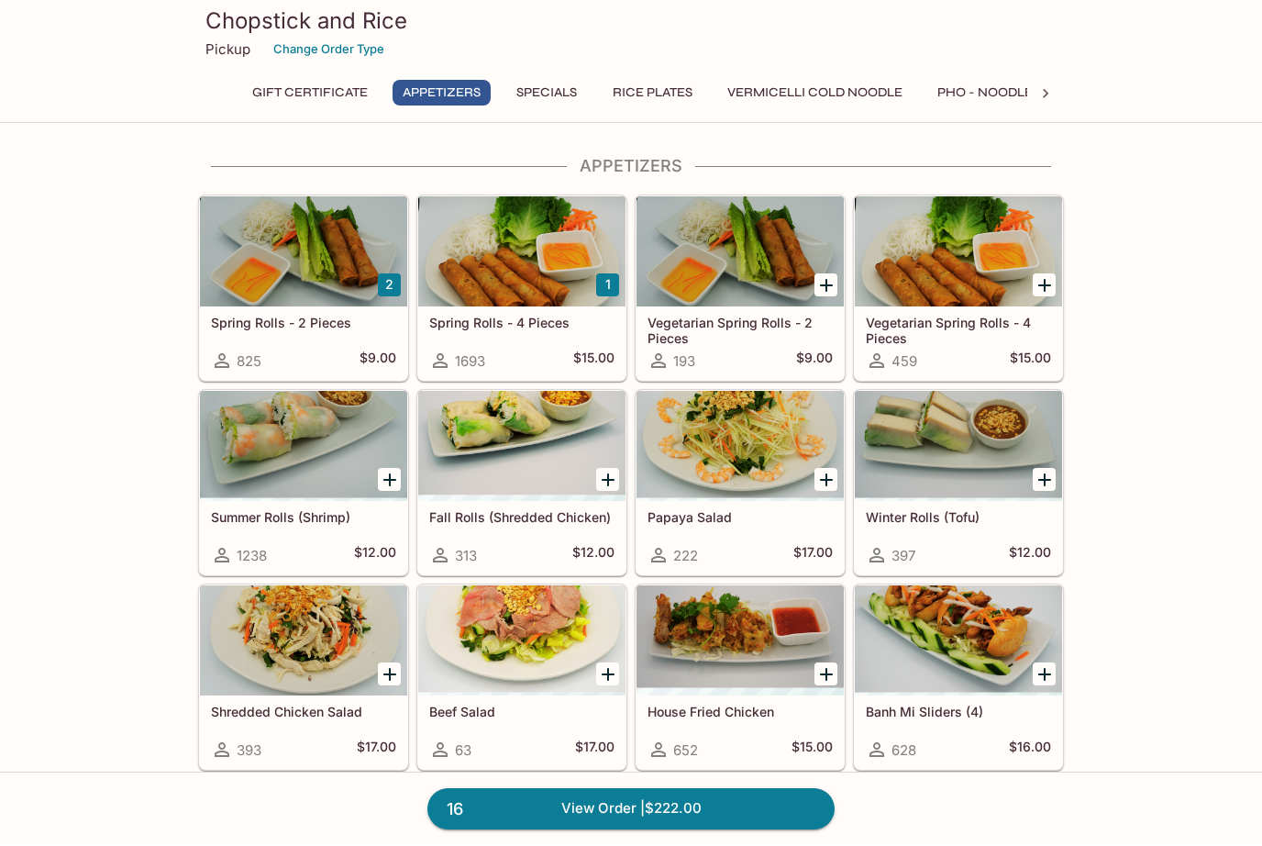
scroll to position [156, 0]
click at [321, 290] on div at bounding box center [303, 251] width 207 height 110
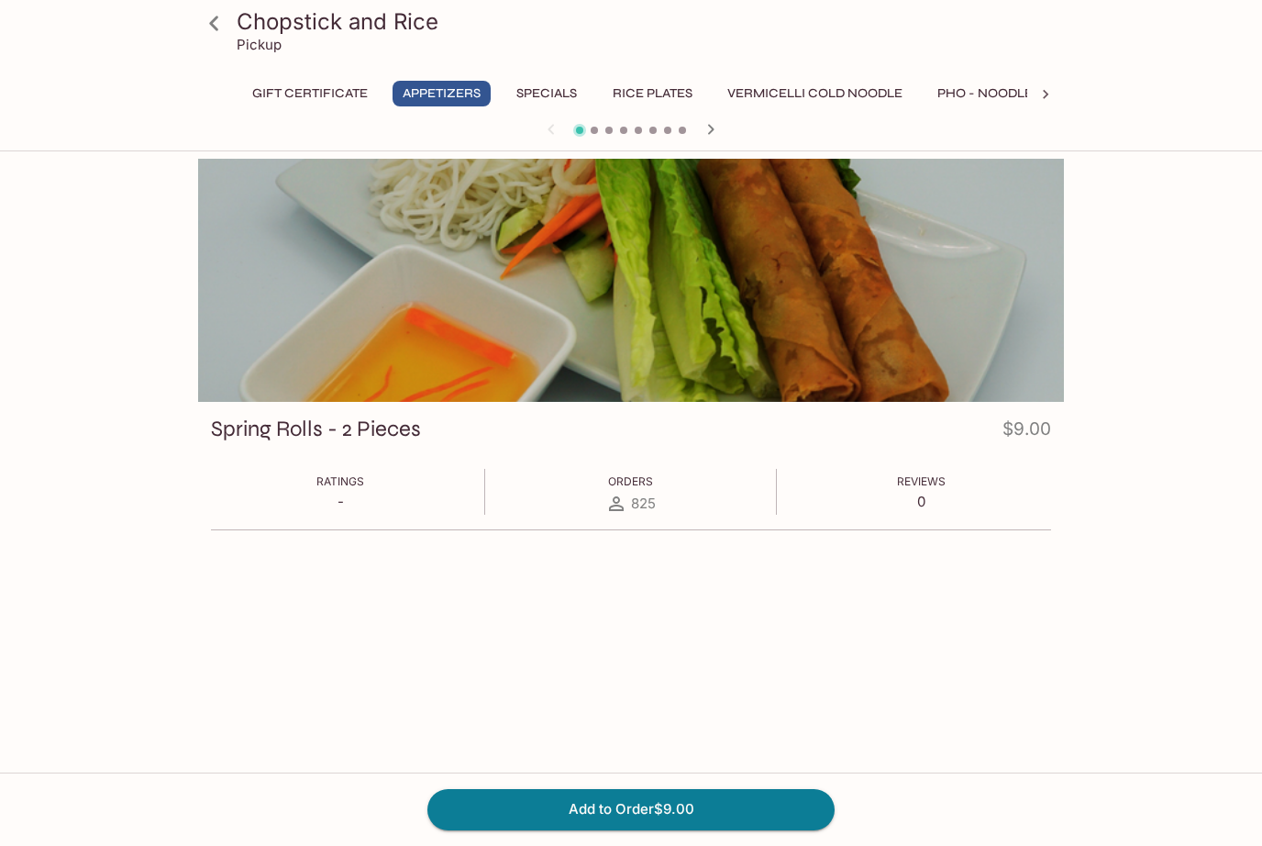
click at [694, 809] on button "Add to Order $9.00" at bounding box center [630, 809] width 407 height 40
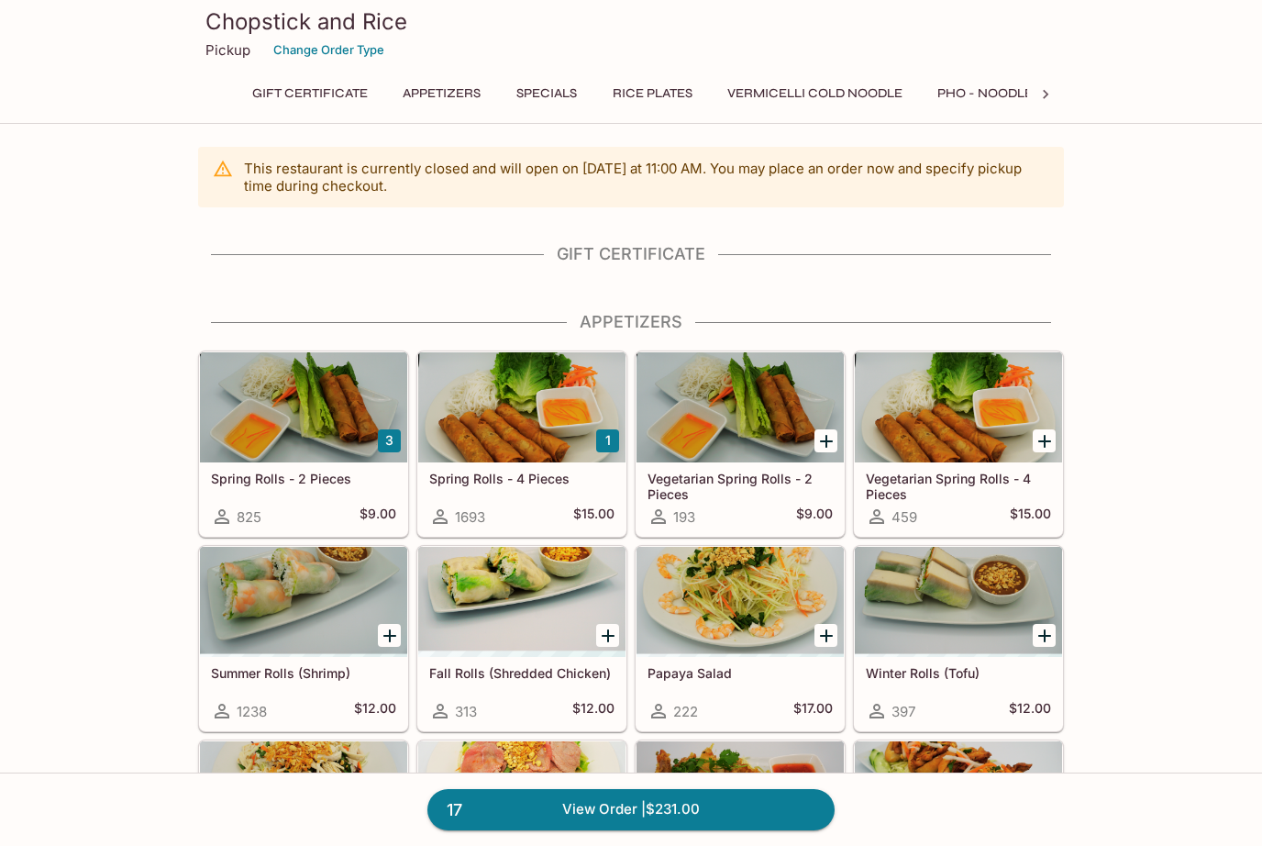
click at [450, 86] on button "Appetizers" at bounding box center [442, 94] width 98 height 26
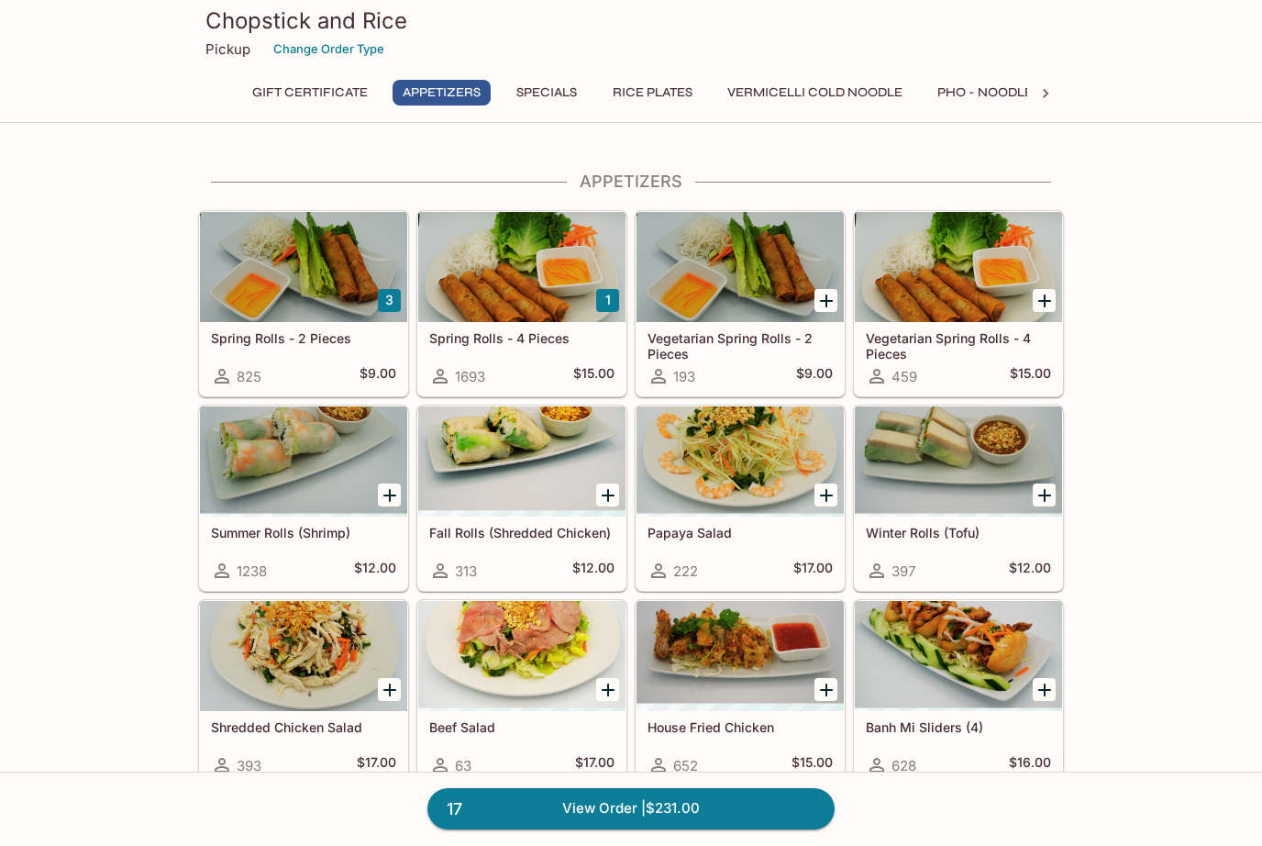
scroll to position [156, 0]
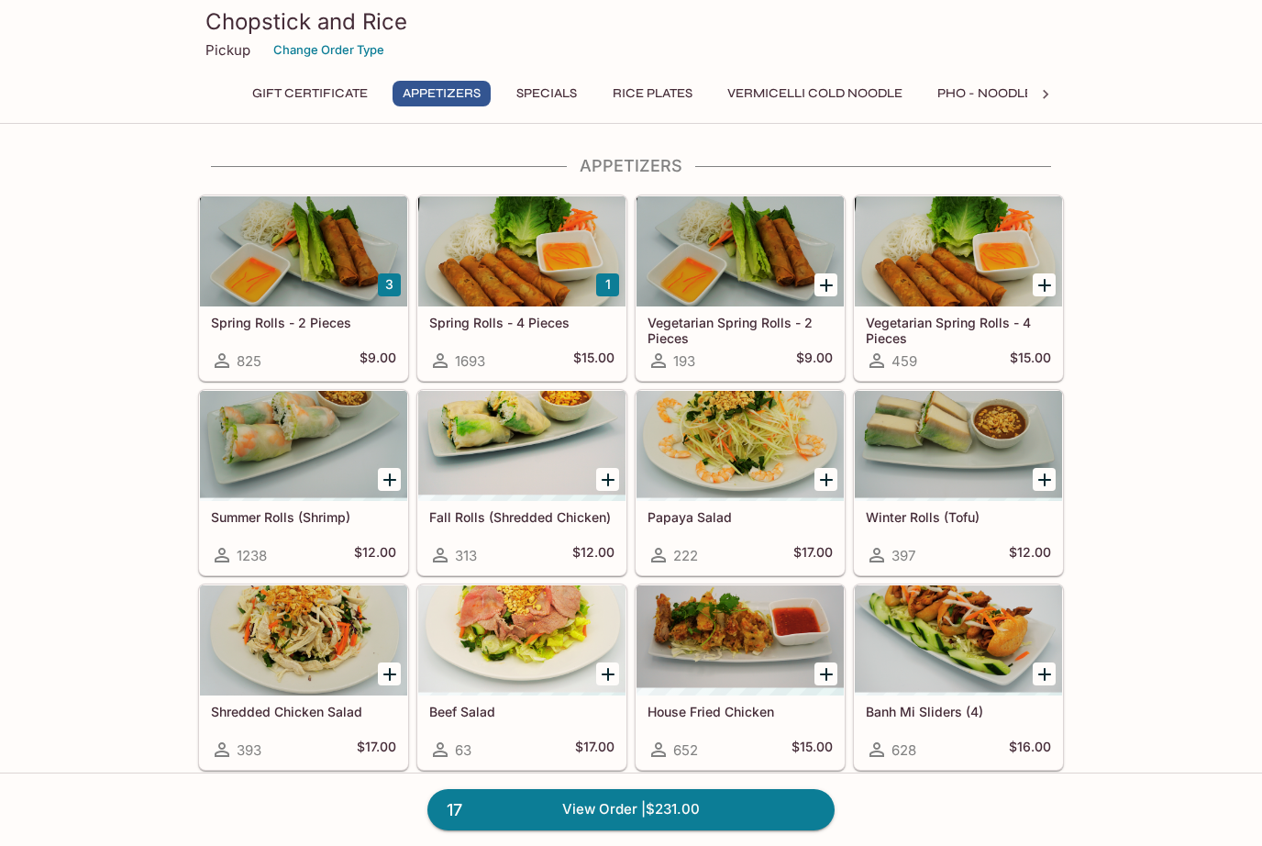
click at [323, 285] on div at bounding box center [303, 251] width 207 height 110
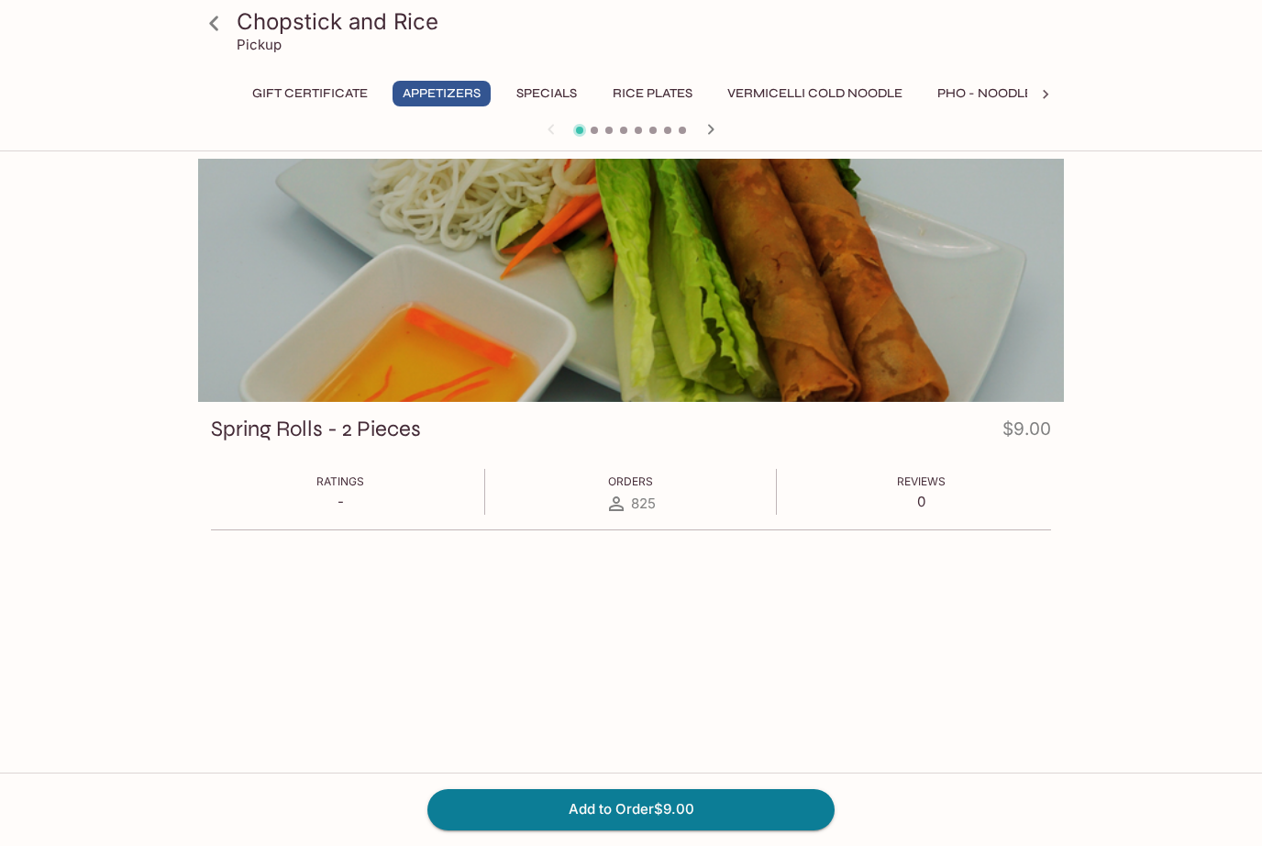
click at [705, 813] on button "Add to Order $9.00" at bounding box center [630, 809] width 407 height 40
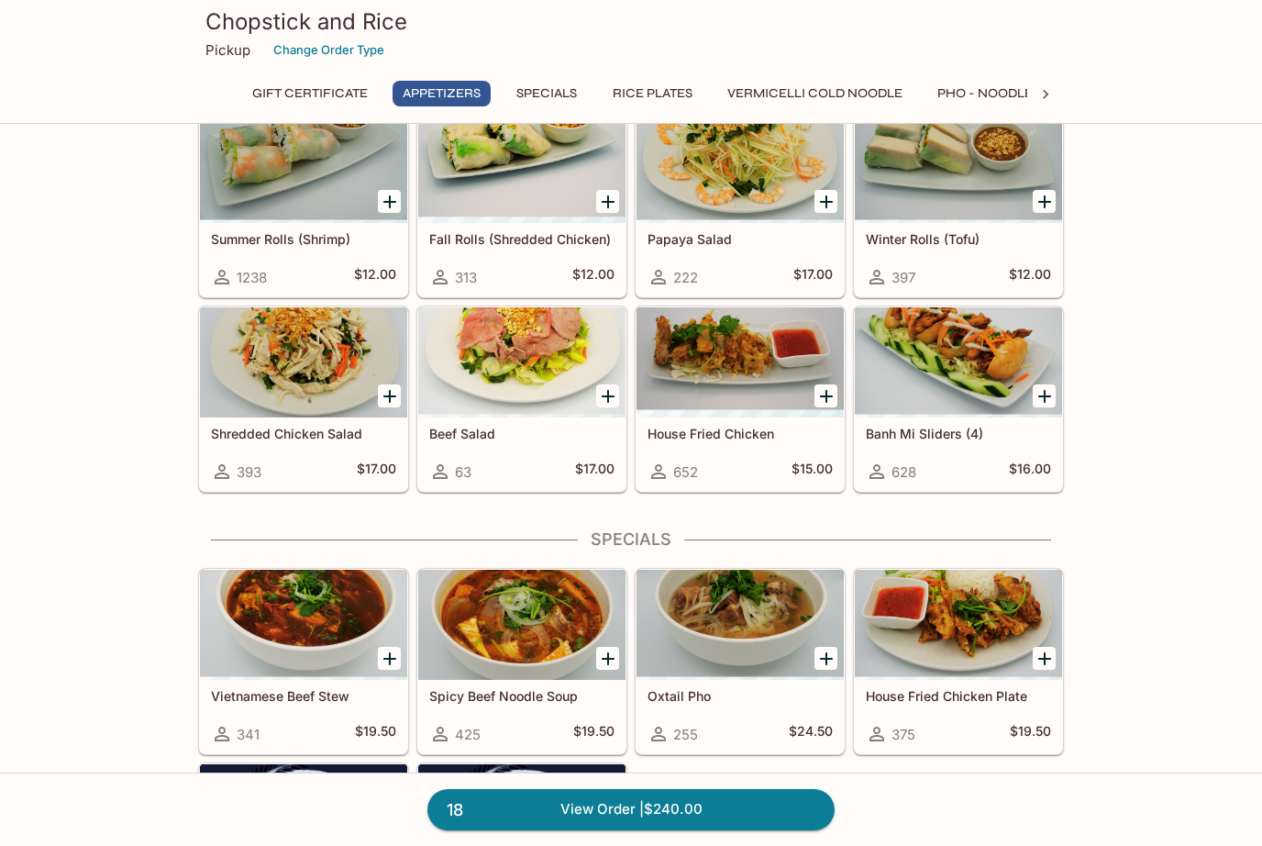
scroll to position [449, 0]
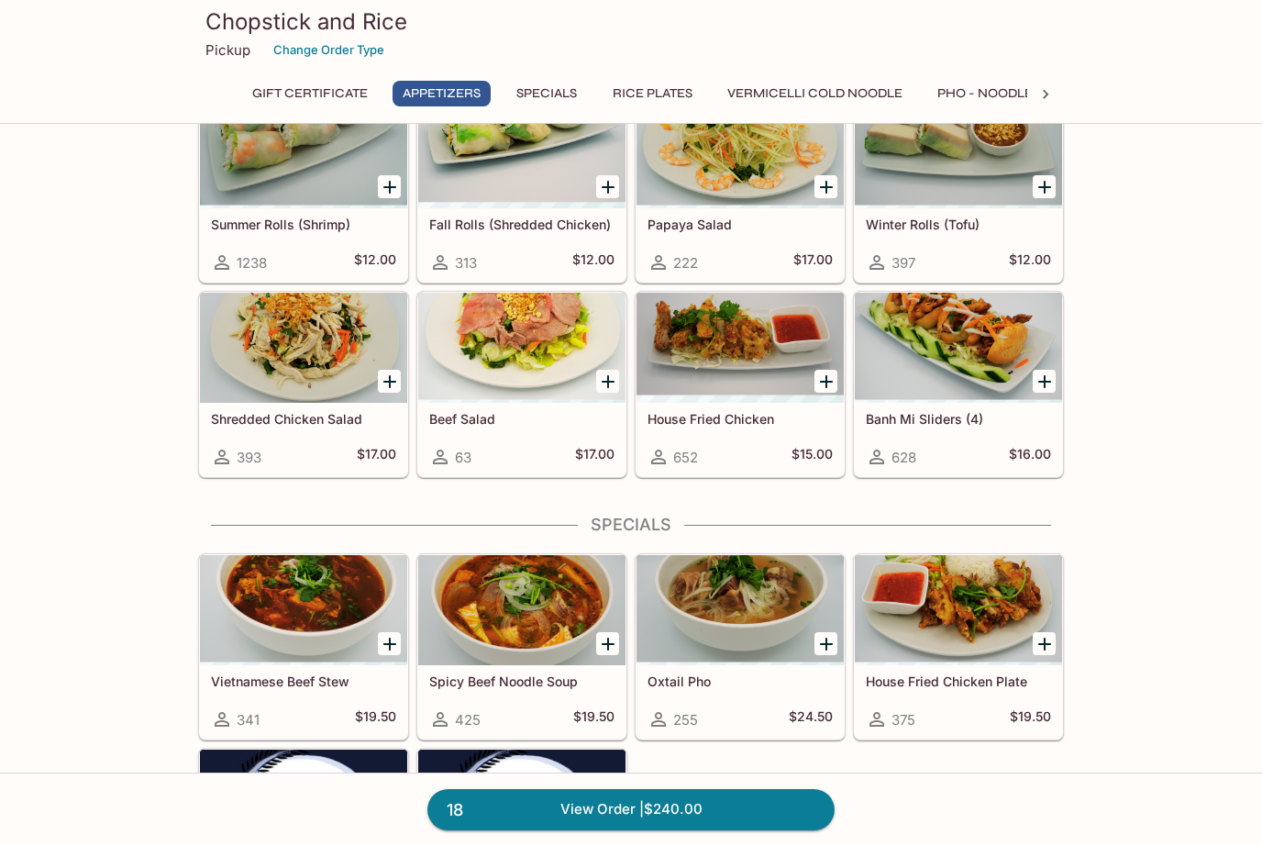
click at [702, 829] on link "18 View Order | $240.00" at bounding box center [630, 809] width 407 height 40
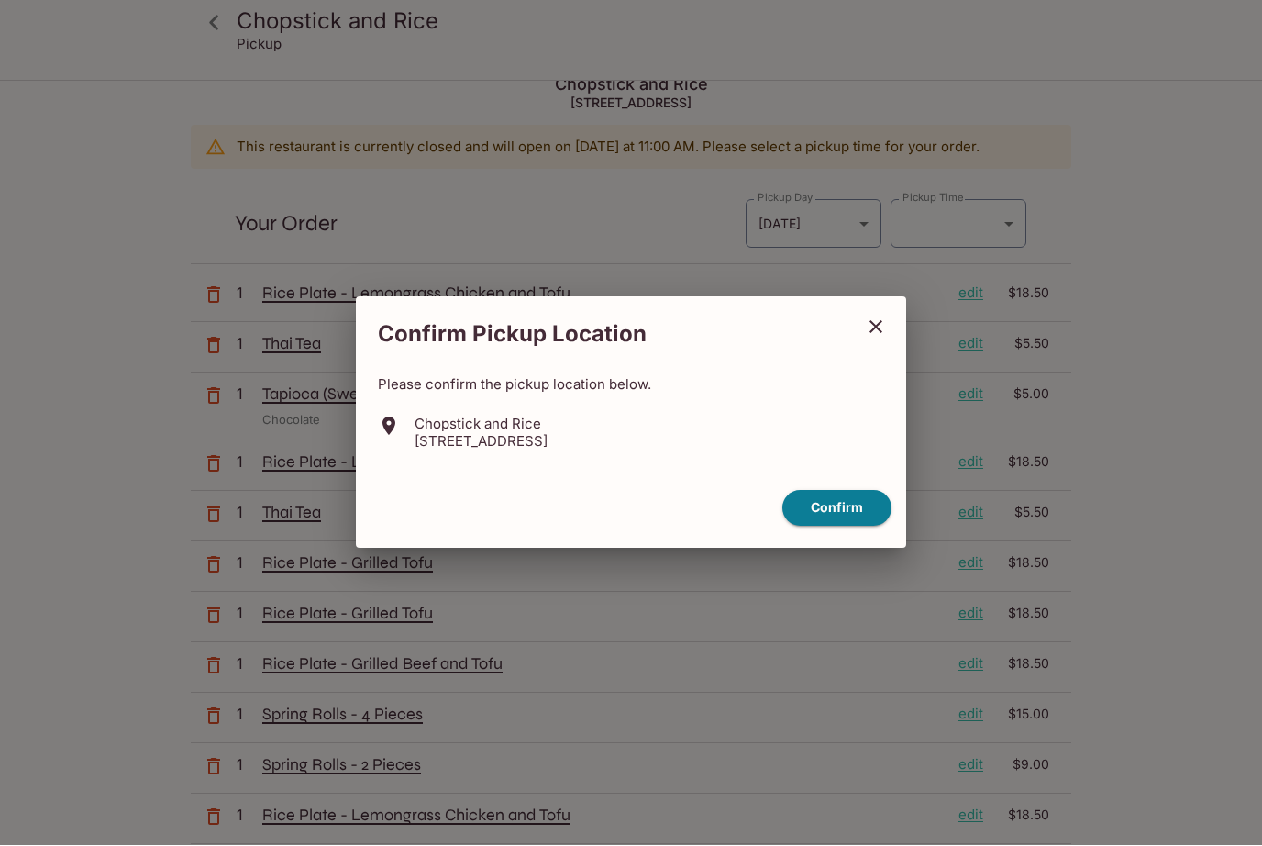
scroll to position [23, 0]
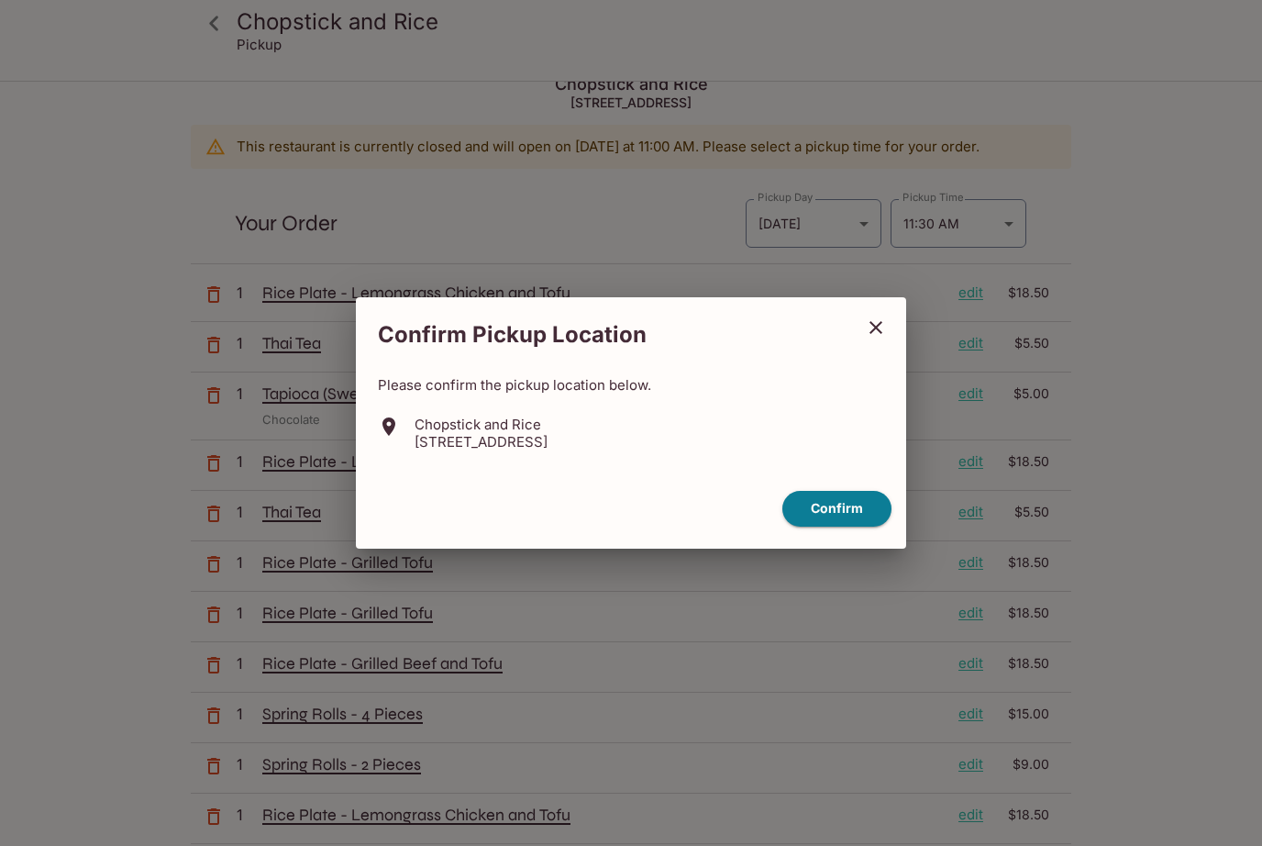
click at [868, 527] on button "Confirm" at bounding box center [836, 509] width 109 height 36
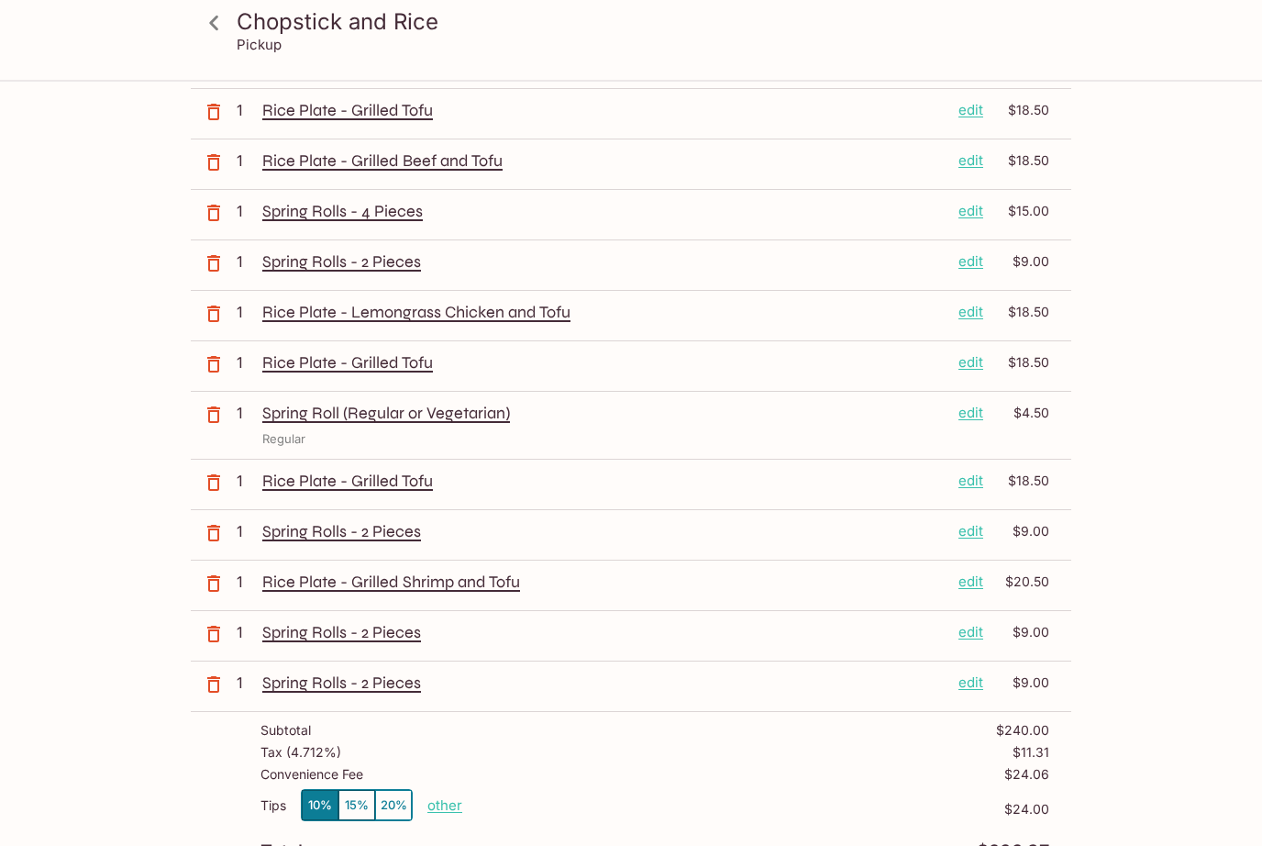
scroll to position [525, 0]
click at [226, 423] on button "button" at bounding box center [214, 416] width 46 height 46
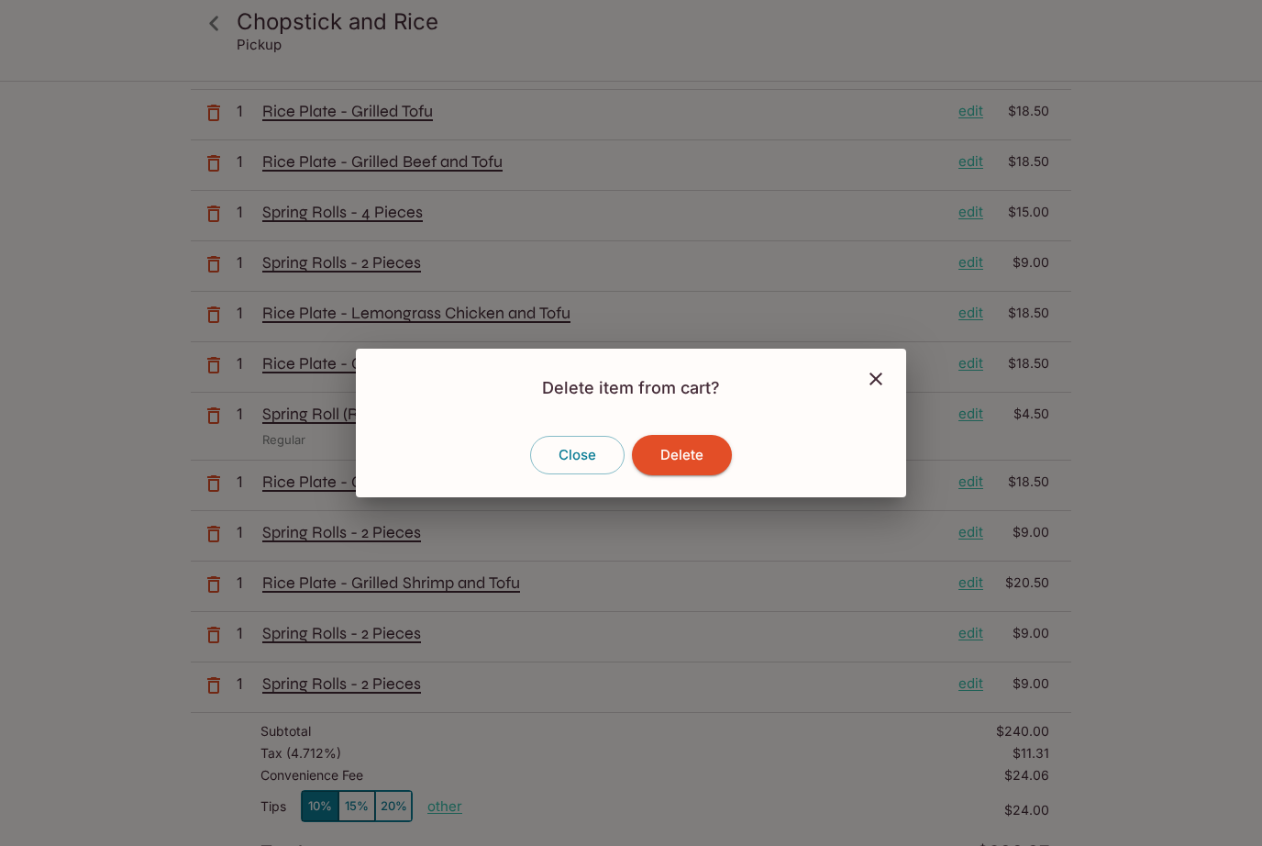
click at [694, 475] on button "Delete" at bounding box center [682, 455] width 100 height 40
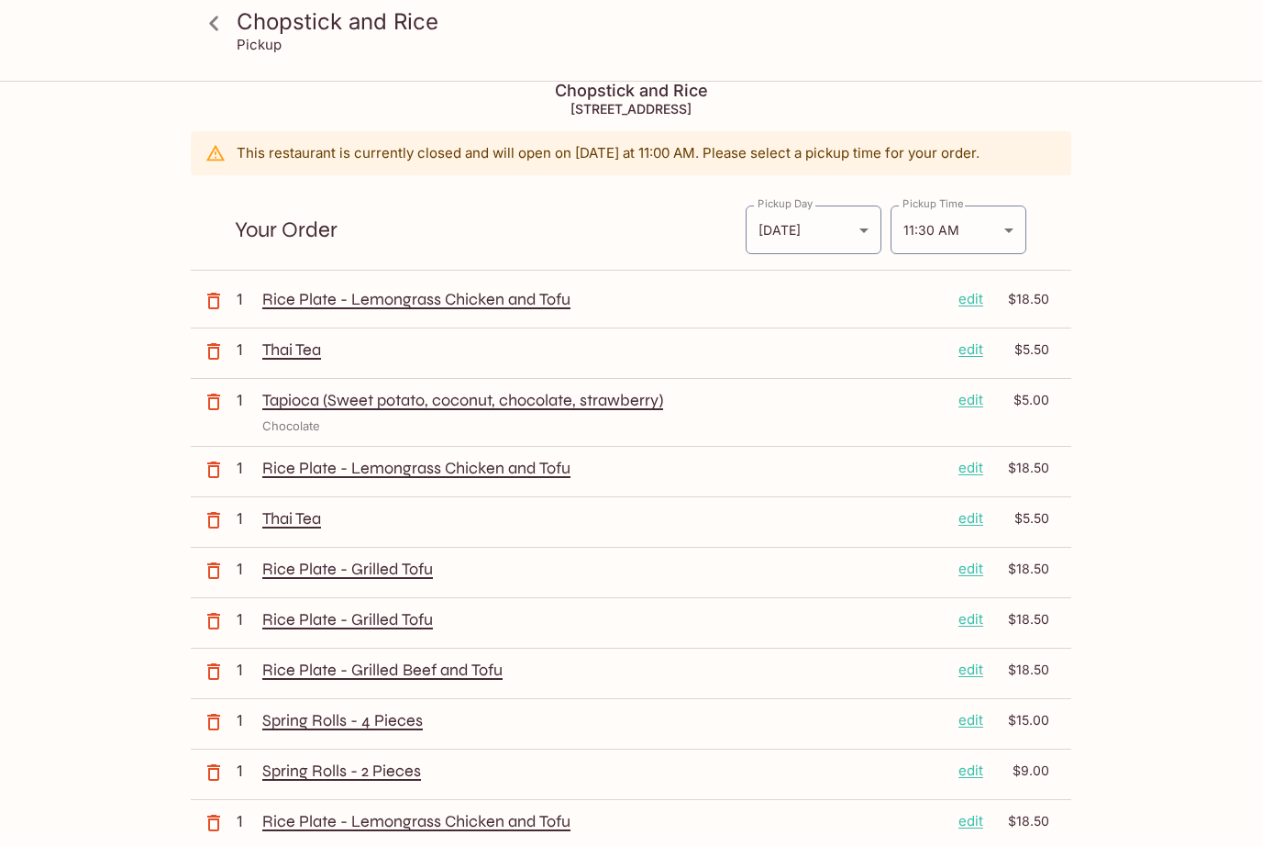
scroll to position [0, 0]
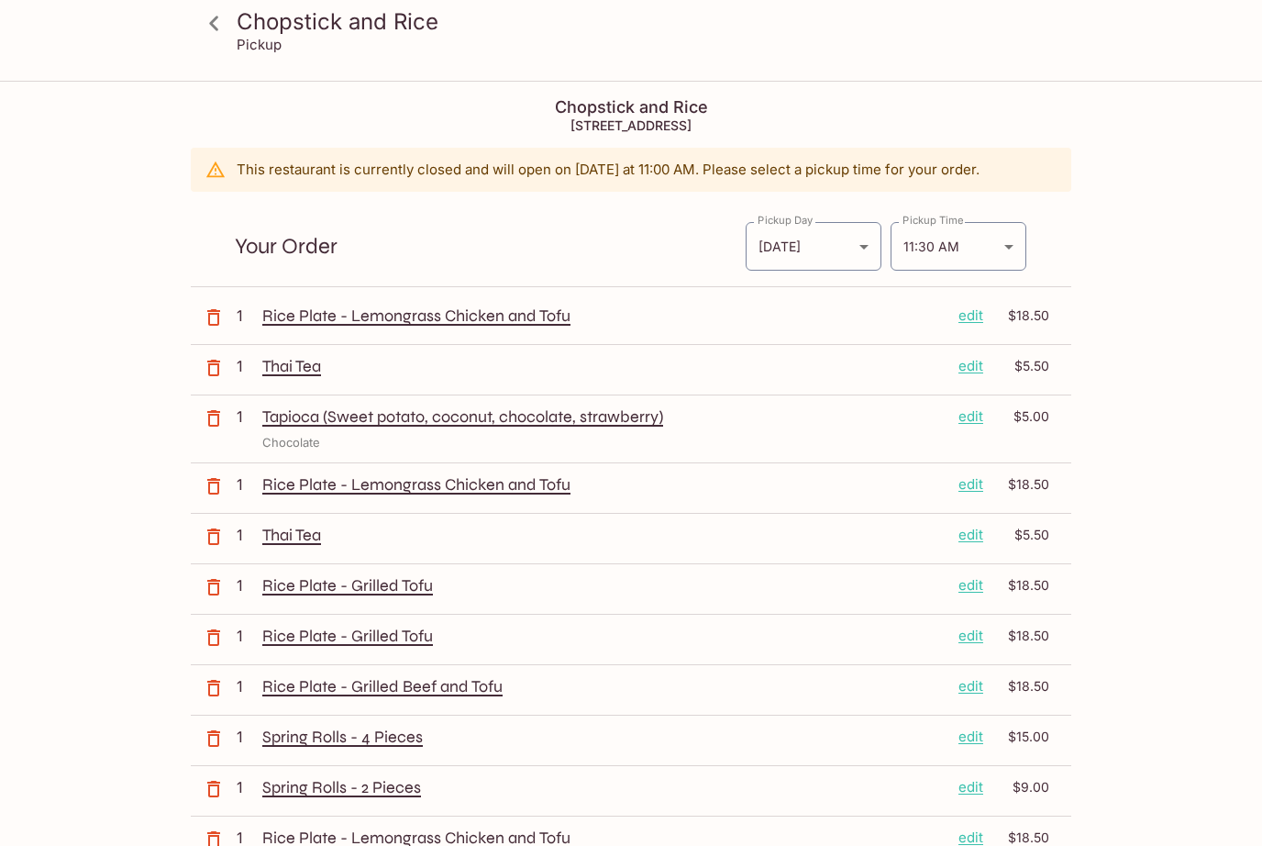
click at [1000, 247] on body "Chopstick and Rice Pickup Chopstick and Rice [STREET_ADDRESS] This restaurant i…" at bounding box center [631, 506] width 1262 height 846
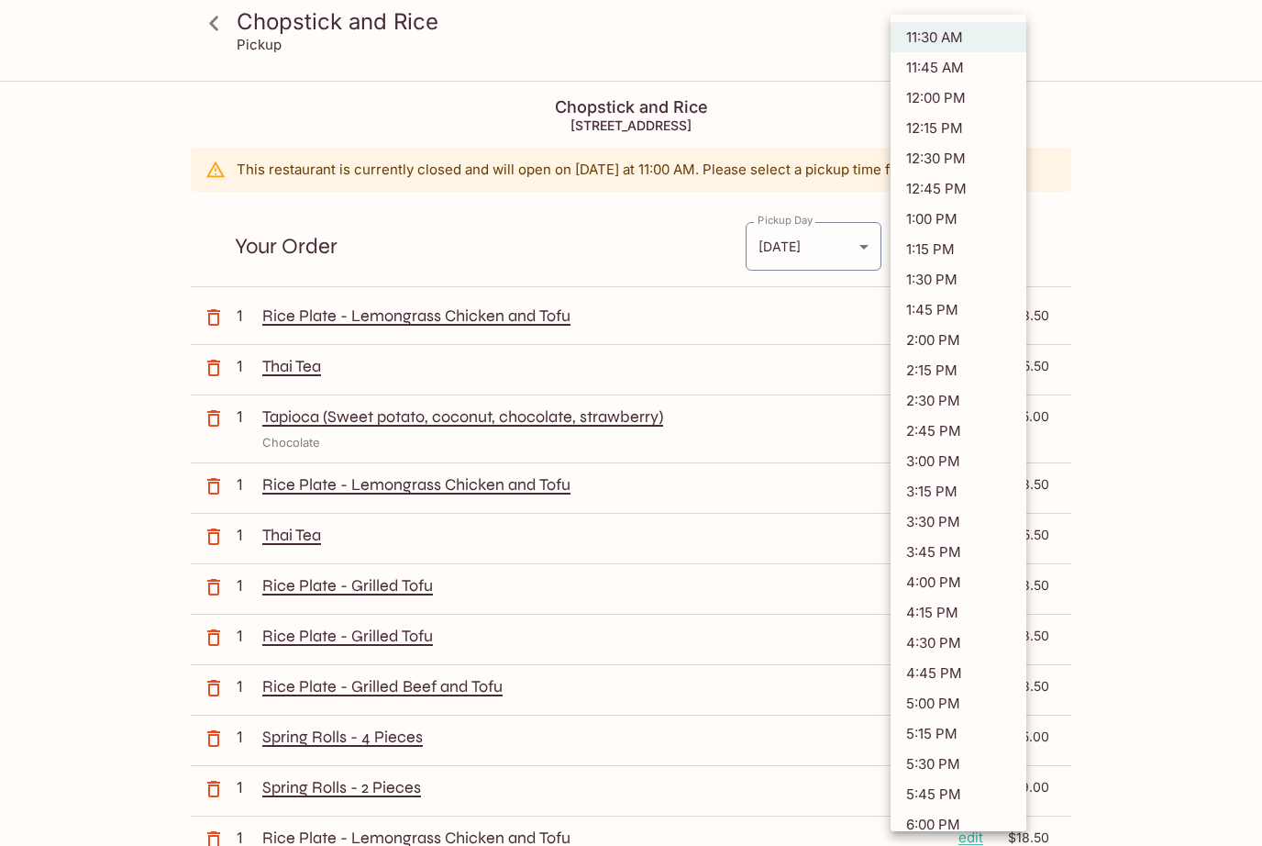
click at [951, 64] on li "11:45 AM" at bounding box center [959, 67] width 136 height 30
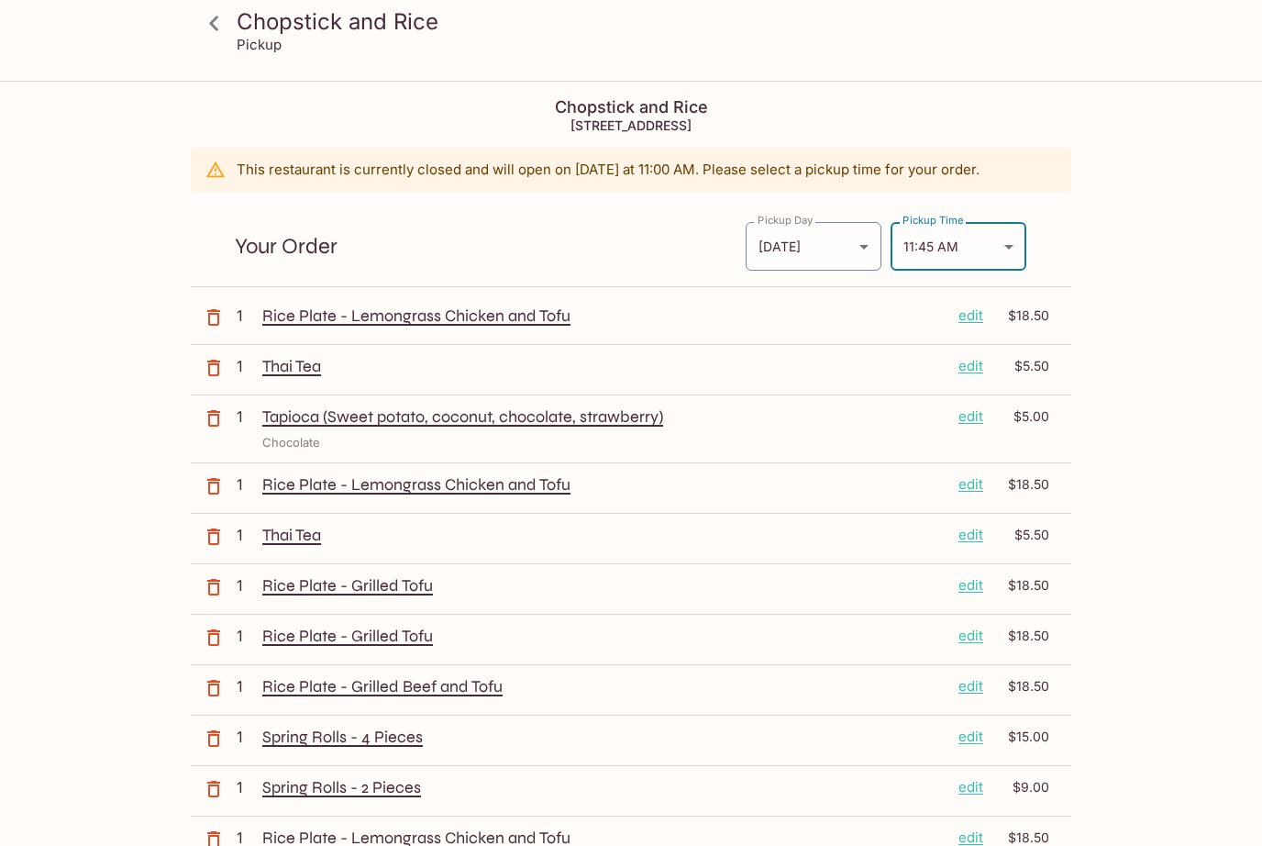
click at [1011, 246] on body "Chopstick and Rice Pickup Chopstick and Rice [STREET_ADDRESS] This restaurant i…" at bounding box center [631, 506] width 1262 height 846
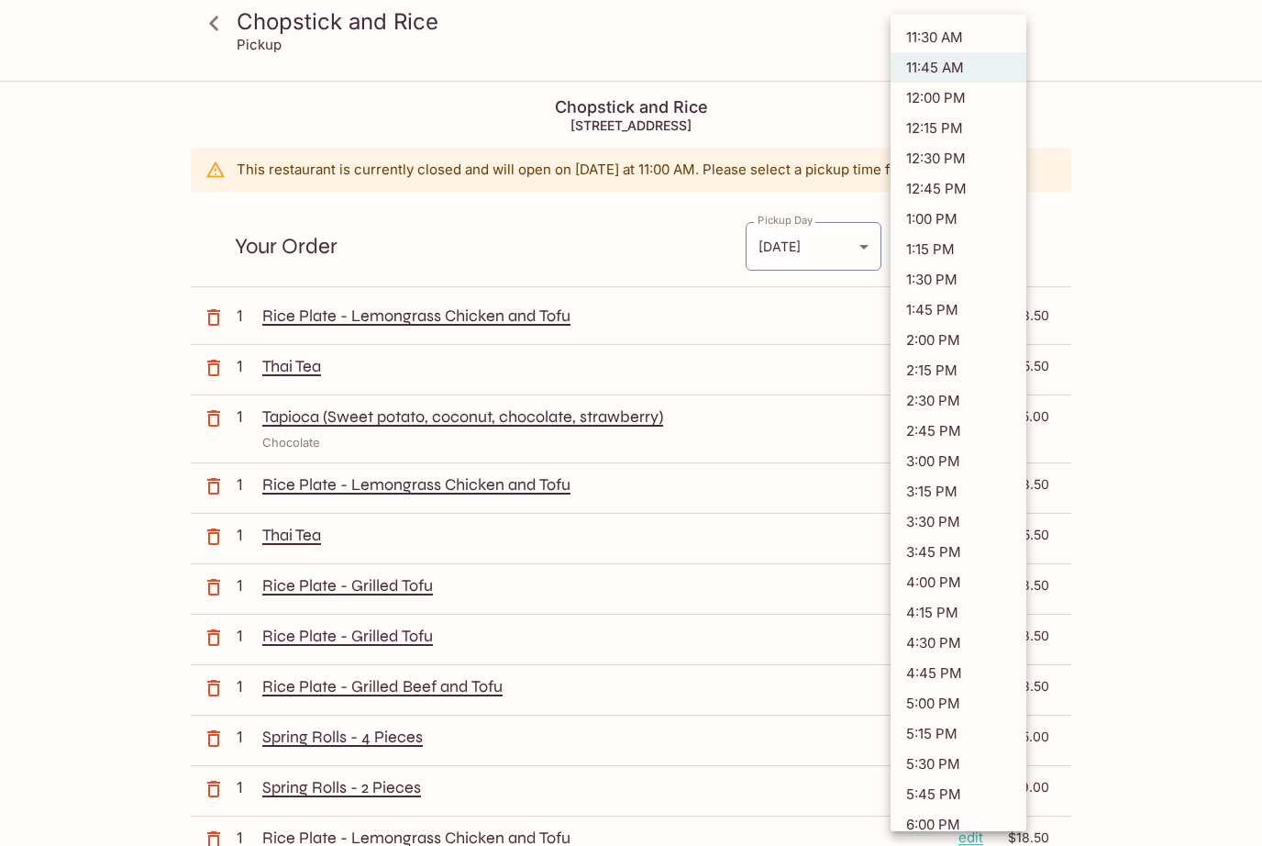
click at [945, 41] on li "11:30 AM" at bounding box center [959, 37] width 136 height 30
type input "[DATE]T21:30:00.000000Z"
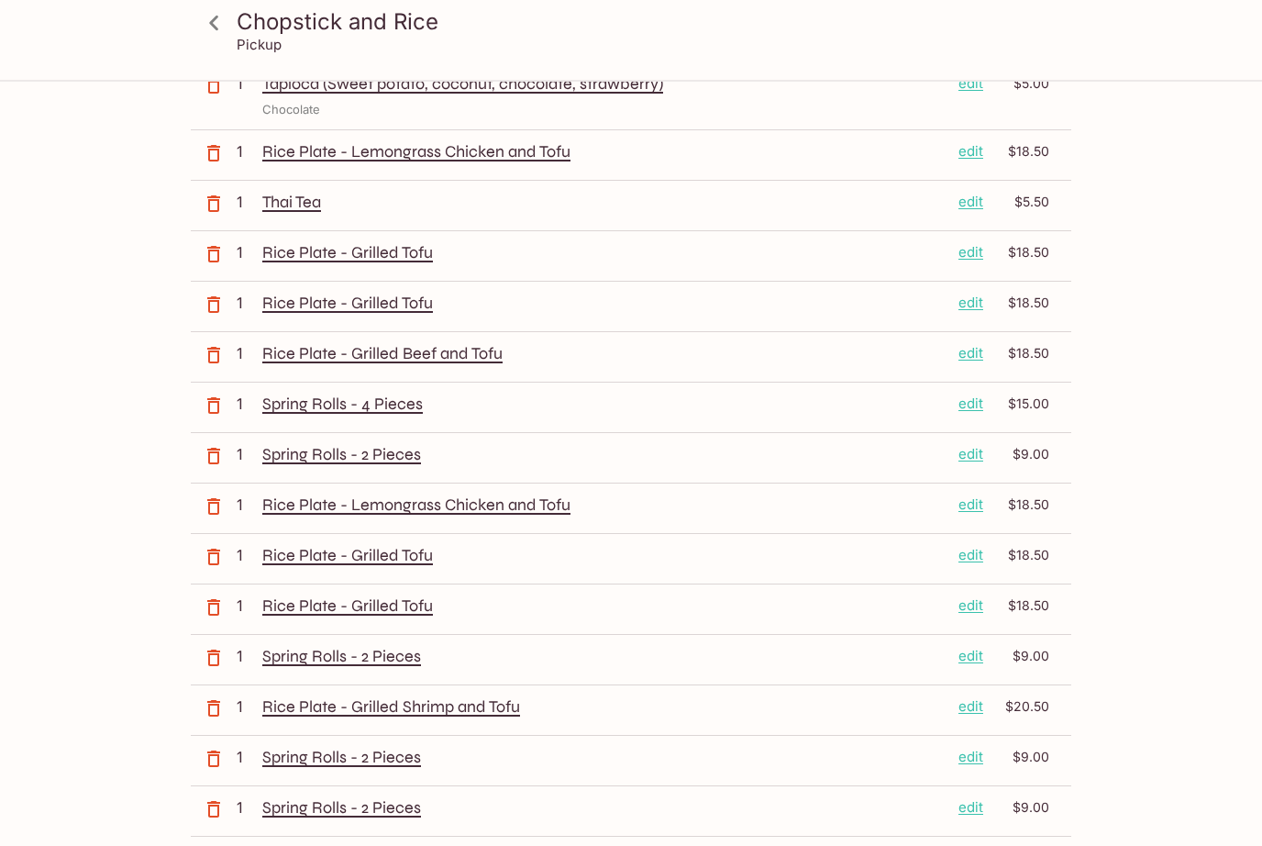
scroll to position [333, 0]
click at [642, 722] on div "Rice Plate - Grilled Shrimp and Tofu edit $20.50" at bounding box center [655, 710] width 787 height 28
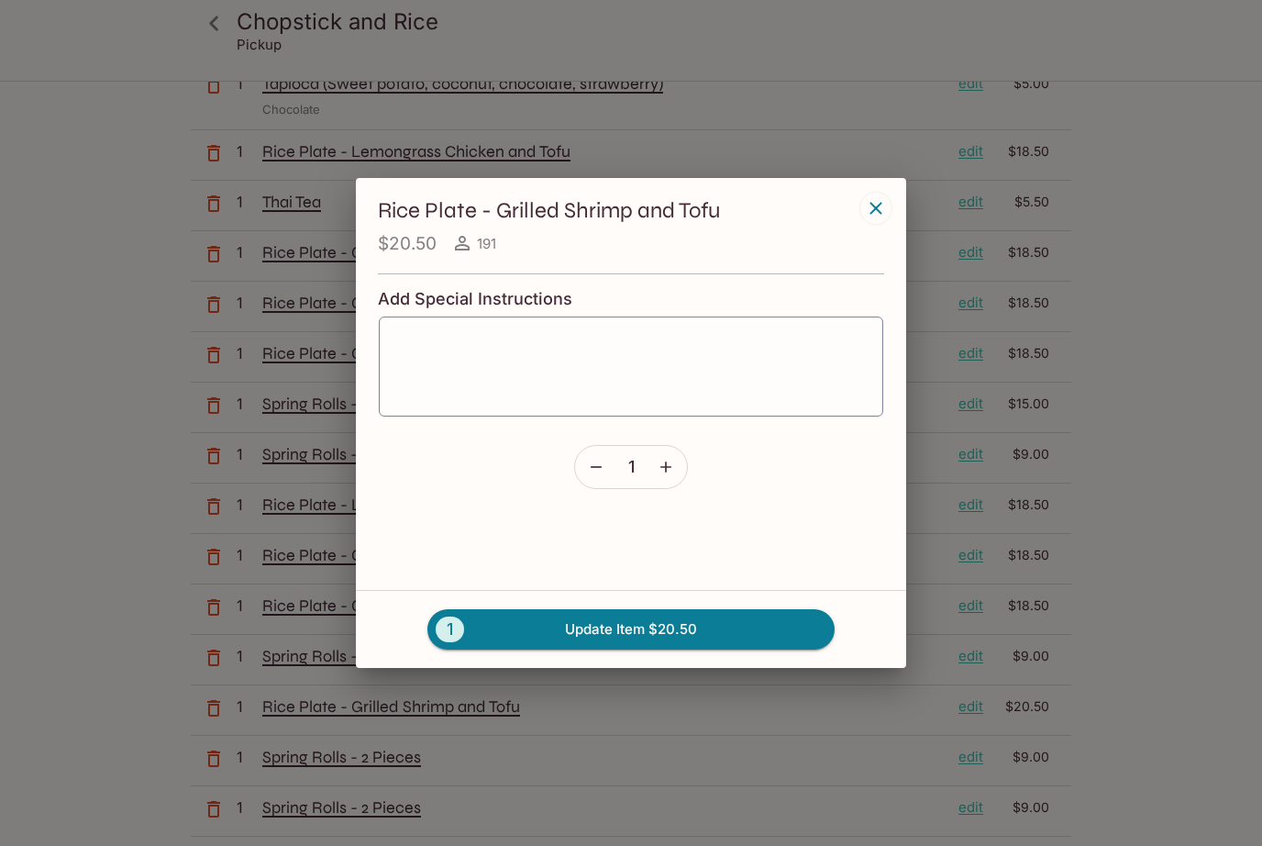
click at [879, 224] on button "button" at bounding box center [875, 208] width 31 height 31
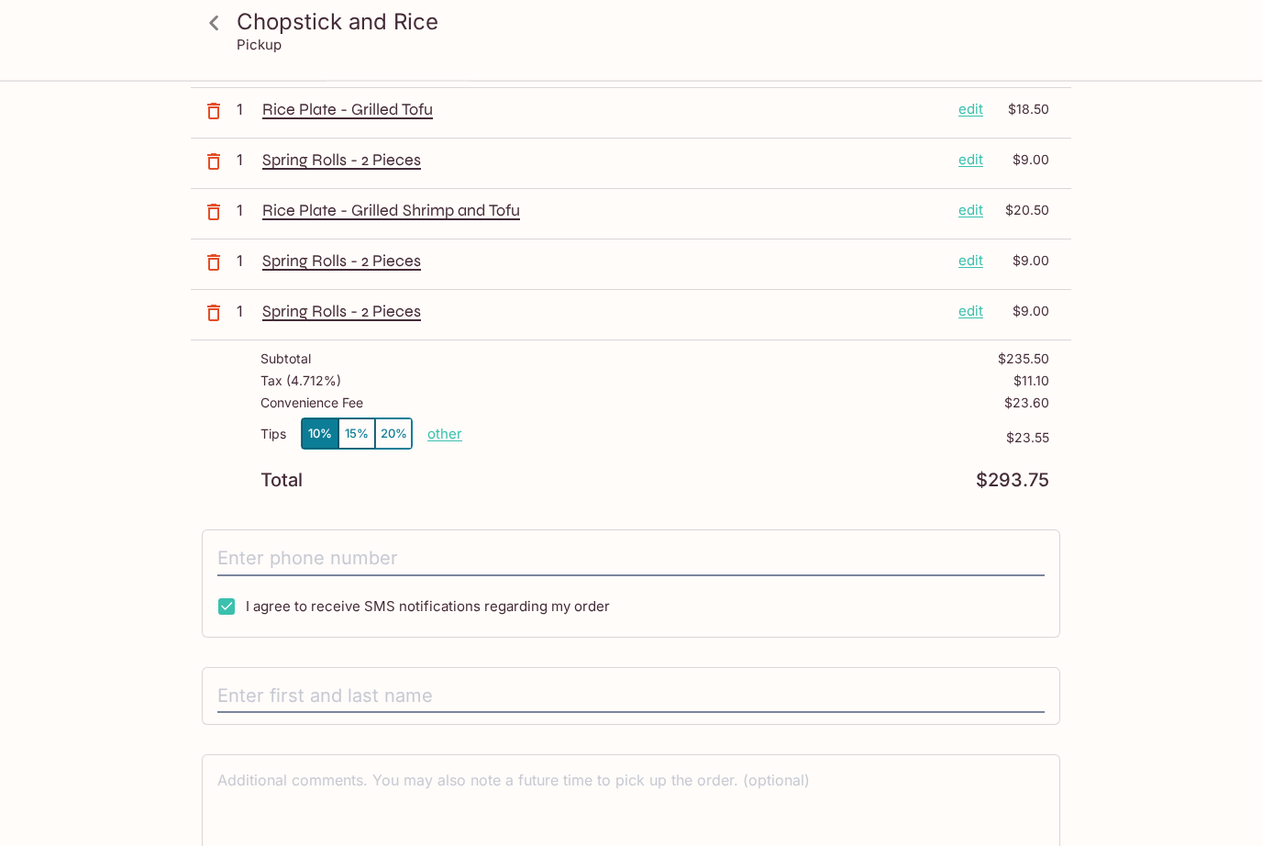
scroll to position [847, 0]
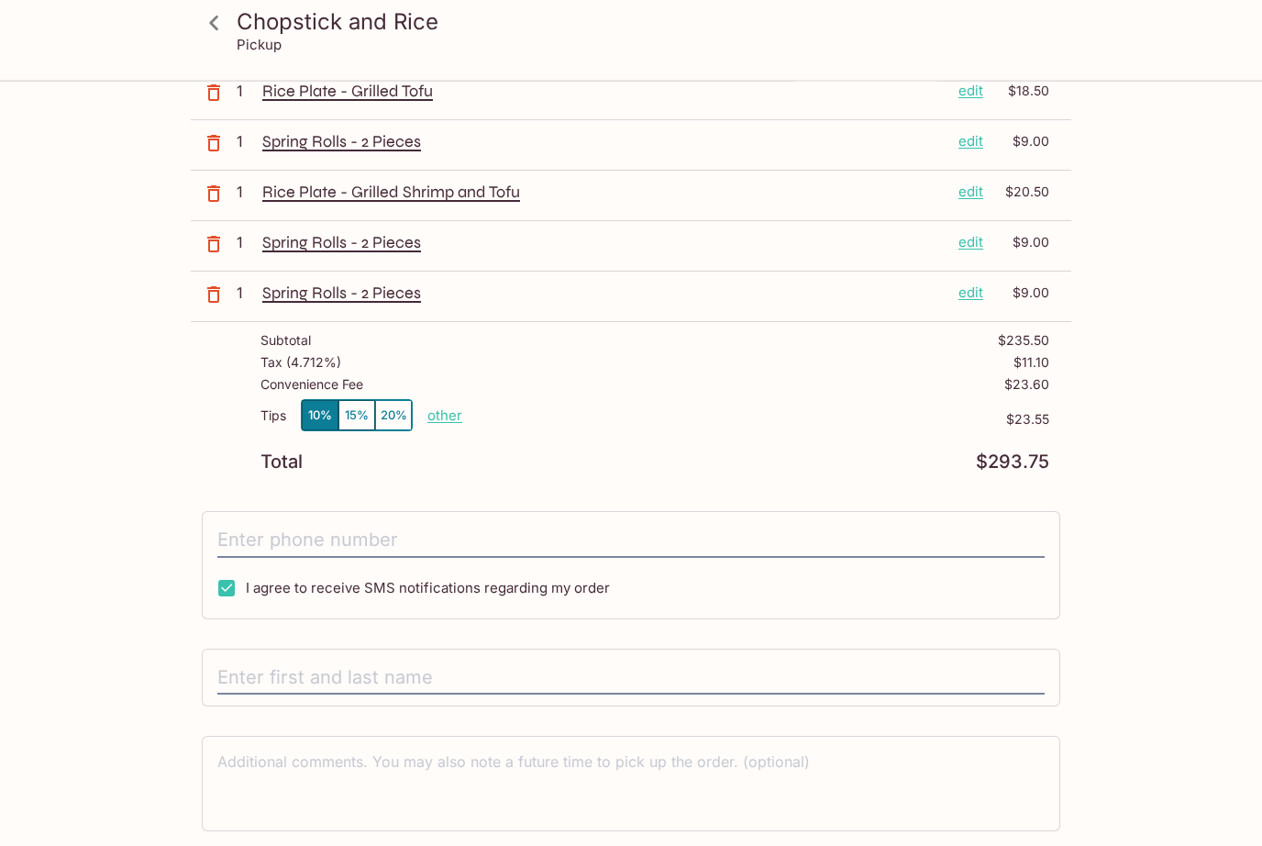
click at [351, 665] on input "text" at bounding box center [630, 678] width 827 height 35
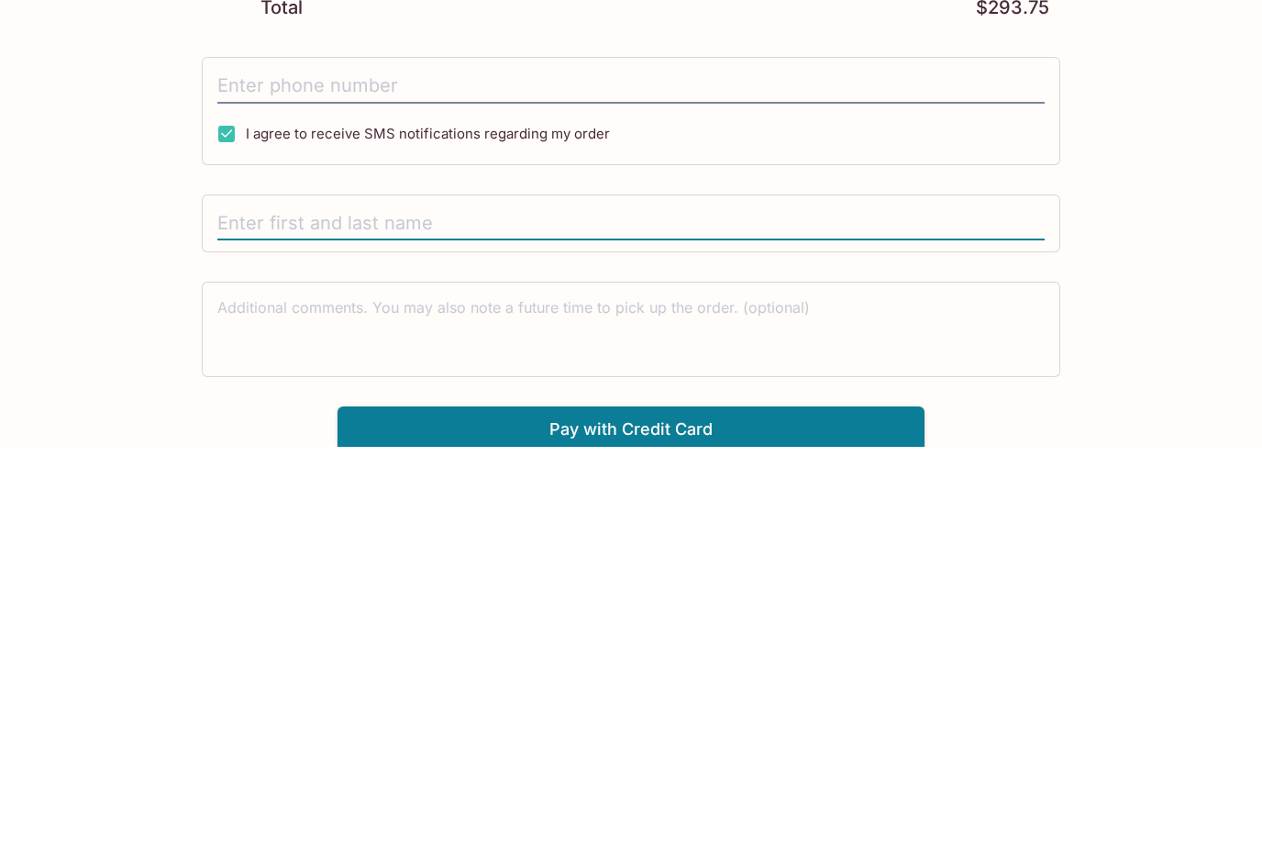
type input "K"
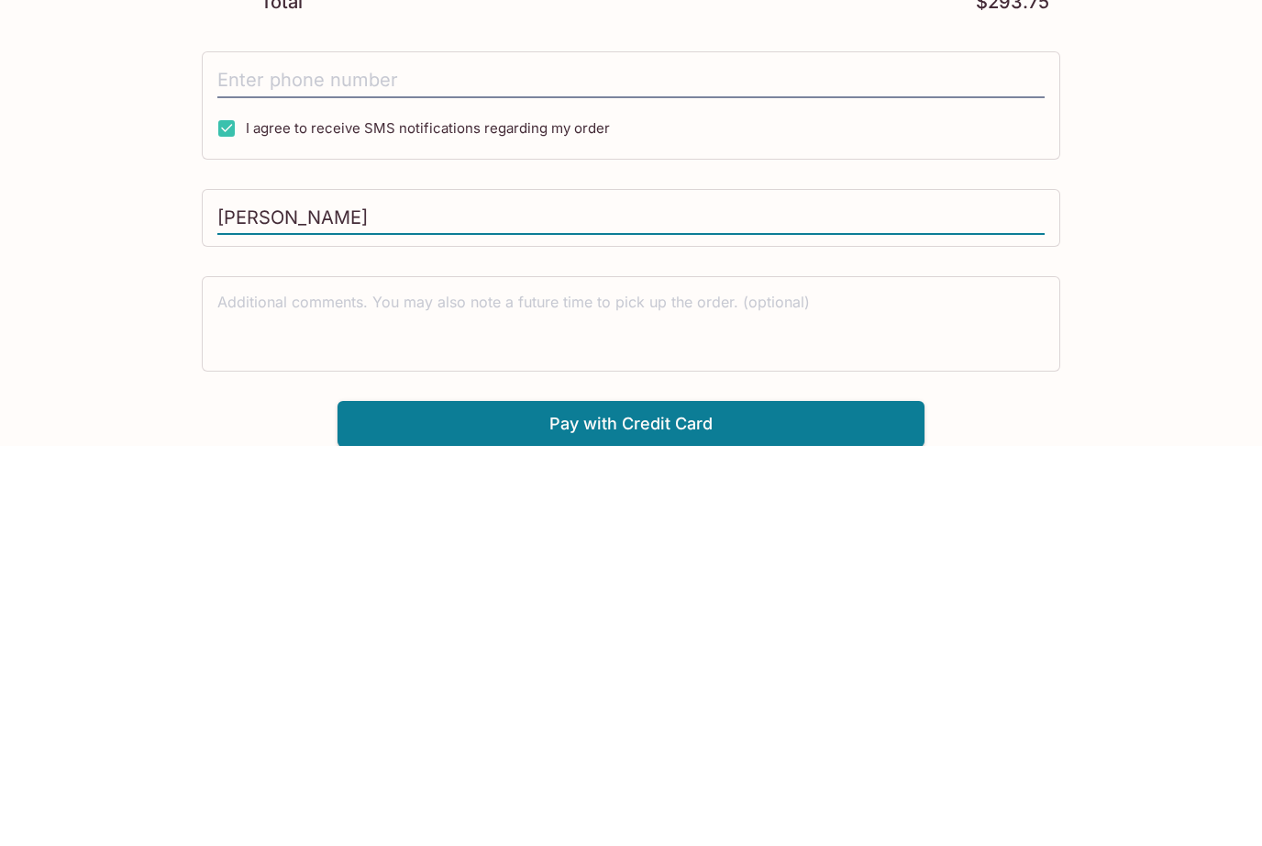
type input "[PERSON_NAME]"
click at [644, 801] on button "Pay with Credit Card" at bounding box center [631, 824] width 587 height 46
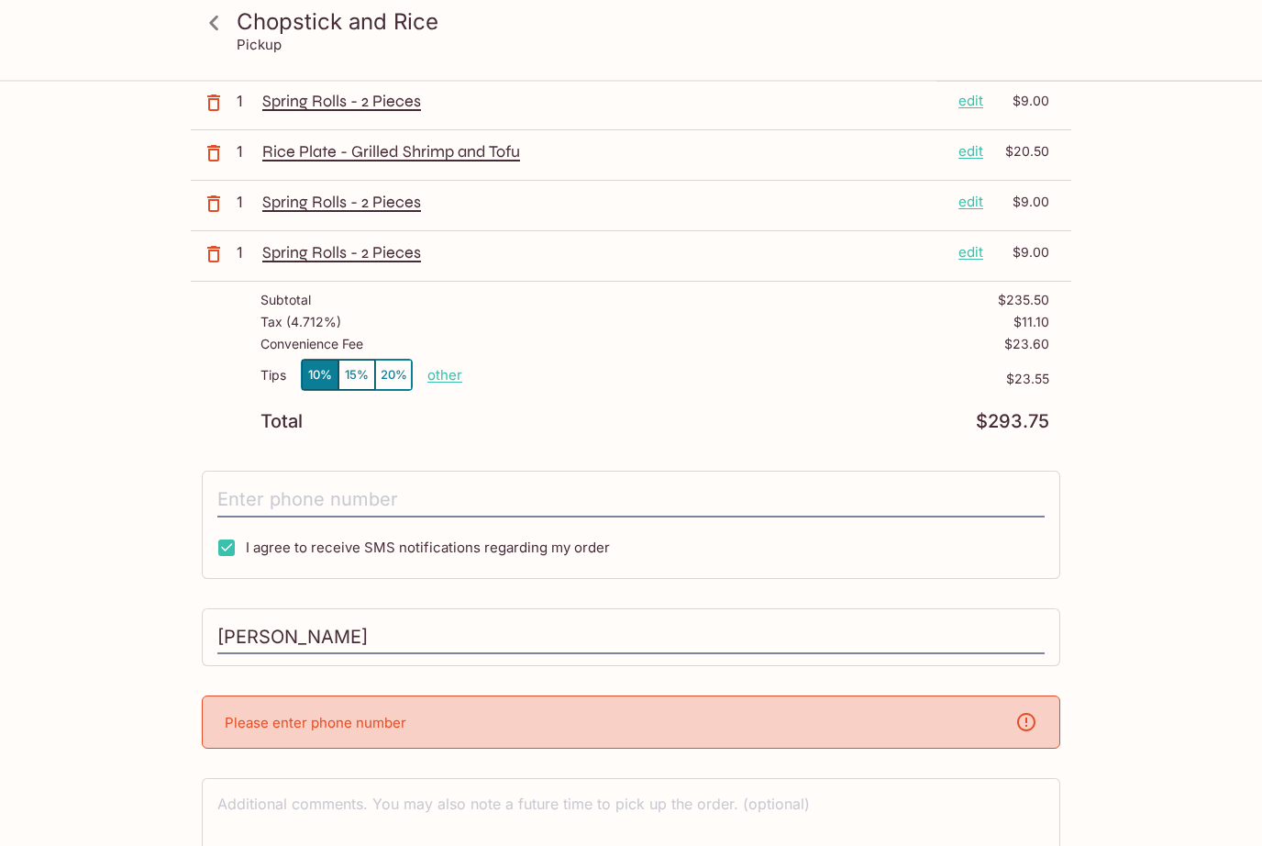
scroll to position [929, 0]
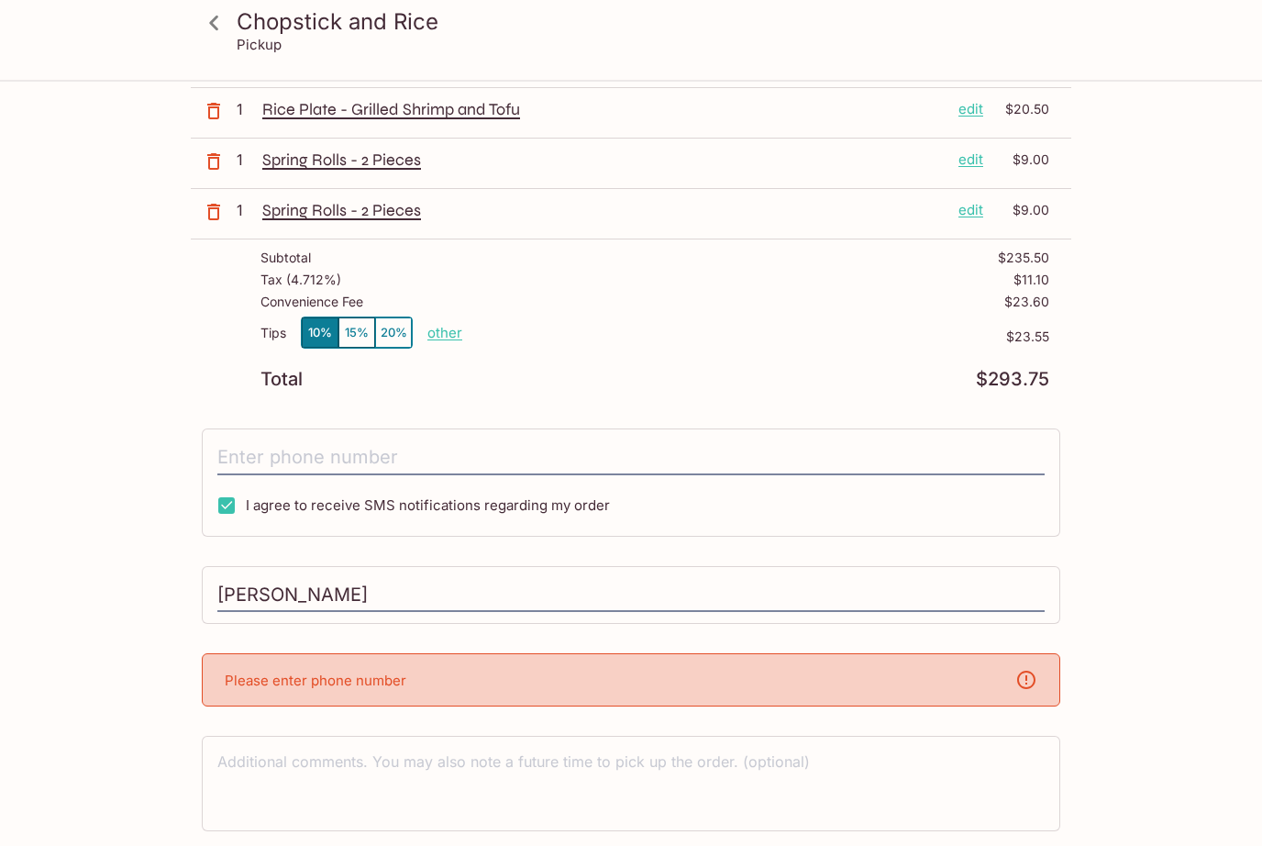
click at [559, 674] on div "Please enter phone number" at bounding box center [631, 680] width 859 height 53
click at [1035, 673] on icon at bounding box center [1026, 681] width 22 height 22
click at [1034, 673] on icon at bounding box center [1026, 681] width 22 height 22
click at [392, 672] on p "Please enter phone number" at bounding box center [316, 680] width 182 height 17
click at [312, 684] on p "Please enter phone number" at bounding box center [316, 680] width 182 height 17
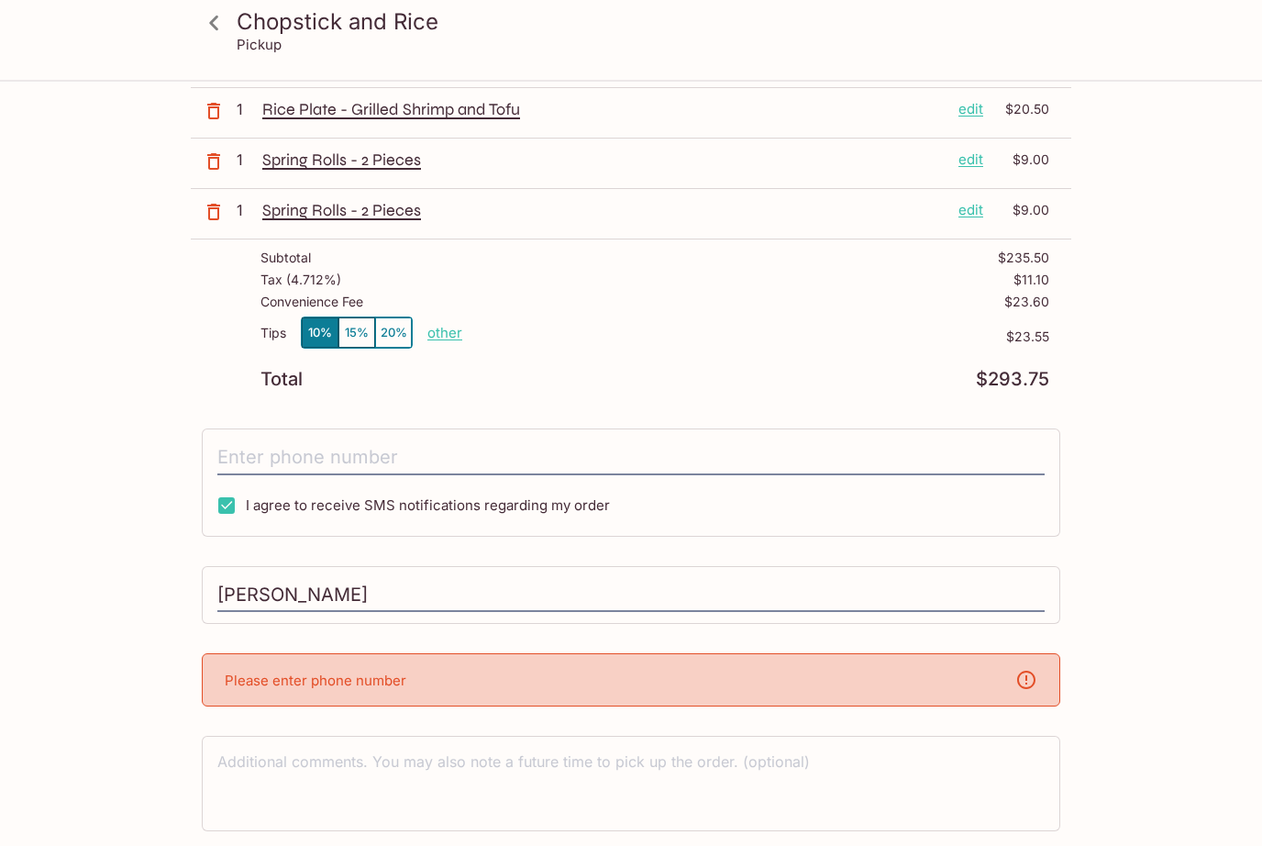
click at [424, 599] on input "[PERSON_NAME]" at bounding box center [630, 596] width 827 height 35
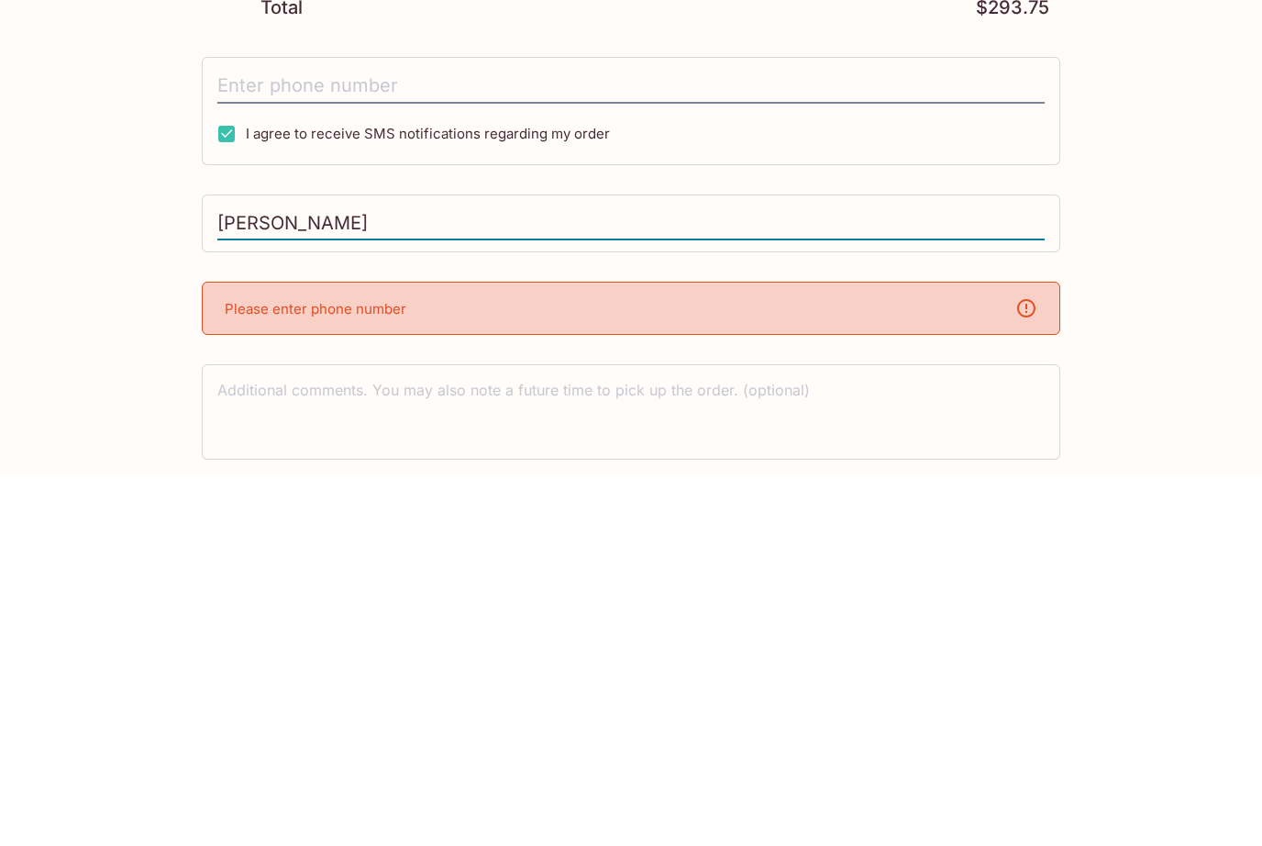
click at [587, 654] on div "Please enter phone number" at bounding box center [631, 680] width 859 height 53
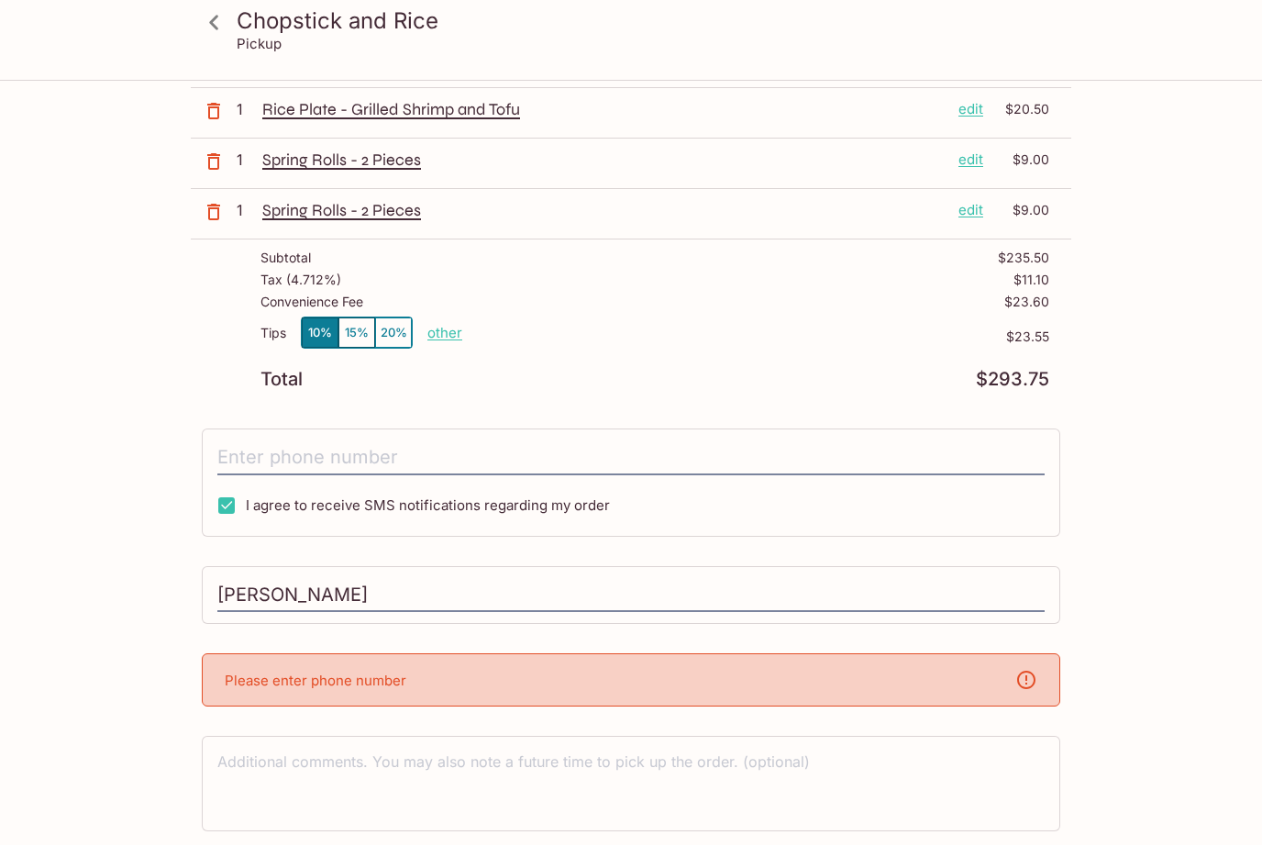
click at [335, 453] on input "tel" at bounding box center [630, 458] width 827 height 35
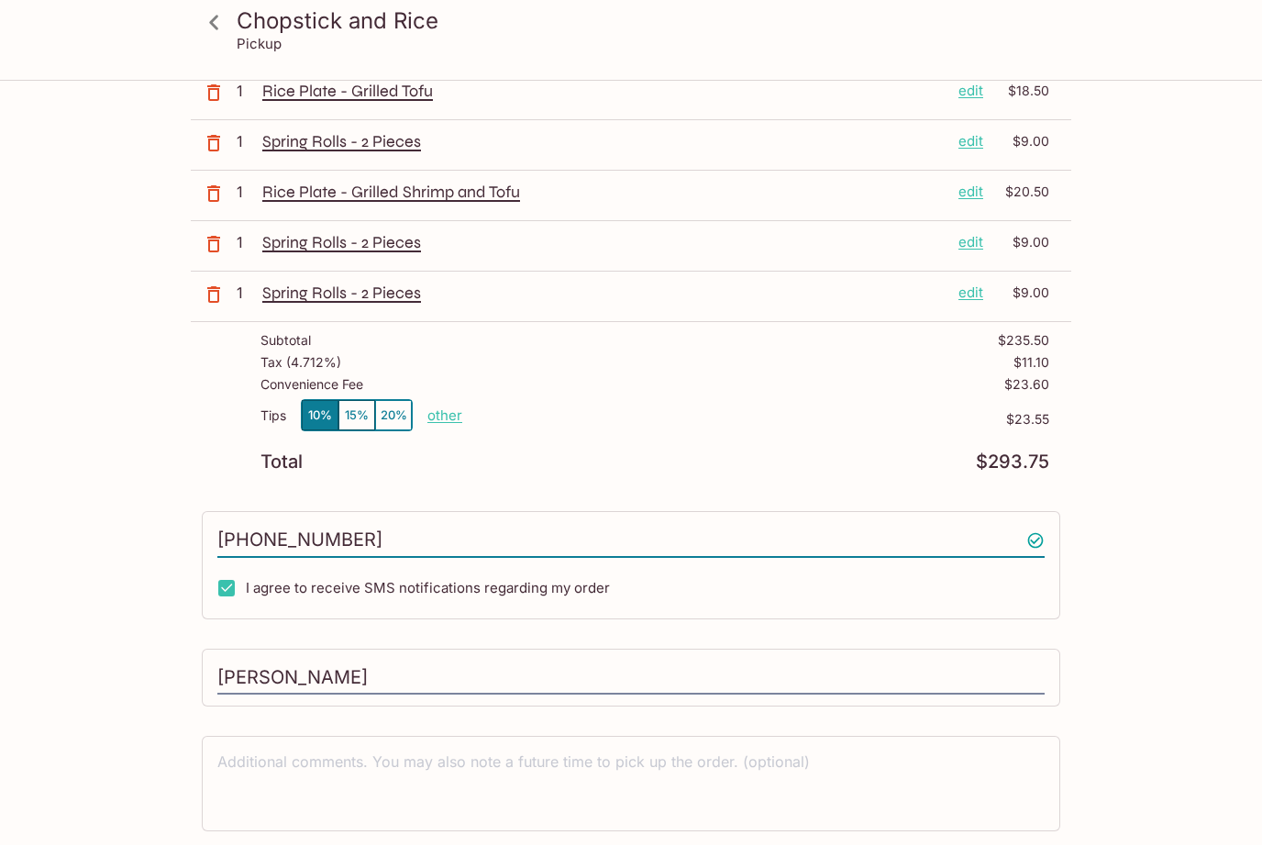
type input "[PHONE_NUMBER]"
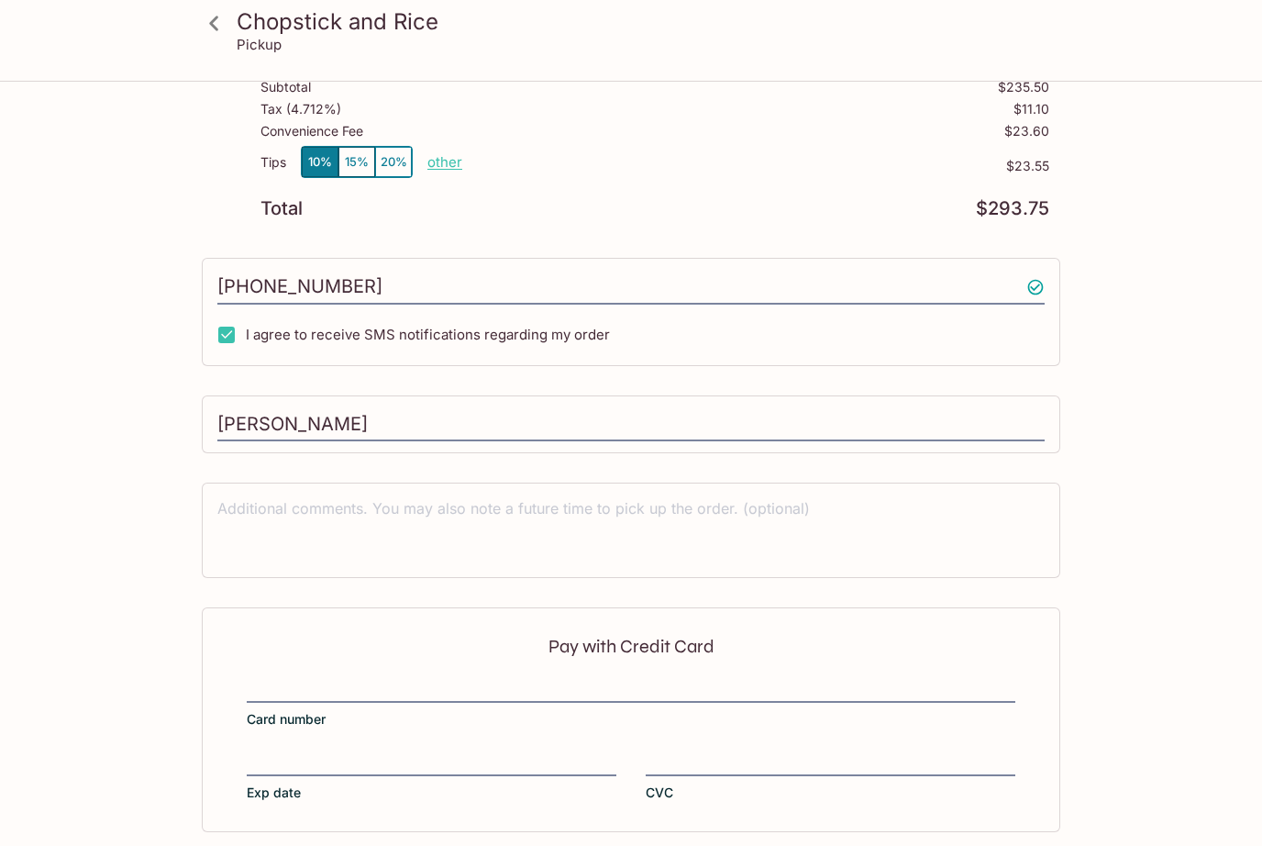
scroll to position [1122, 0]
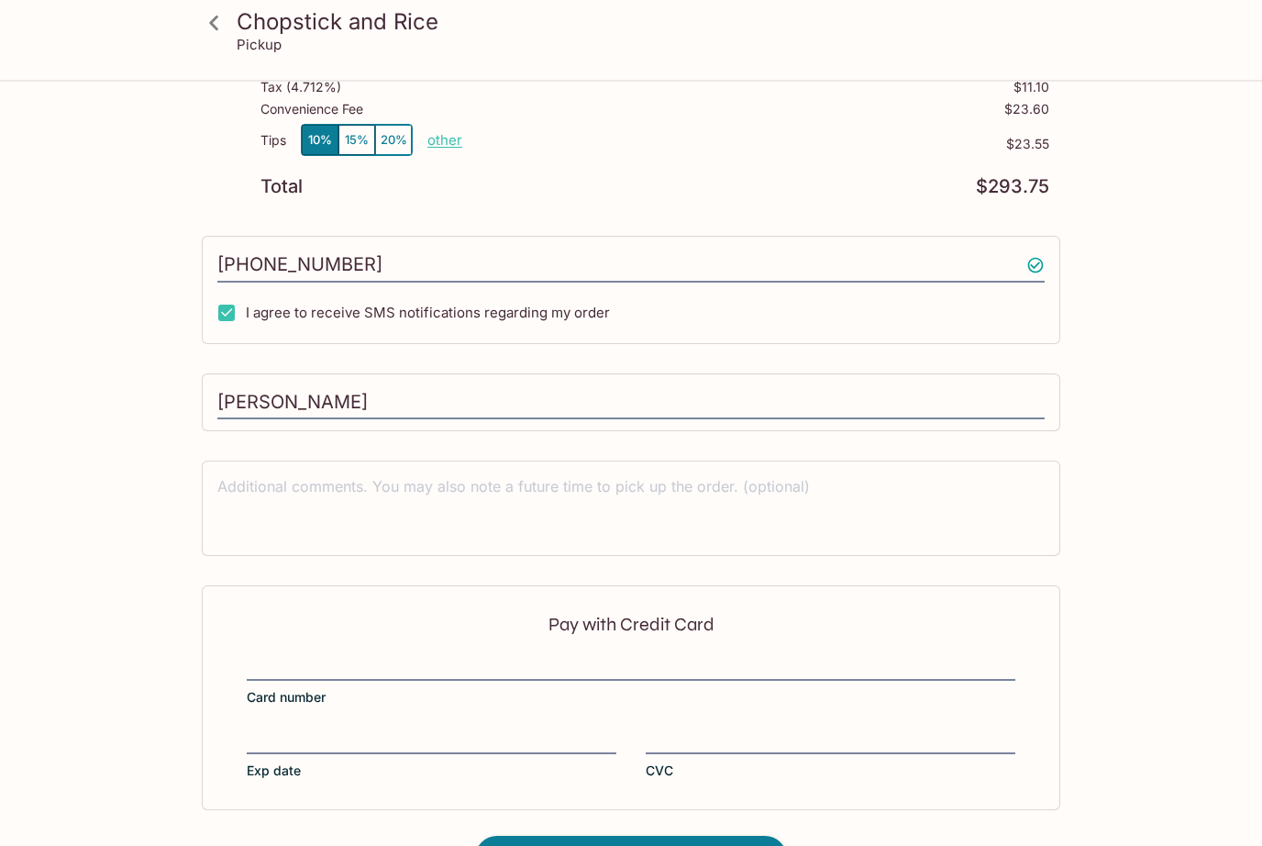
click at [345, 638] on div "Pay with Credit Card Card number Exp date CVC" at bounding box center [631, 698] width 859 height 224
click at [350, 658] on div at bounding box center [631, 668] width 769 height 20
click at [350, 657] on input "Card number" at bounding box center [631, 657] width 769 height 1
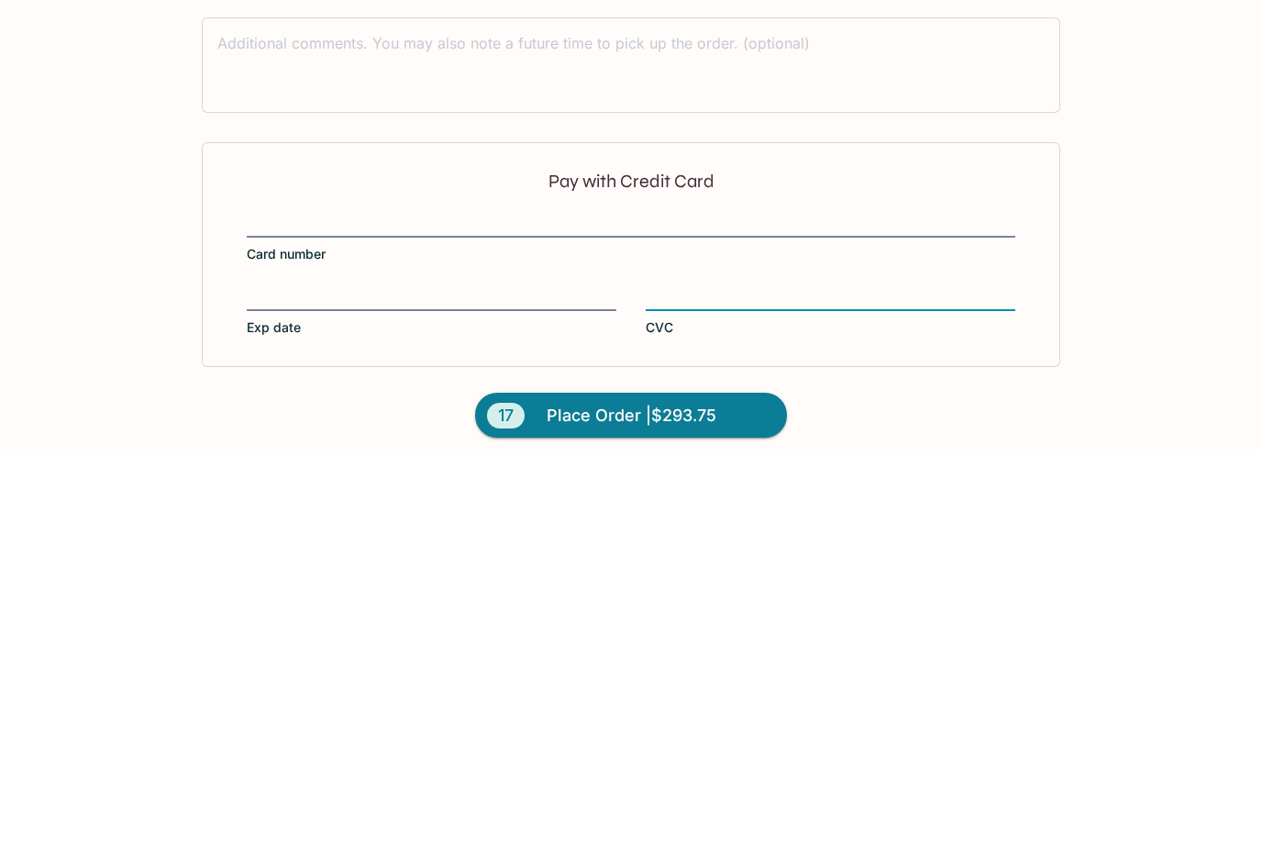
click at [659, 798] on span "Place Order | $293.75" at bounding box center [632, 812] width 170 height 29
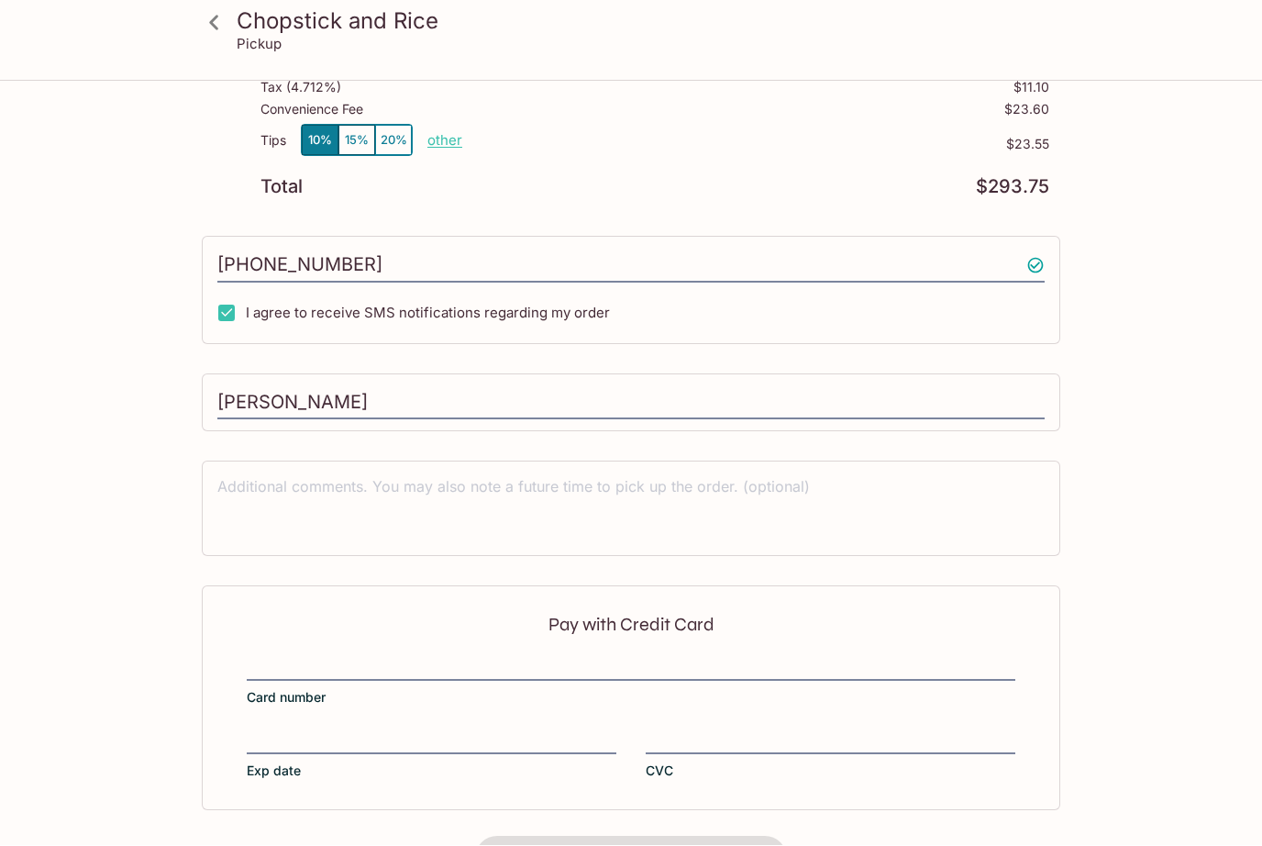
scroll to position [159, 0]
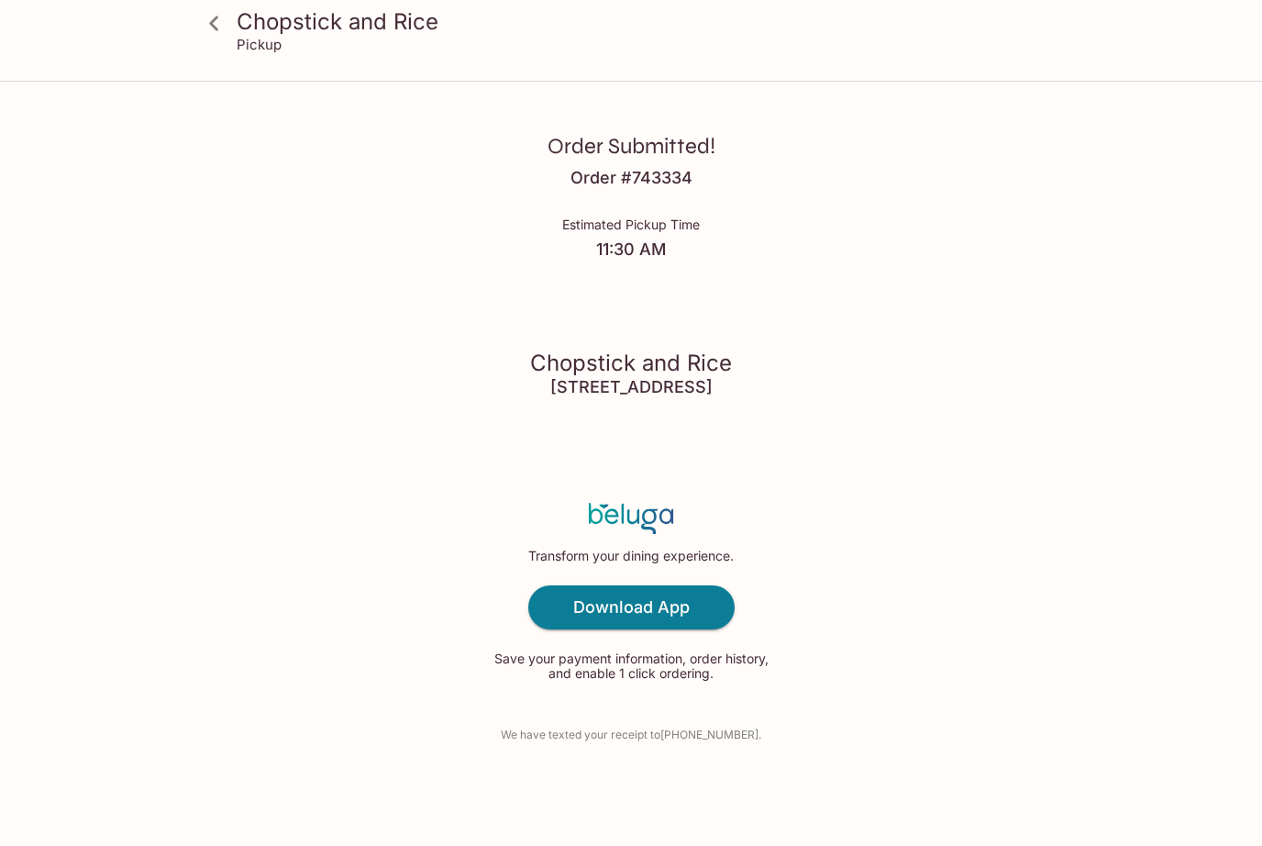
click at [216, 39] on icon at bounding box center [214, 23] width 32 height 32
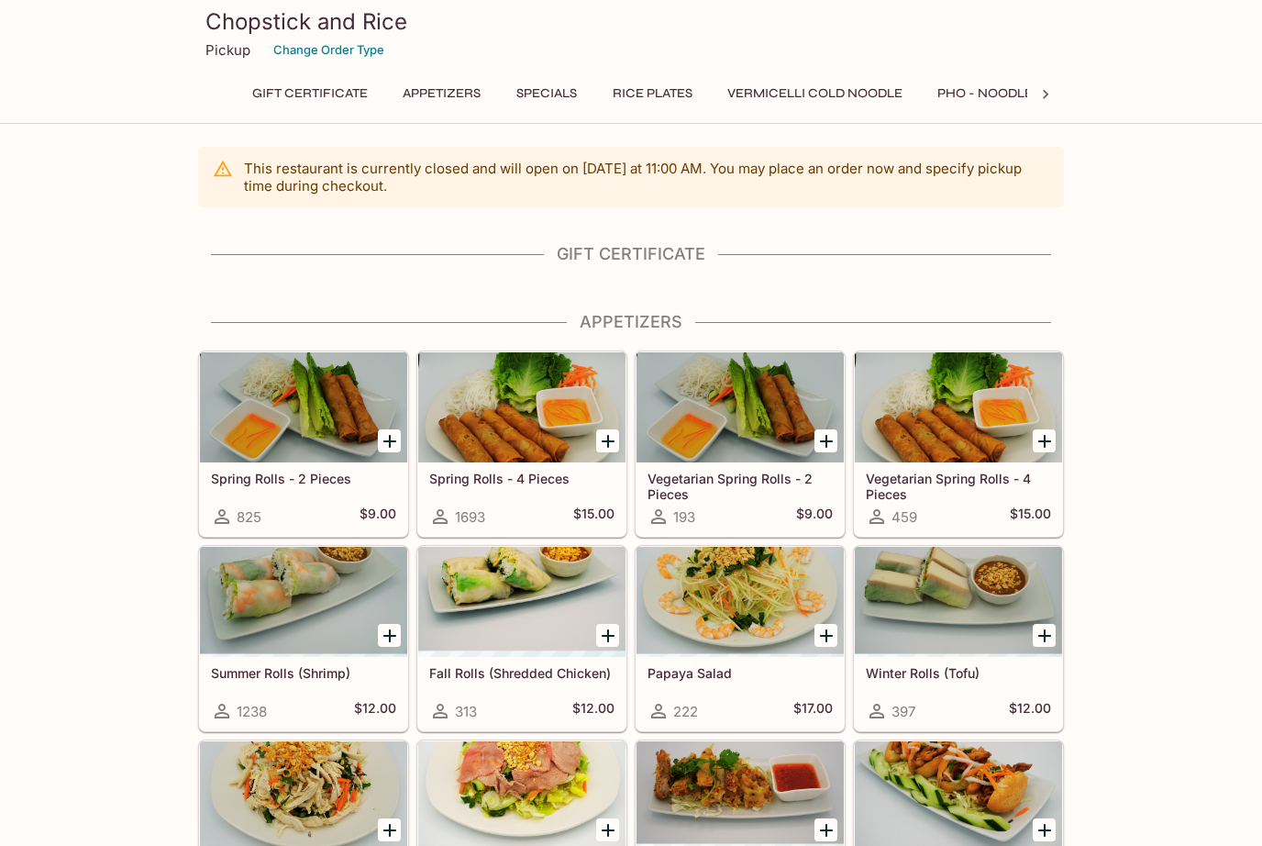
scroll to position [13, 0]
